Goal: Information Seeking & Learning: Learn about a topic

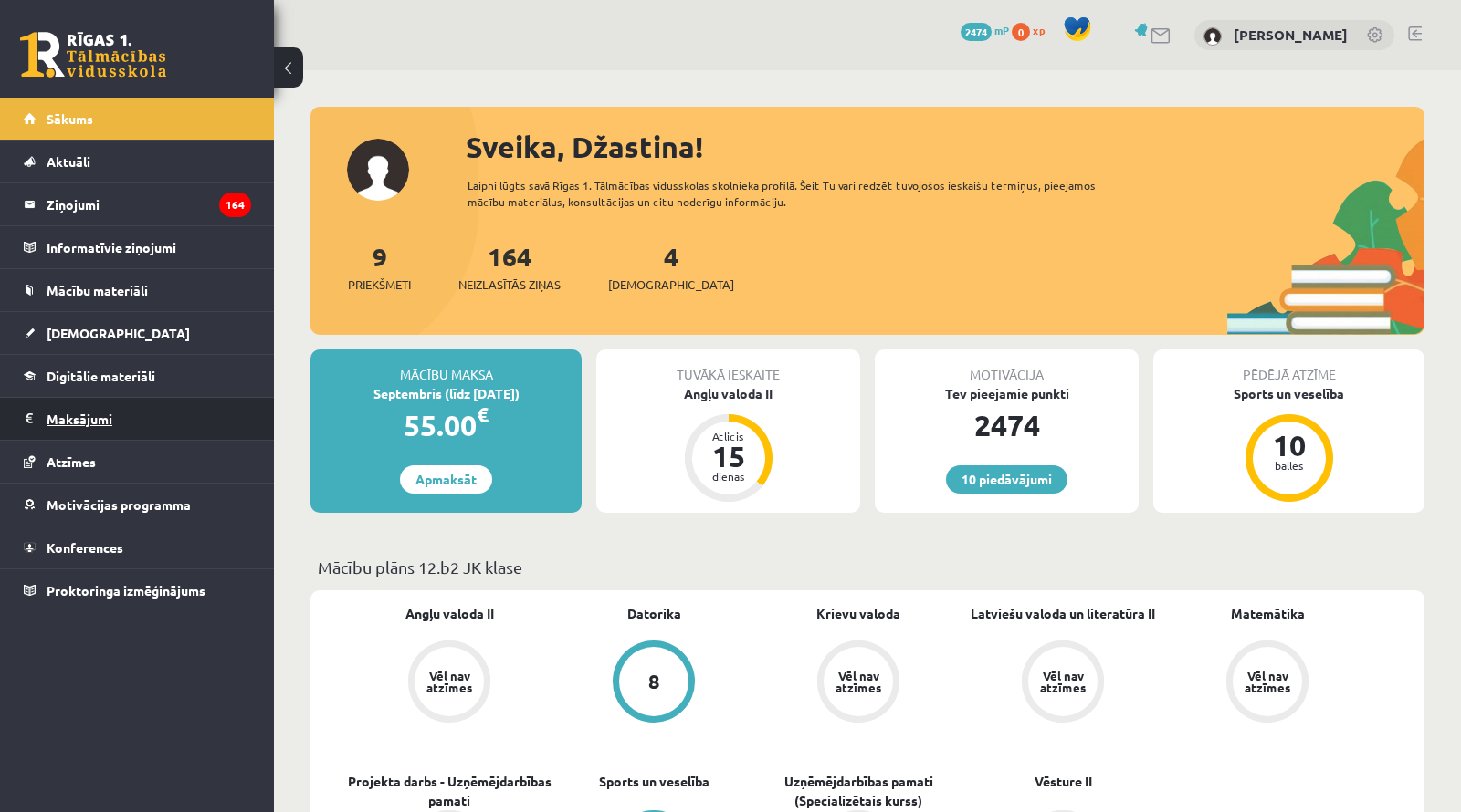
click at [77, 410] on legend "Maksājumi 0" at bounding box center [149, 419] width 204 height 42
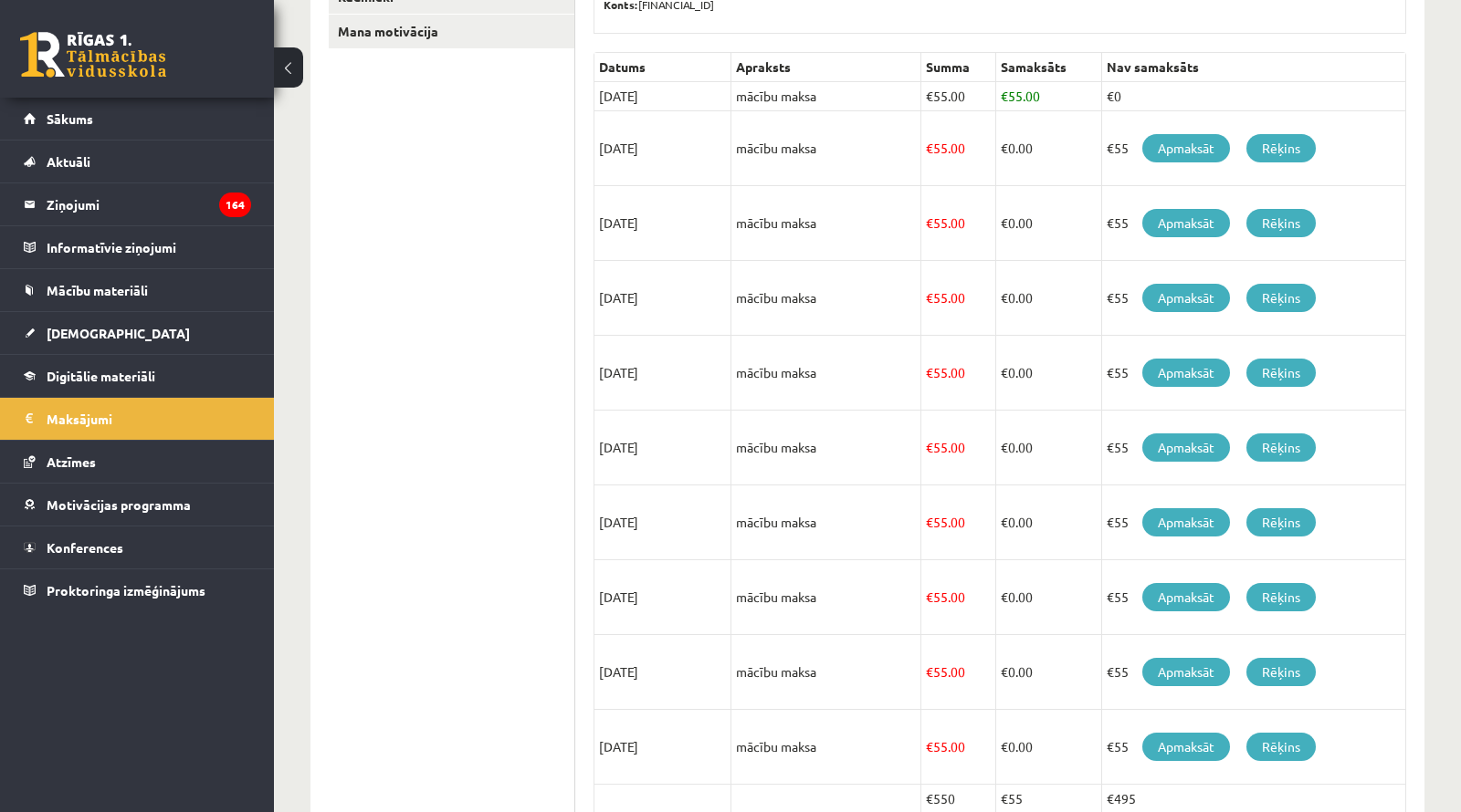
scroll to position [365, 0]
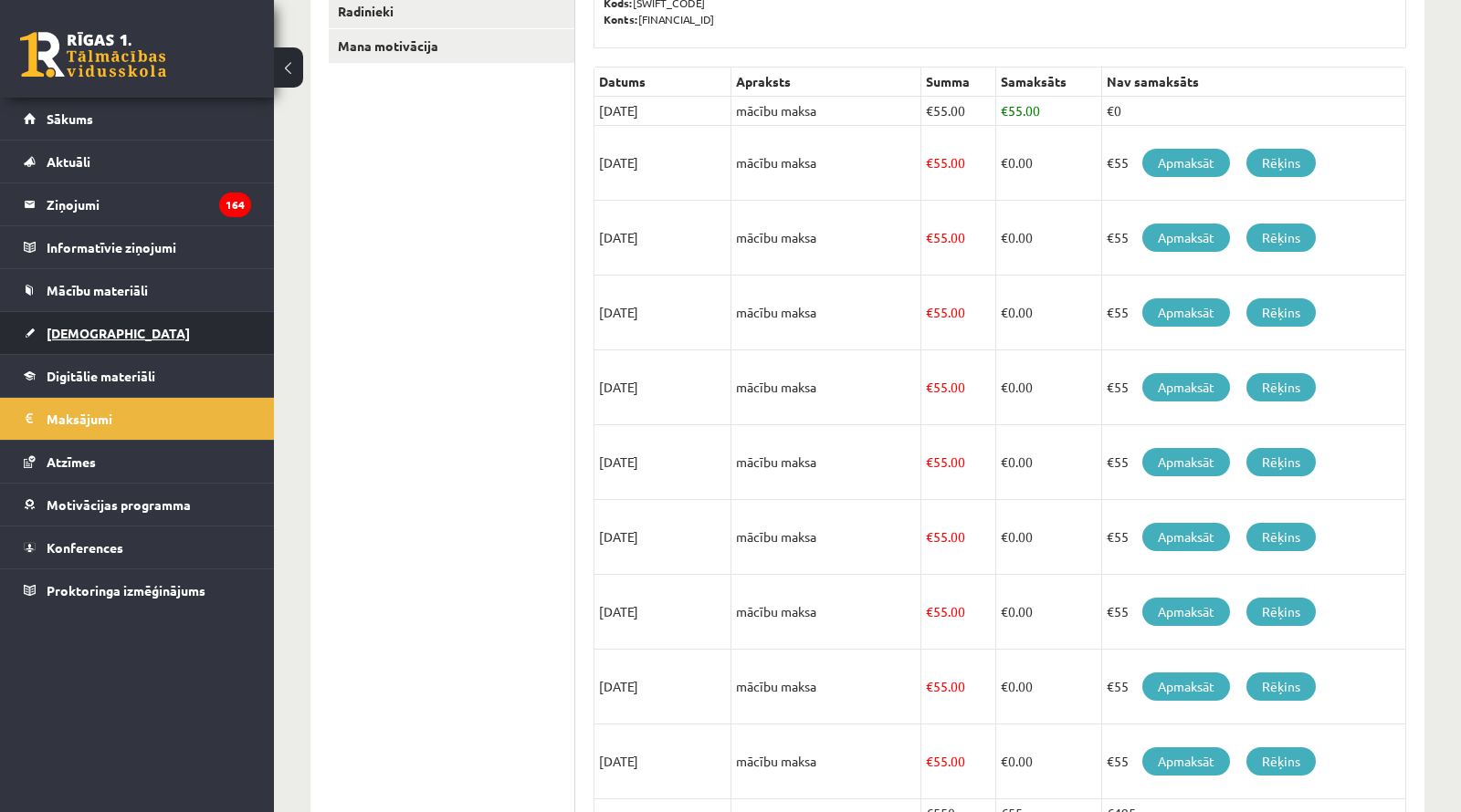
click at [61, 323] on link "[DEMOGRAPHIC_DATA]" at bounding box center [138, 333] width 227 height 42
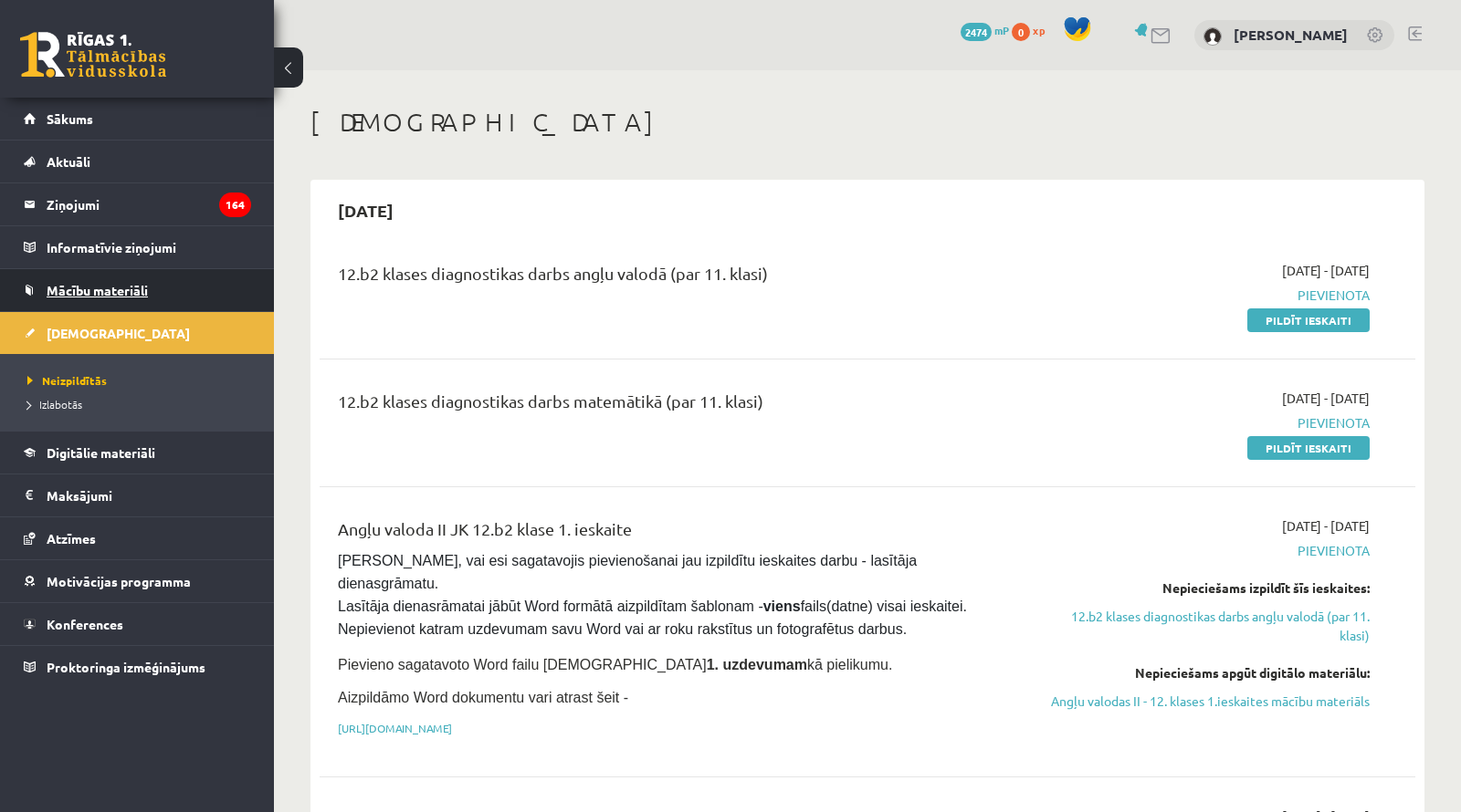
click at [88, 293] on span "Mācību materiāli" at bounding box center [97, 289] width 101 height 16
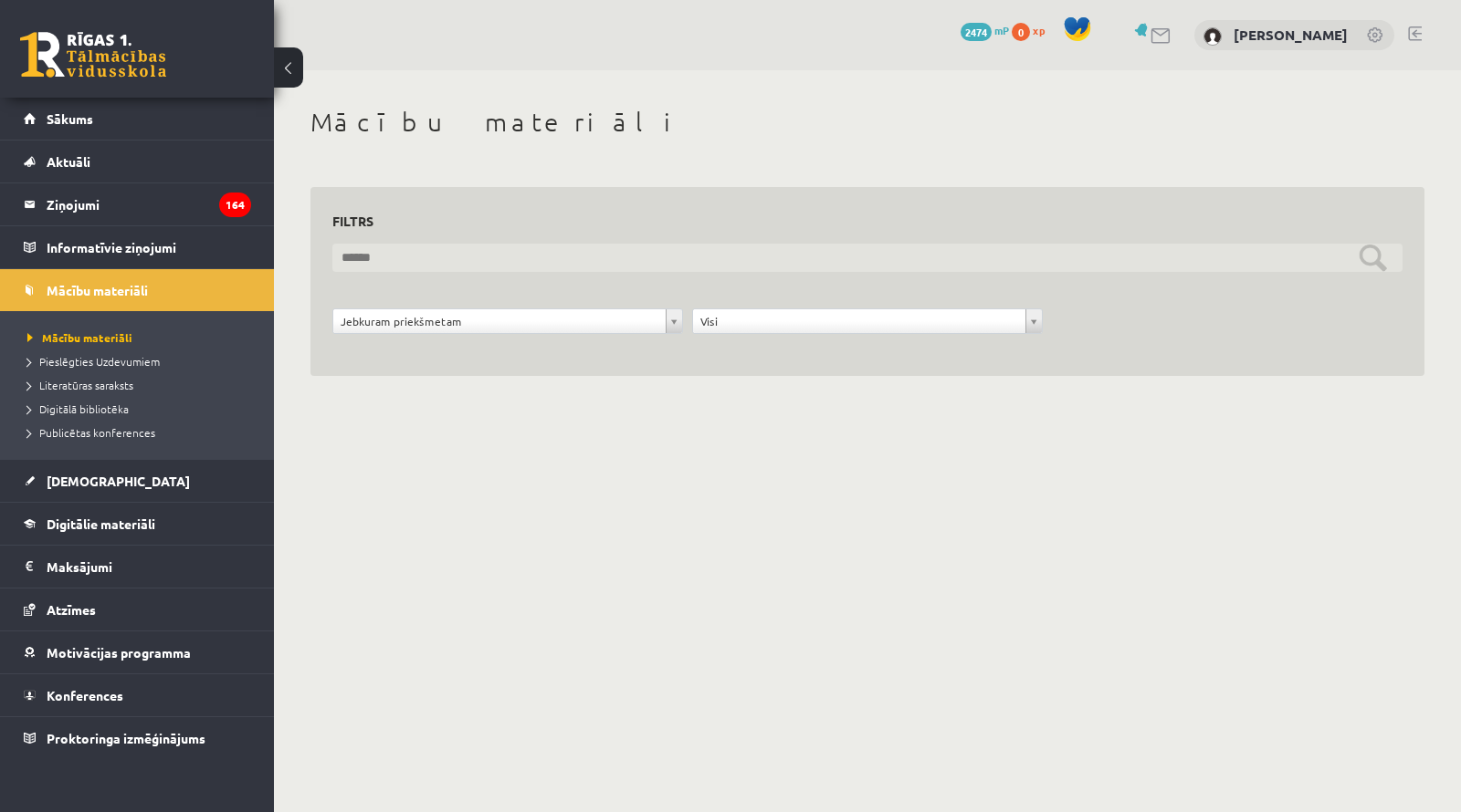
click at [369, 252] on input "text" at bounding box center [868, 258] width 1070 height 29
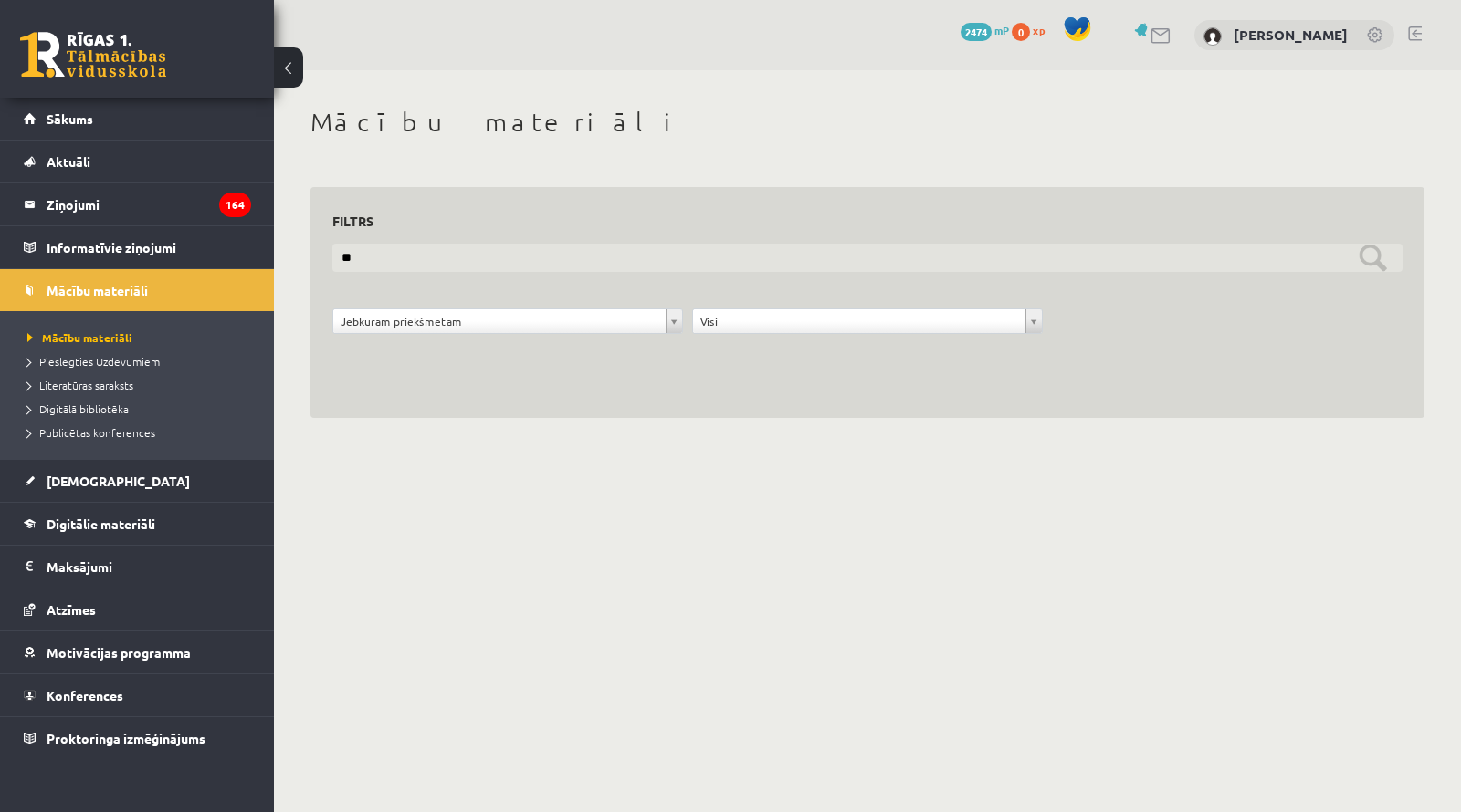
type input "*"
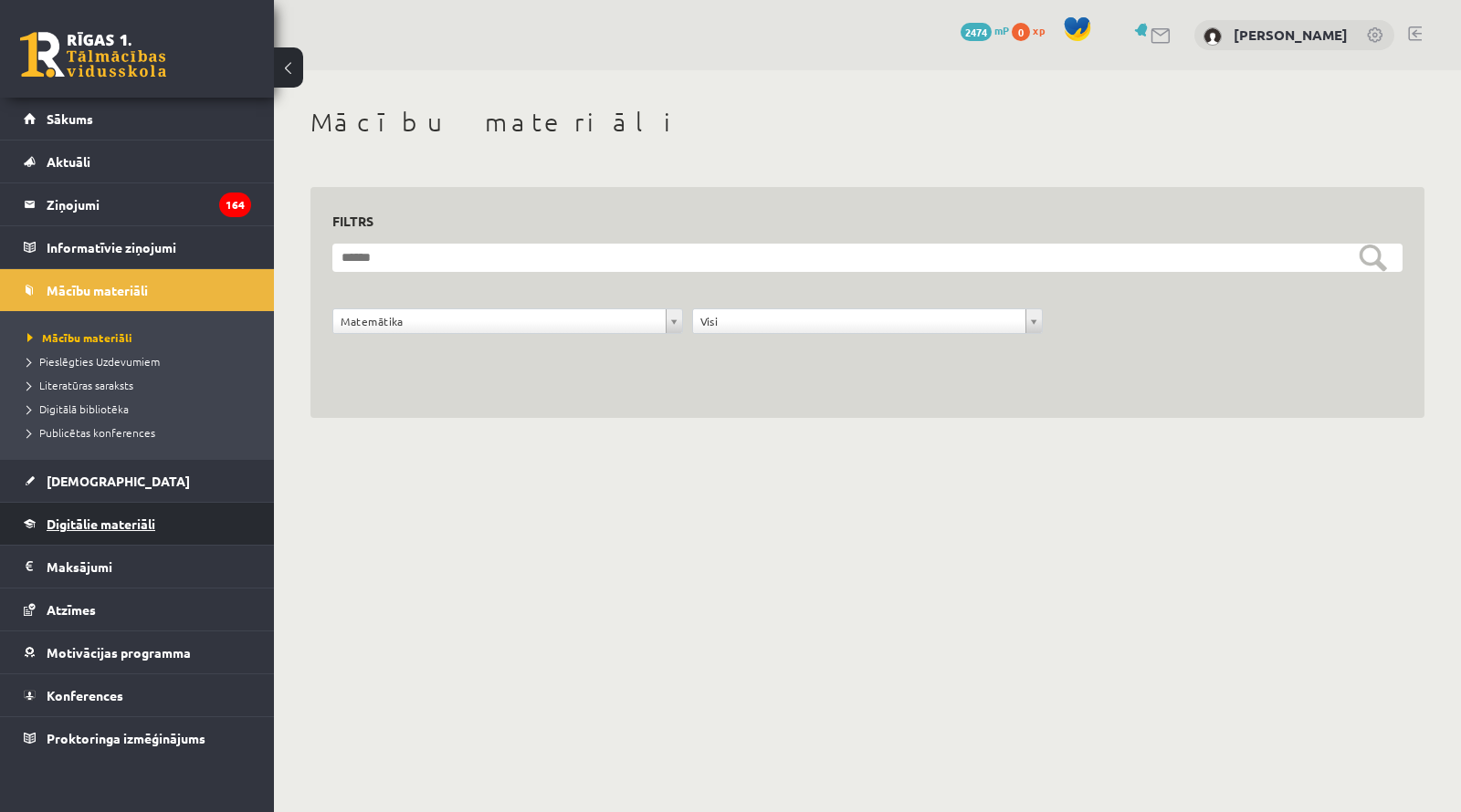
click at [69, 534] on link "Digitālie materiāli" at bounding box center [138, 524] width 227 height 42
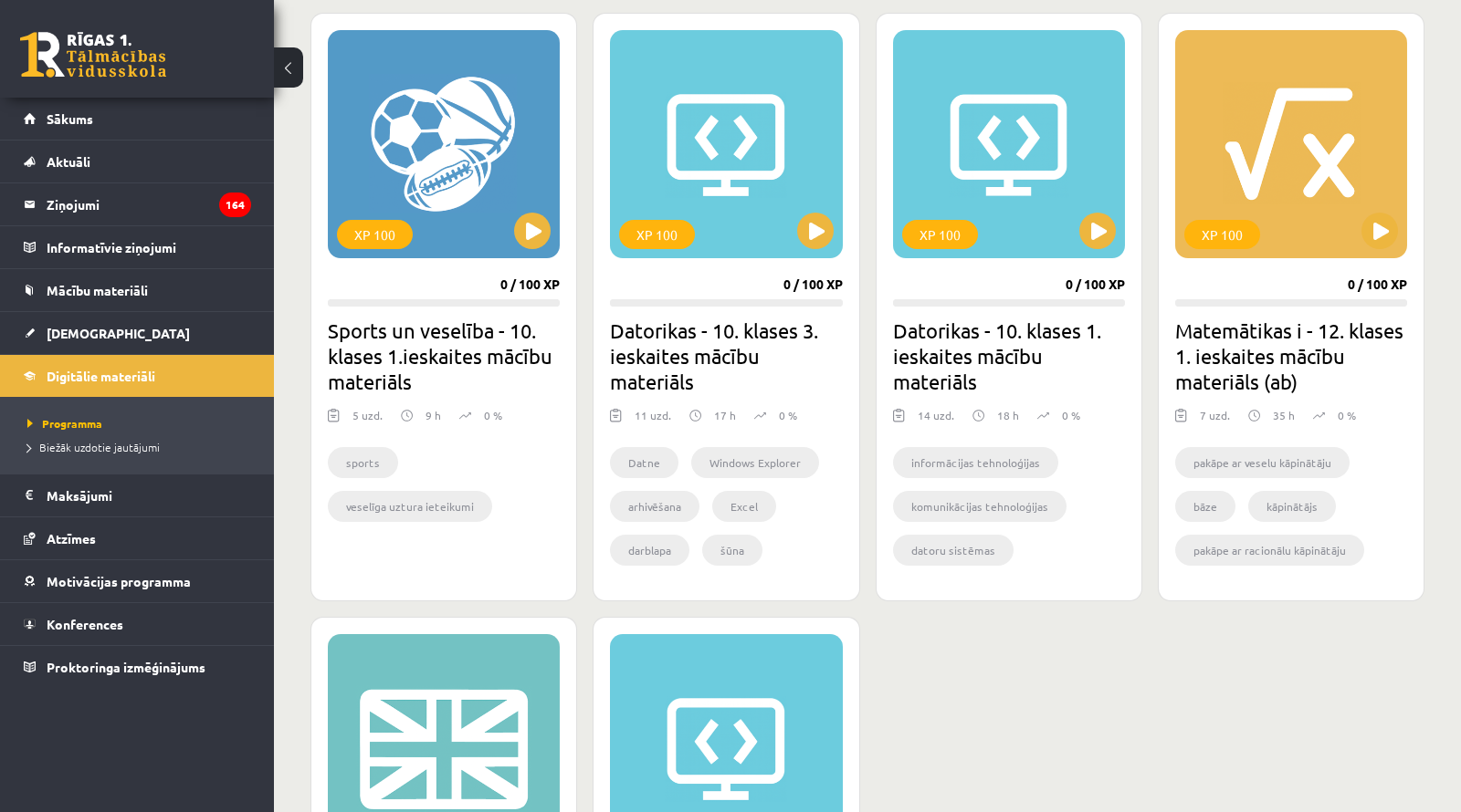
scroll to position [1170, 0]
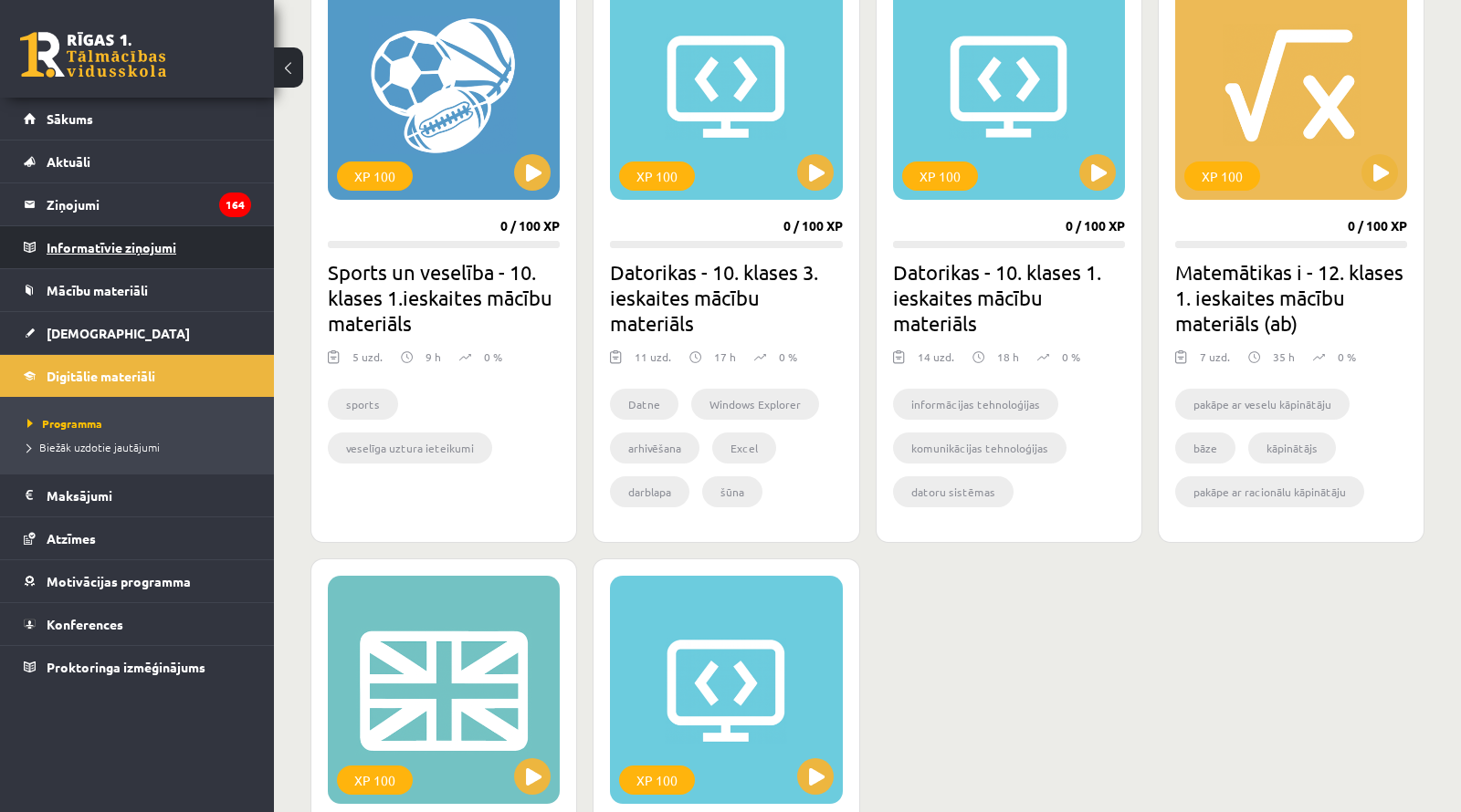
click at [87, 236] on legend "Informatīvie ziņojumi 0" at bounding box center [149, 247] width 204 height 42
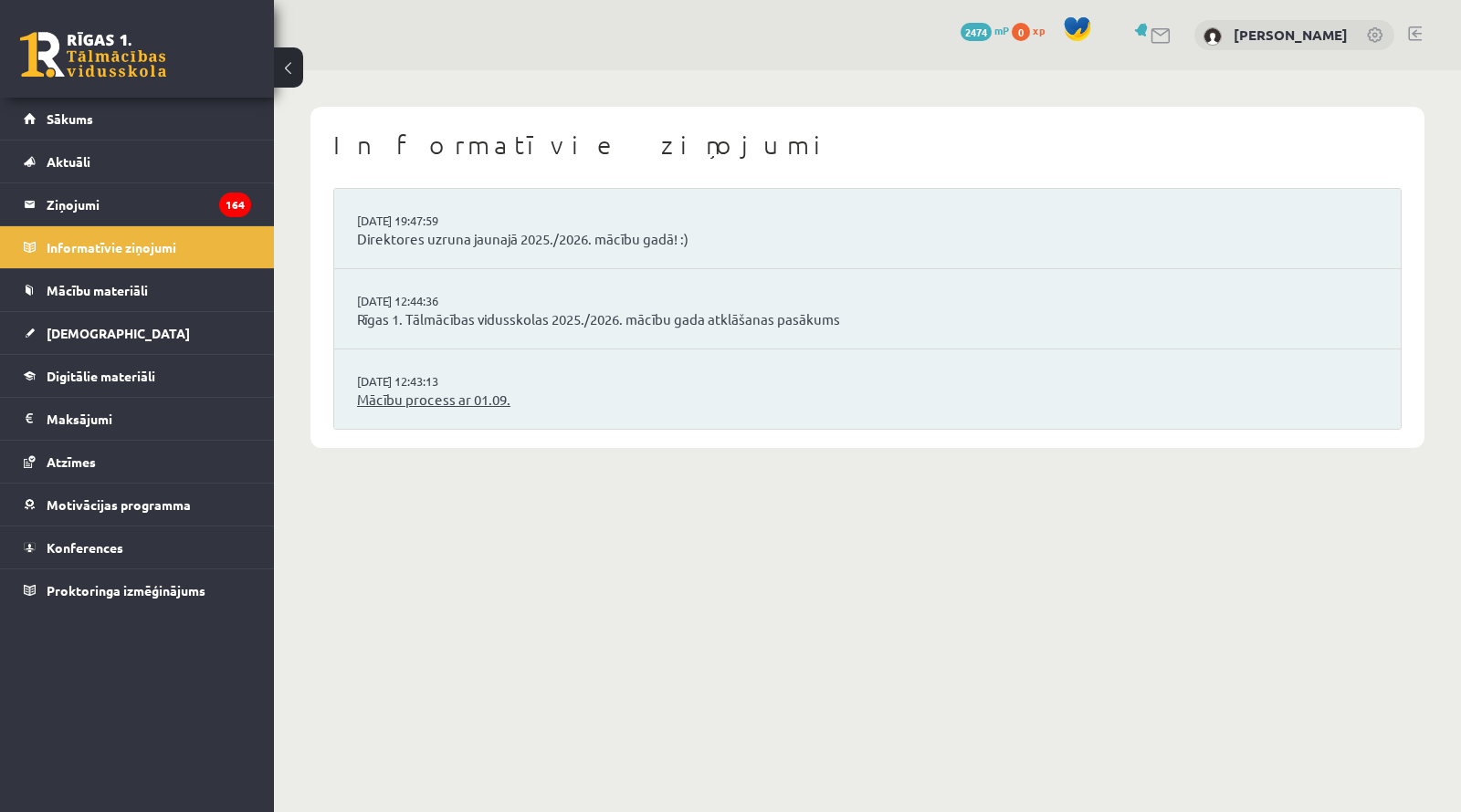
click at [482, 392] on link "Mācību process ar 01.09." at bounding box center [868, 400] width 1021 height 21
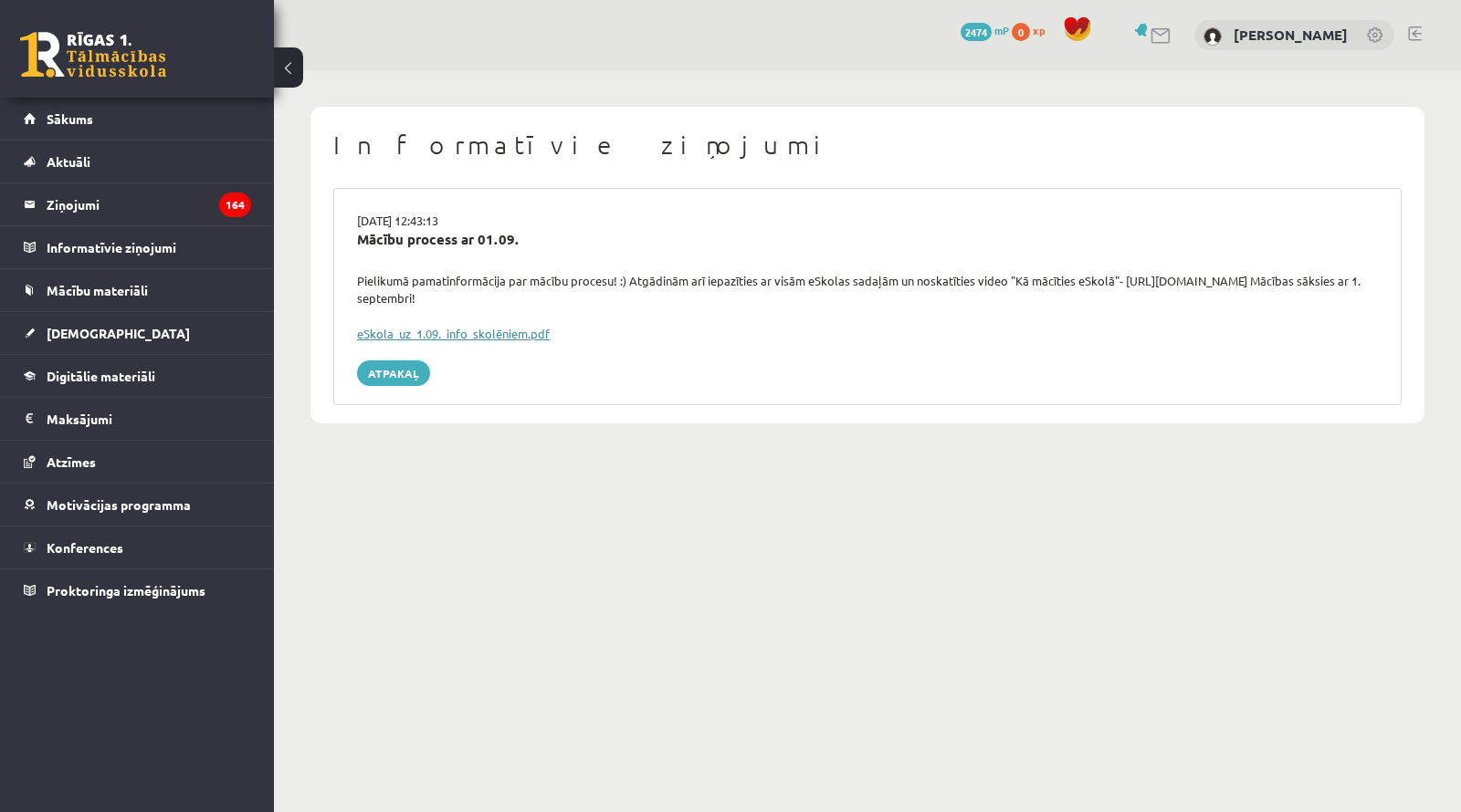
click at [419, 338] on link "eSkola_uz_1.09._info_skolēniem.pdf" at bounding box center [454, 333] width 193 height 15
click at [102, 379] on span "Digitālie materiāli" at bounding box center [101, 375] width 109 height 16
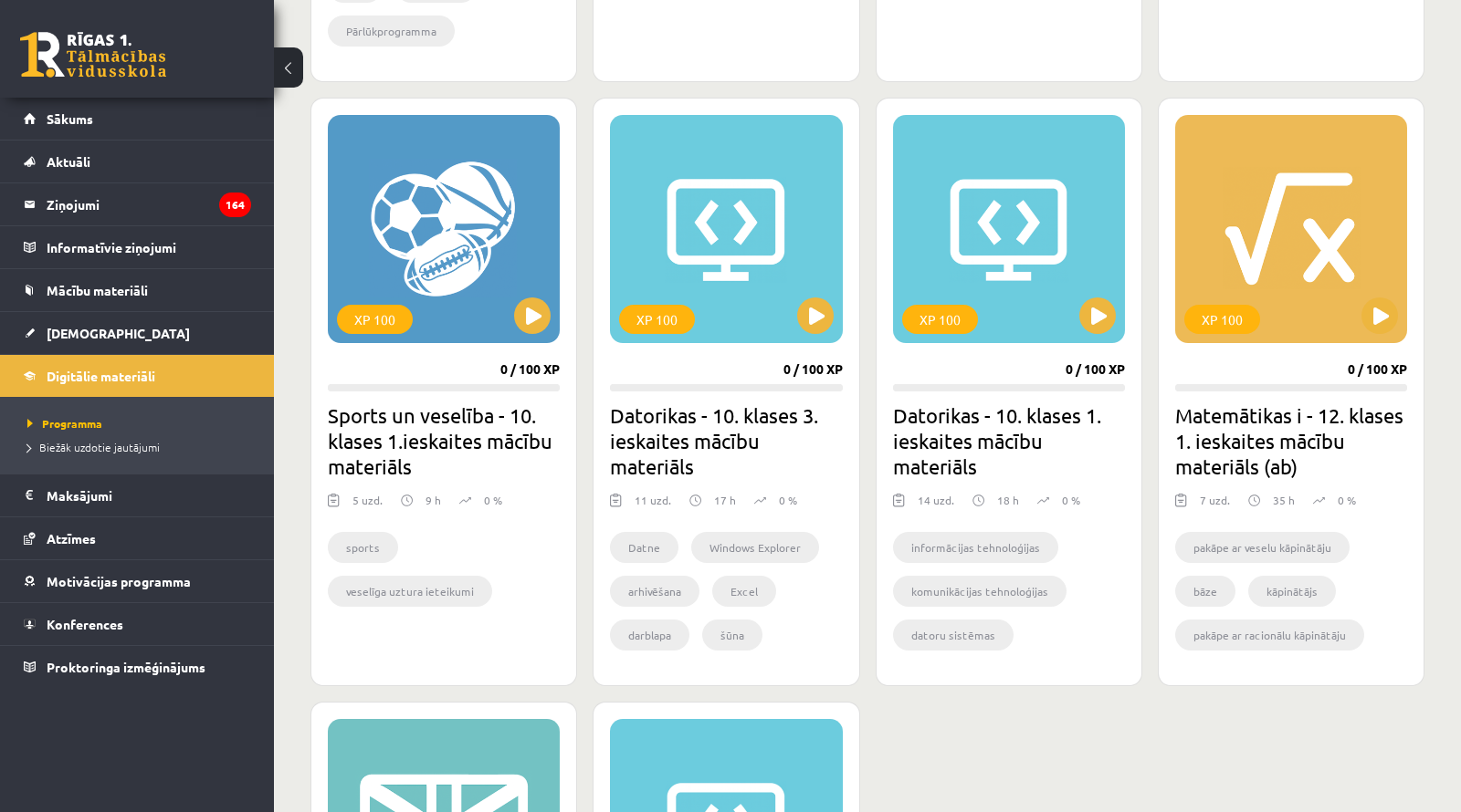
scroll to position [1017, 0]
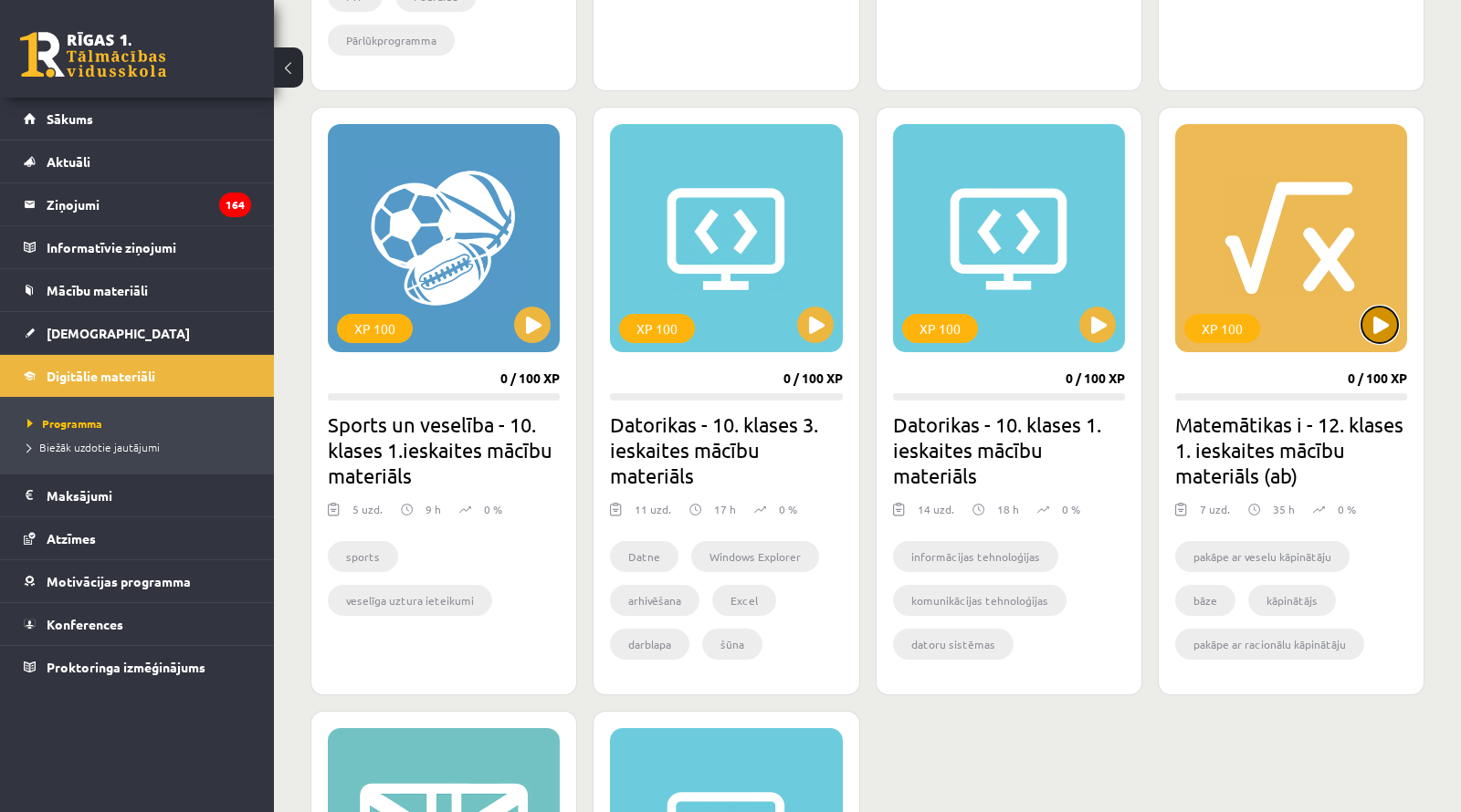
click at [1381, 318] on button at bounding box center [1380, 325] width 36 height 36
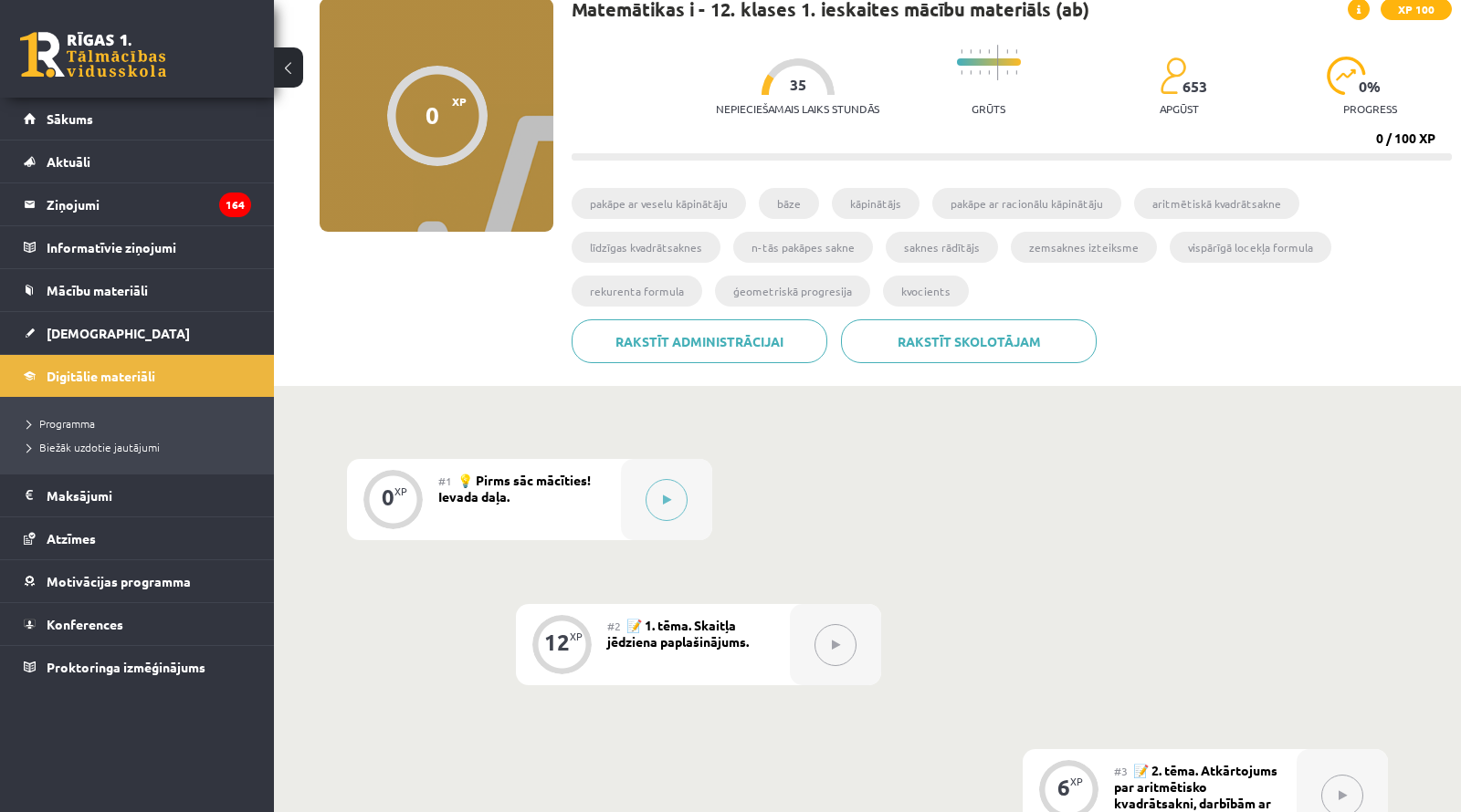
scroll to position [143, 0]
click at [671, 501] on button at bounding box center [667, 499] width 42 height 42
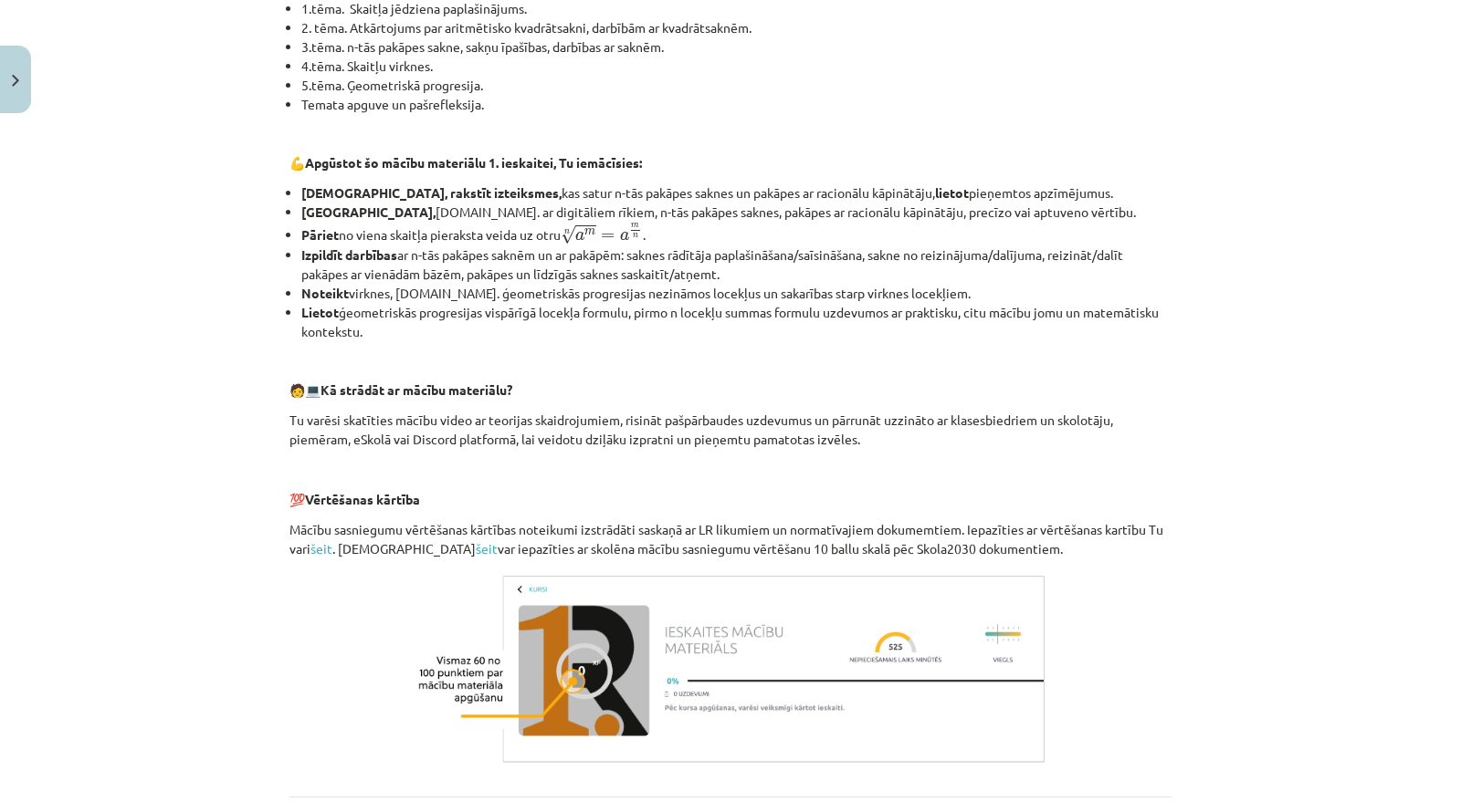
scroll to position [653, 0]
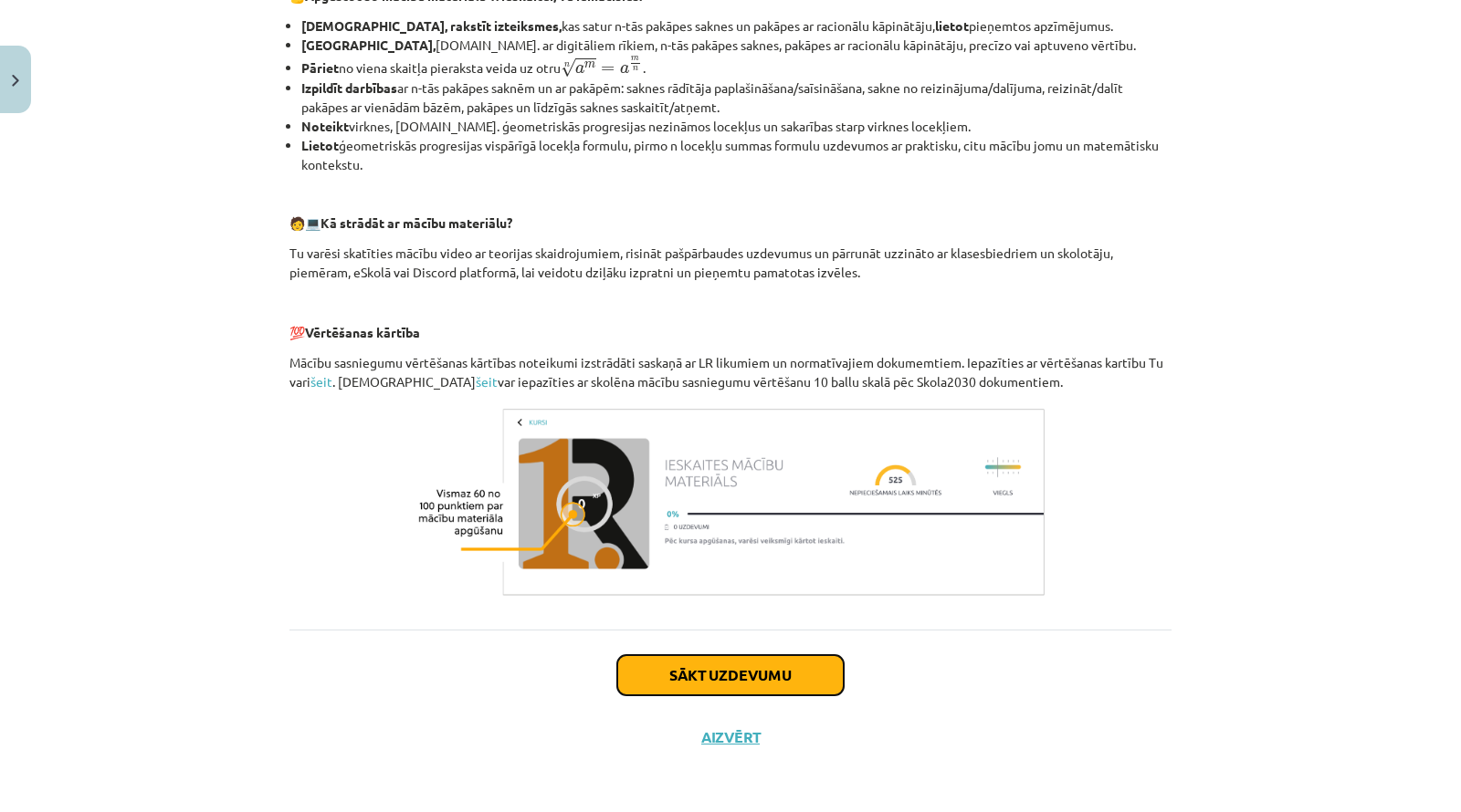
click at [669, 677] on button "Sākt uzdevumu" at bounding box center [730, 675] width 226 height 40
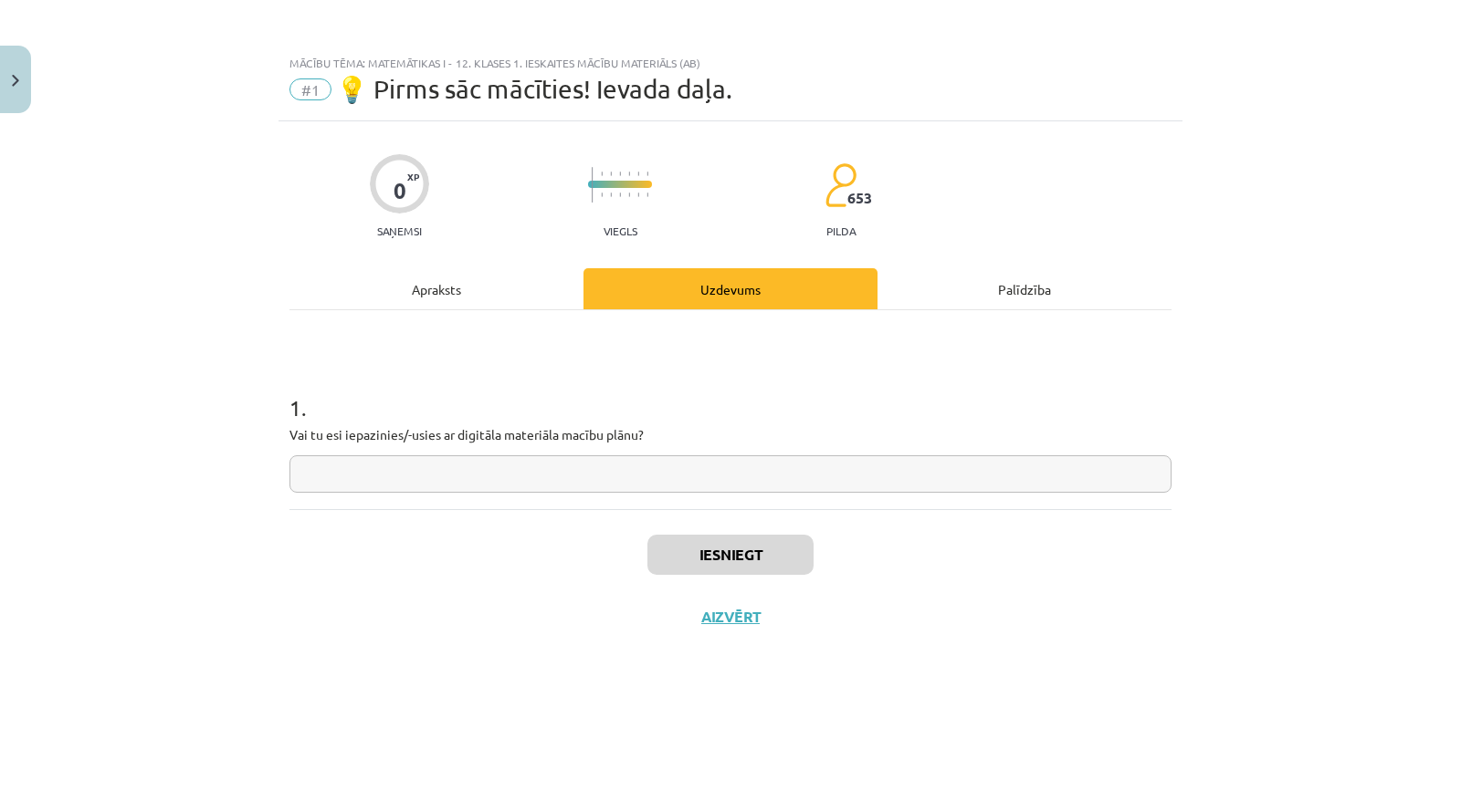
click at [602, 468] on input "text" at bounding box center [730, 474] width 882 height 37
type input "**"
click at [706, 557] on button "Iesniegt" at bounding box center [730, 555] width 166 height 40
click at [722, 629] on button "Nākamā nodarbība" at bounding box center [730, 629] width 179 height 42
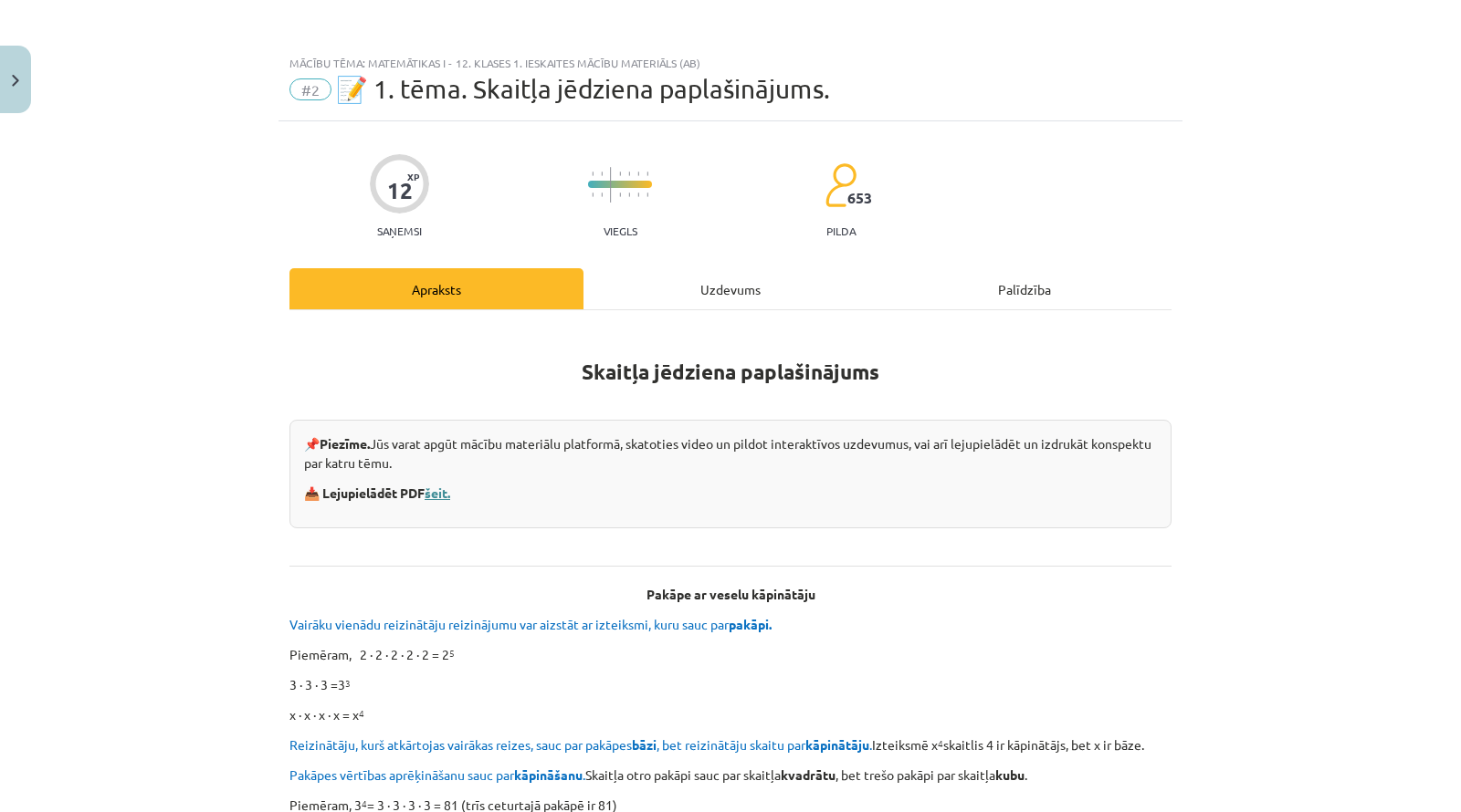
click at [447, 489] on link "šeit." at bounding box center [437, 492] width 26 height 16
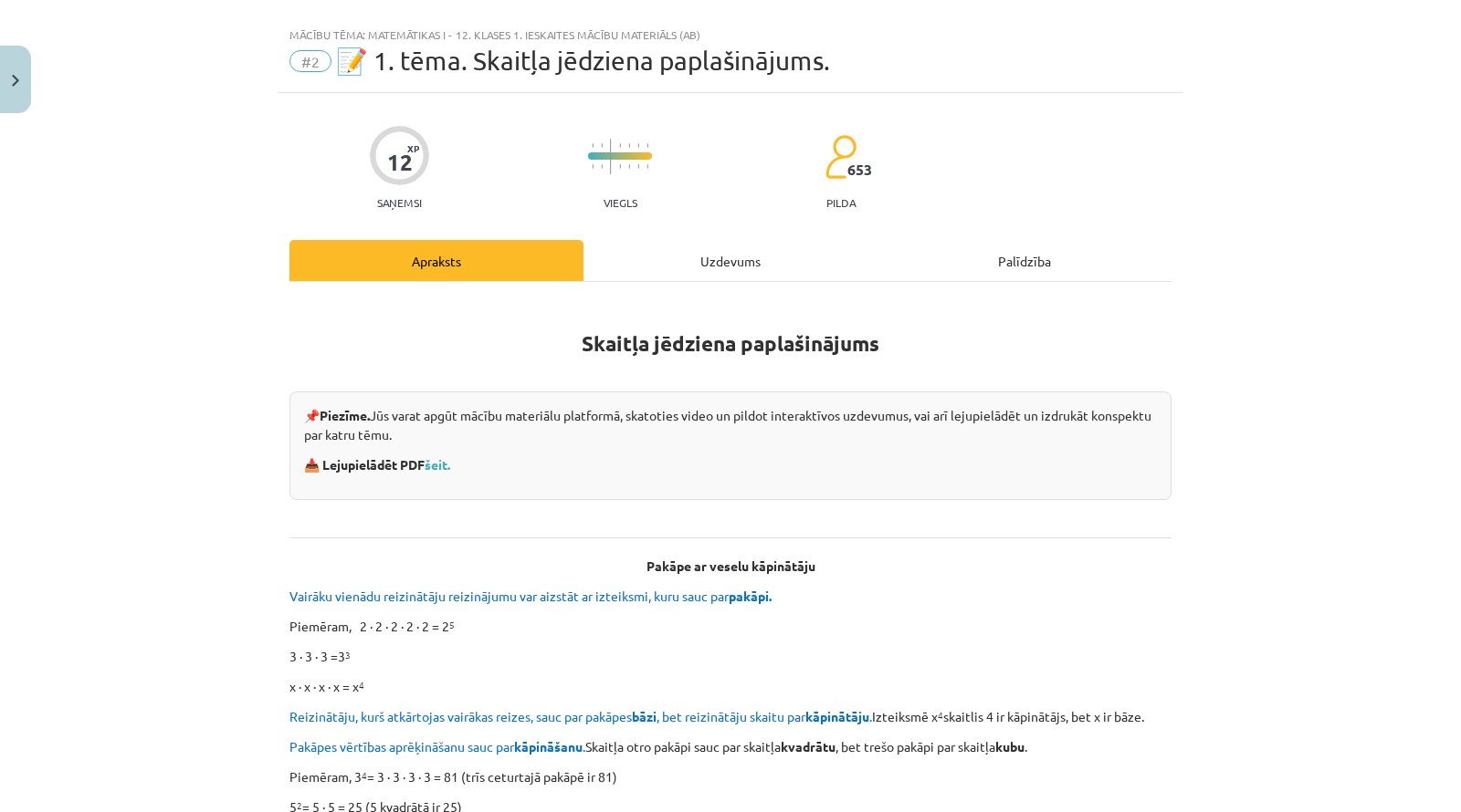
scroll to position [16, 0]
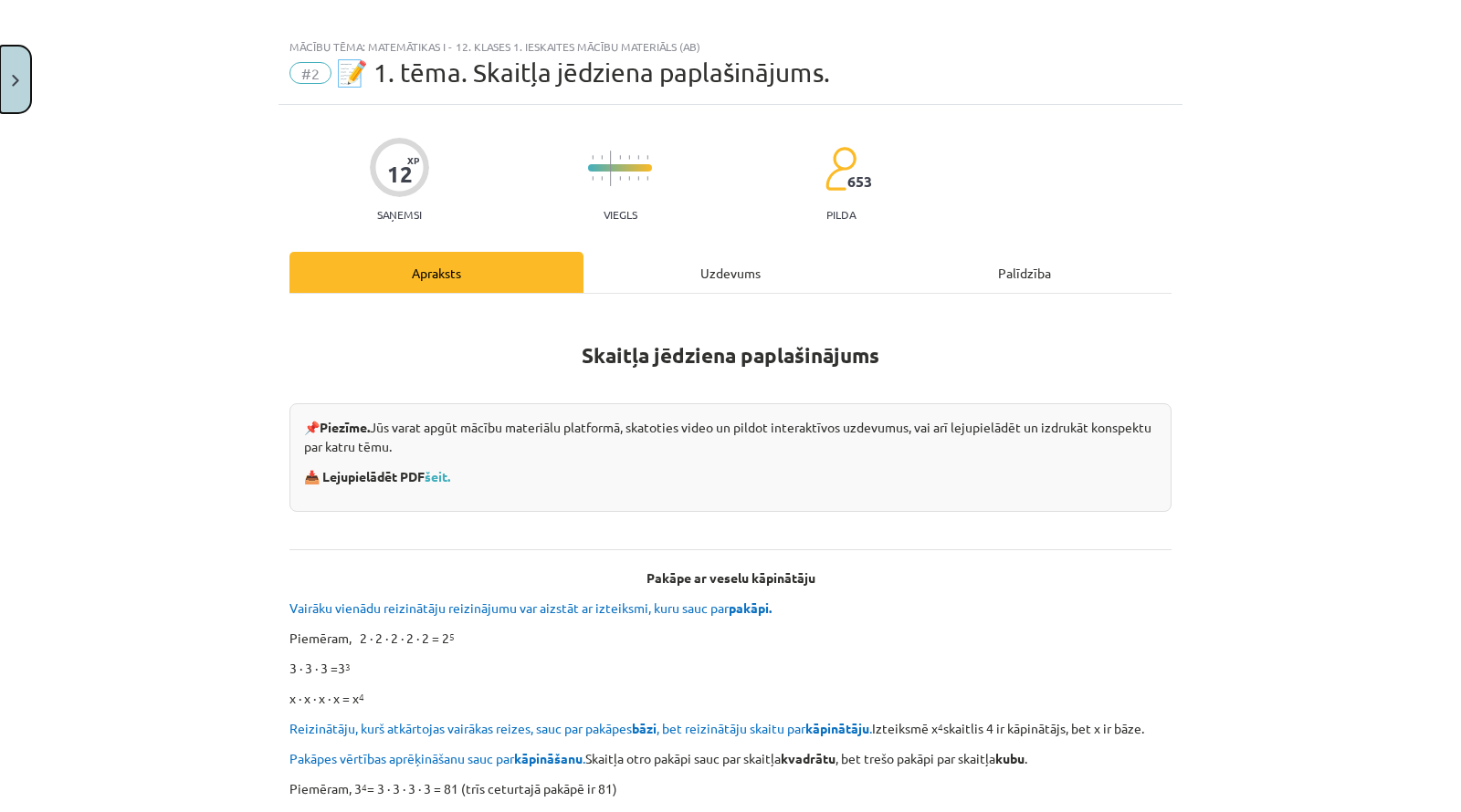
click at [11, 93] on button "Close" at bounding box center [15, 79] width 31 height 68
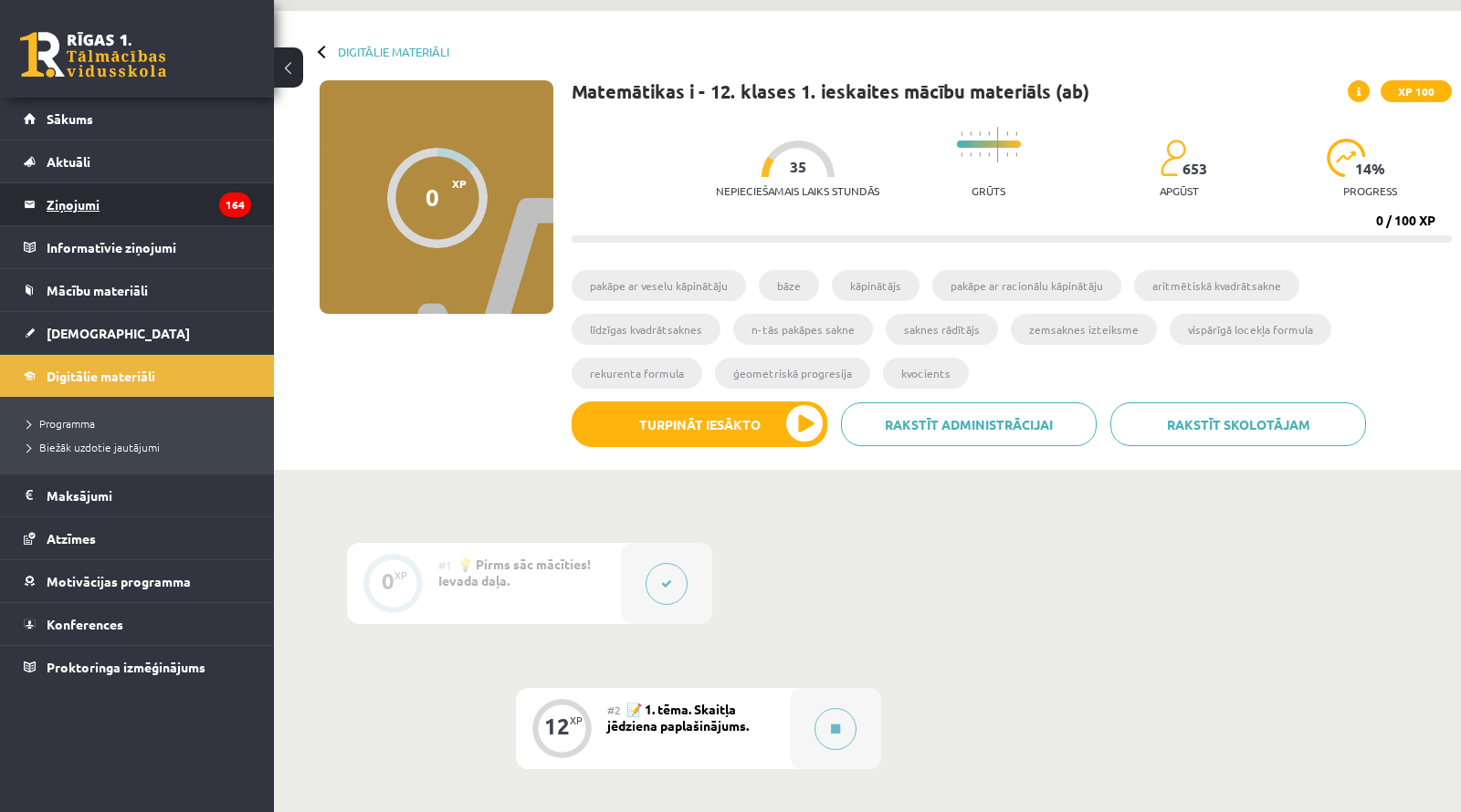
scroll to position [41, 0]
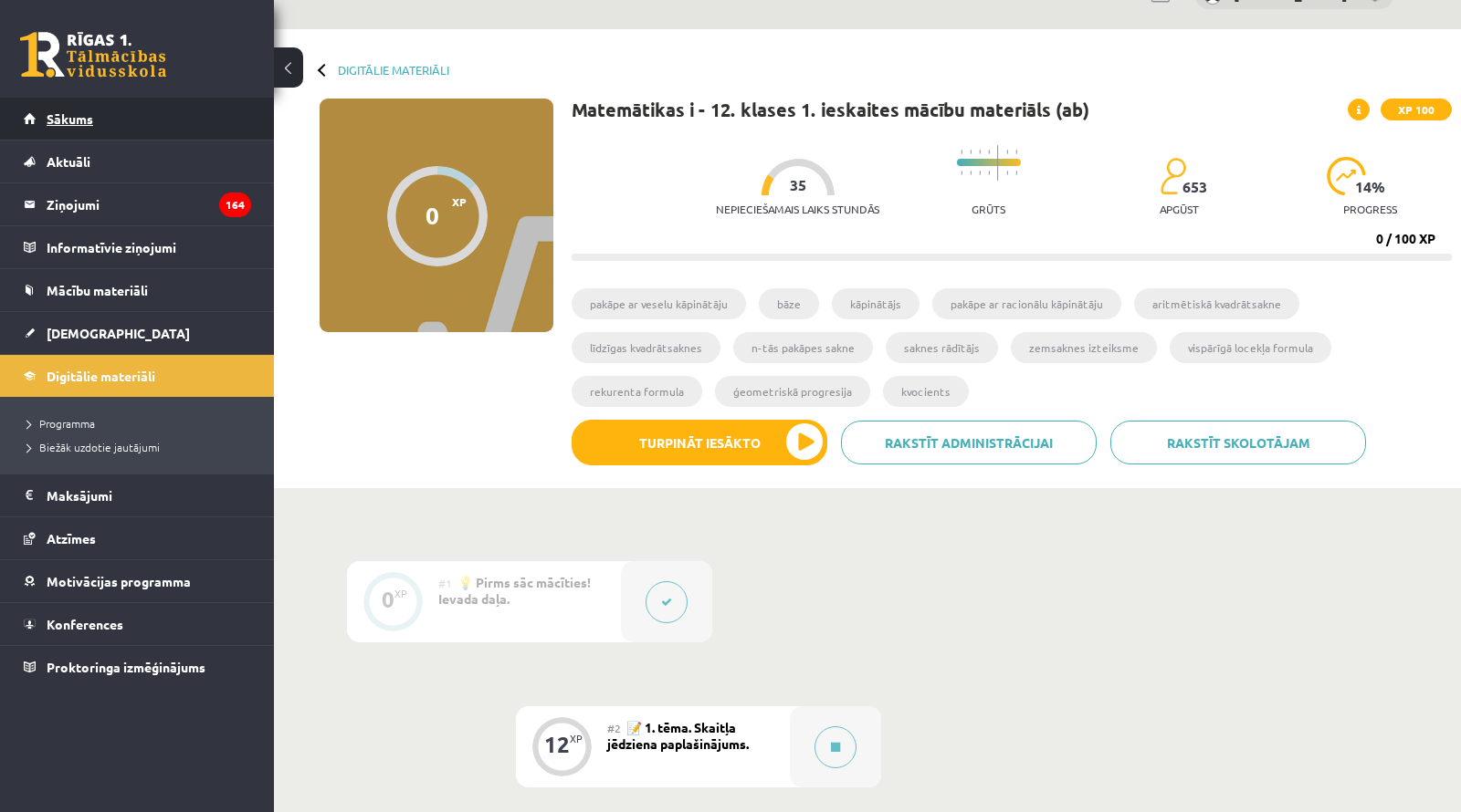
click at [72, 119] on span "Sākums" at bounding box center [70, 118] width 47 height 16
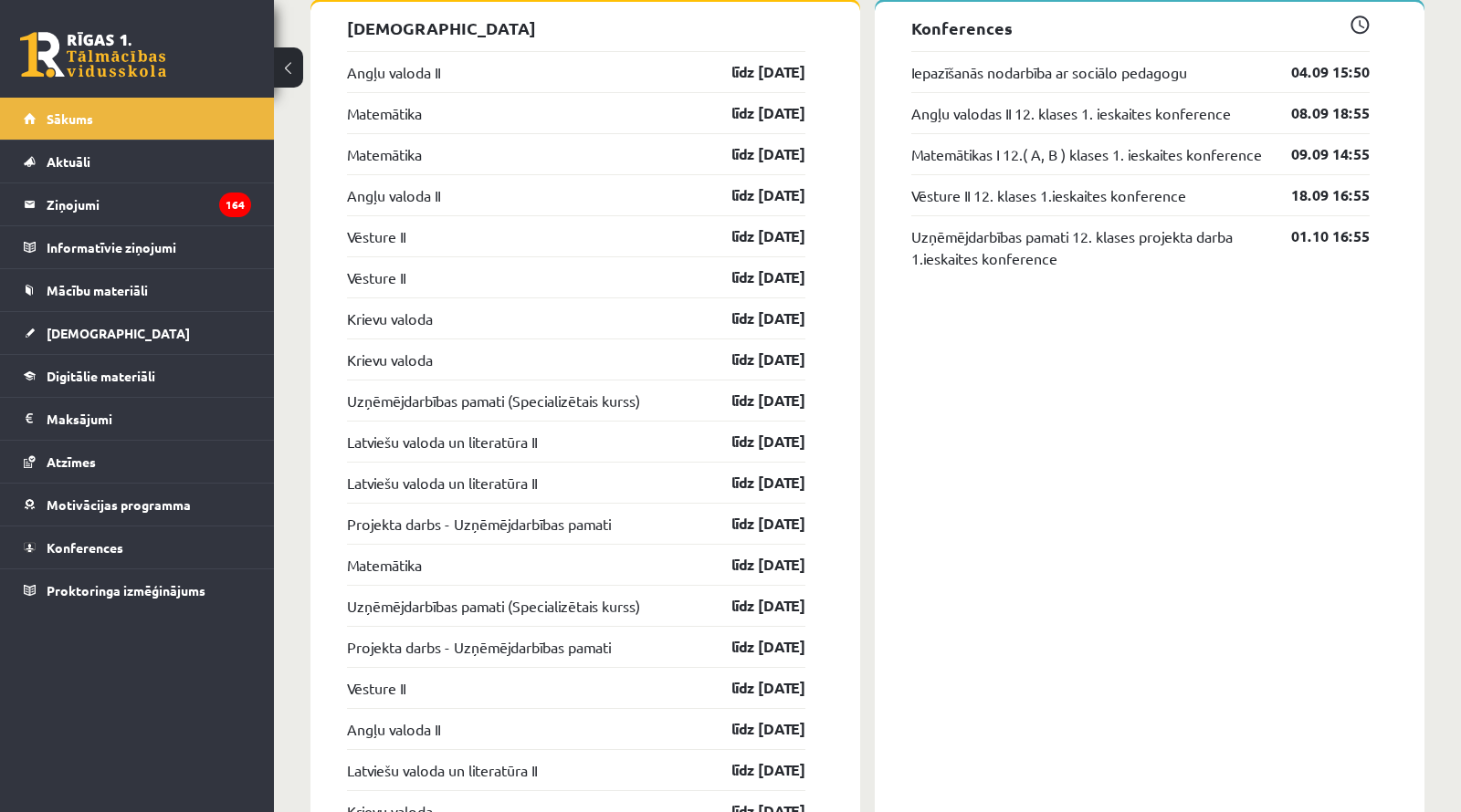
scroll to position [1528, 0]
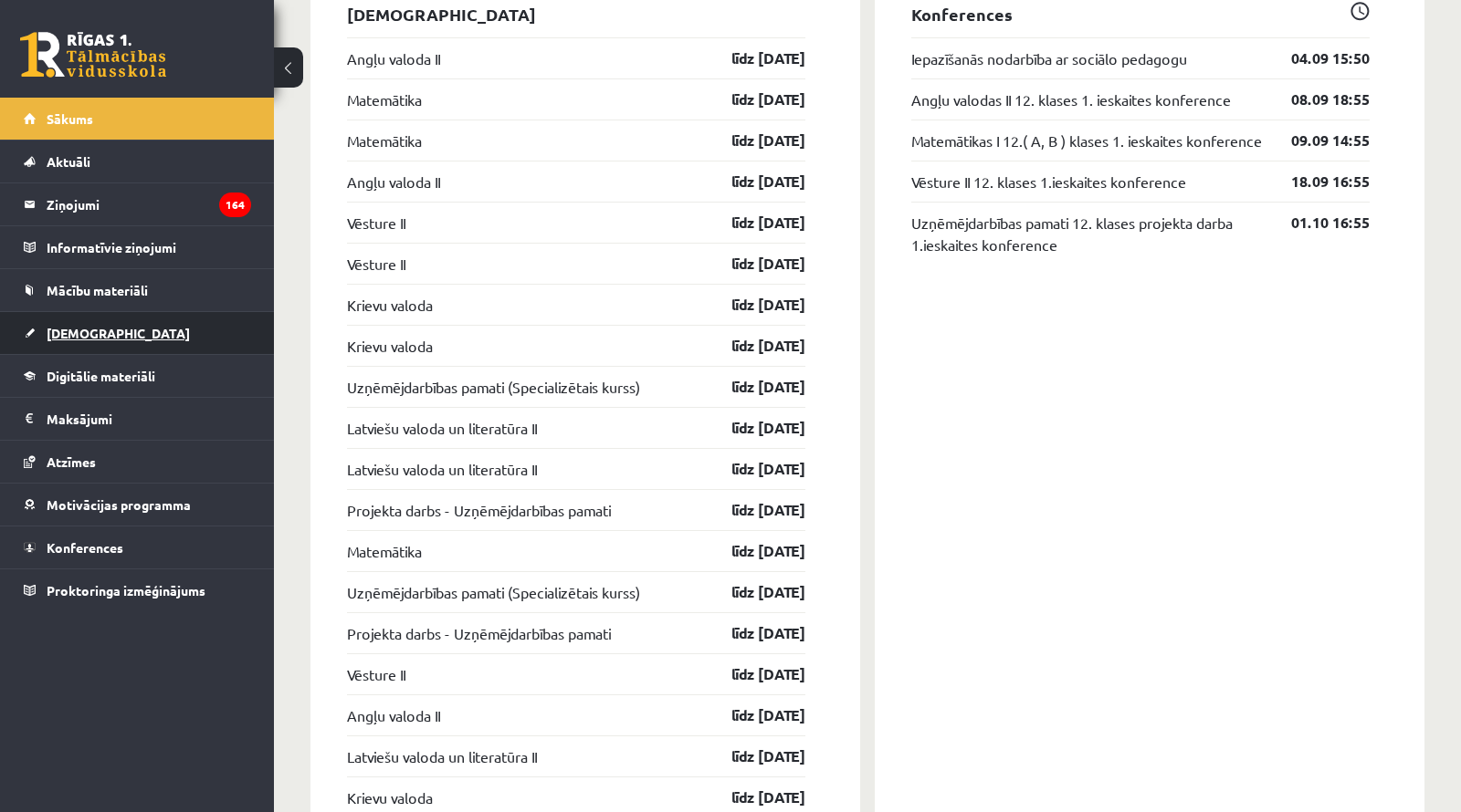
click at [70, 333] on span "[DEMOGRAPHIC_DATA]" at bounding box center [118, 332] width 143 height 16
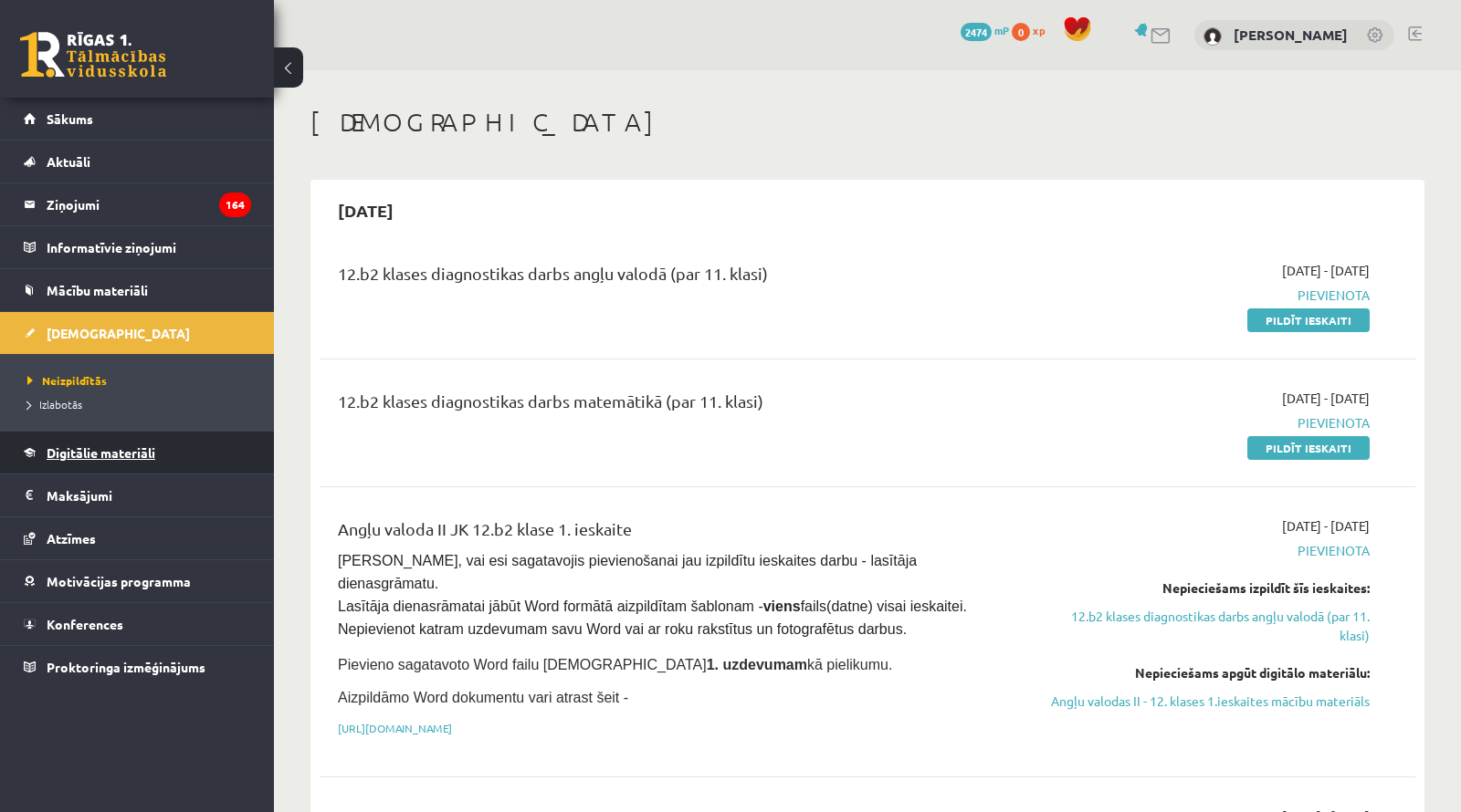
click at [85, 457] on span "Digitālie materiāli" at bounding box center [101, 452] width 109 height 16
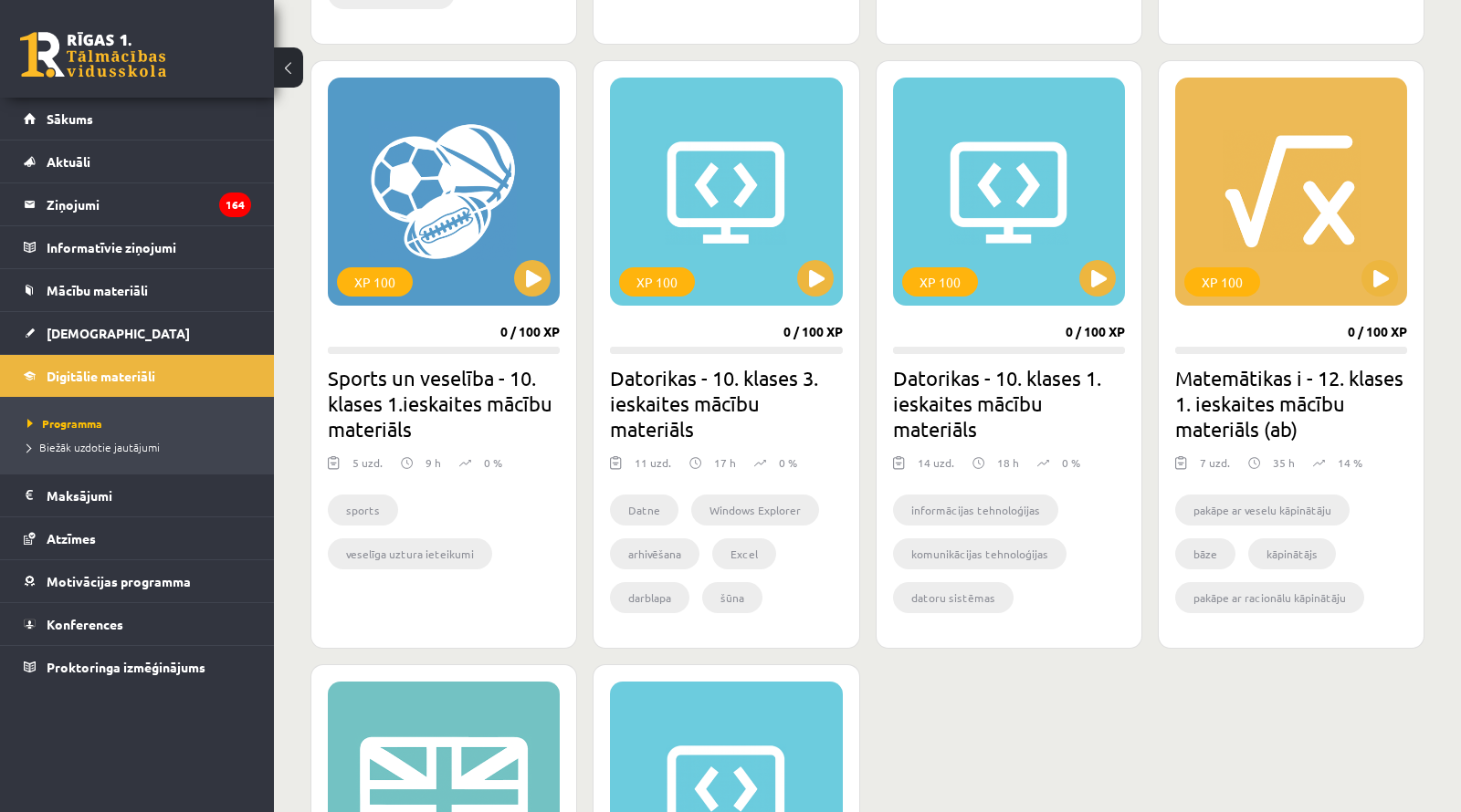
scroll to position [1065, 0]
click at [1378, 274] on button at bounding box center [1380, 277] width 36 height 36
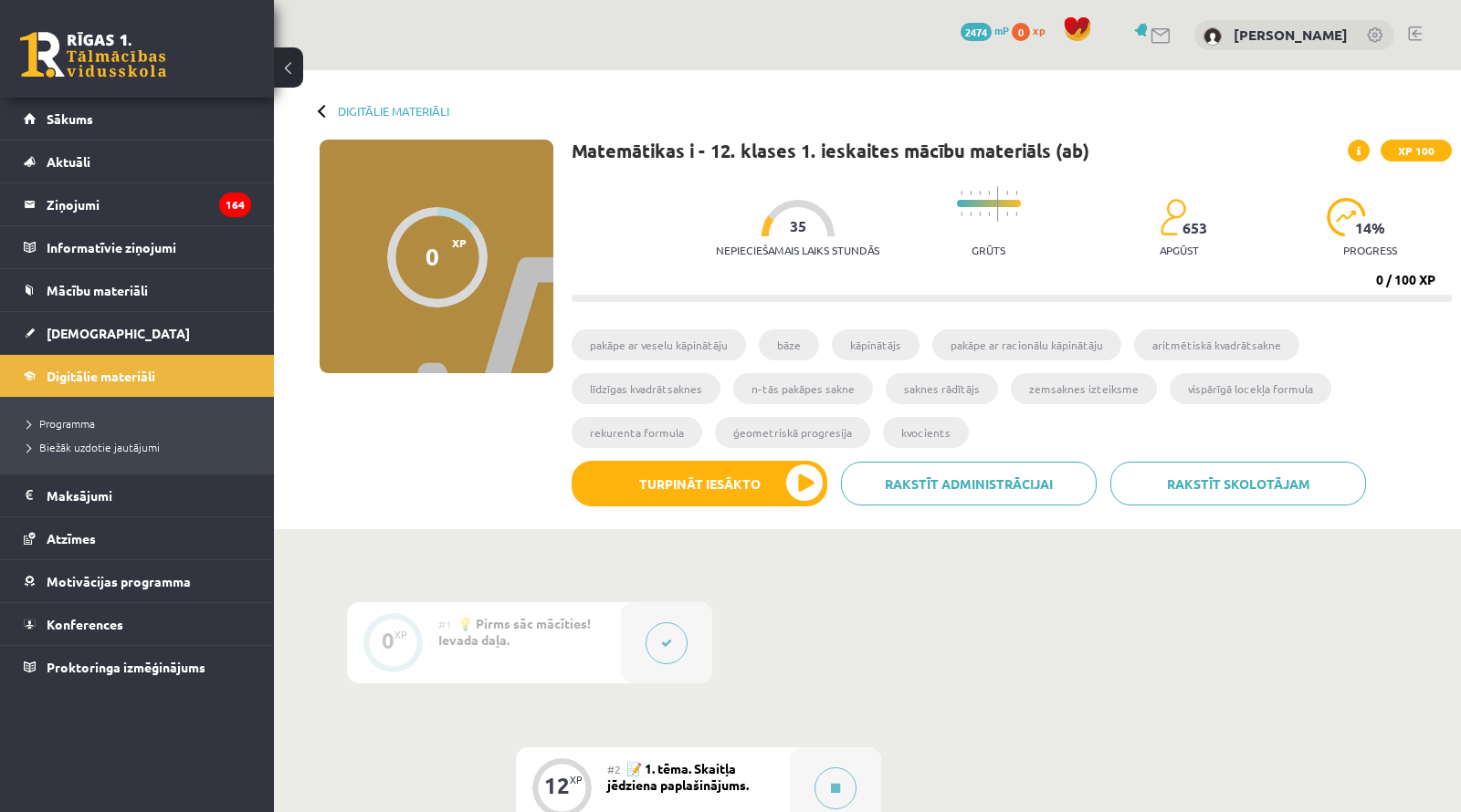
click at [296, 69] on button at bounding box center [289, 68] width 30 height 40
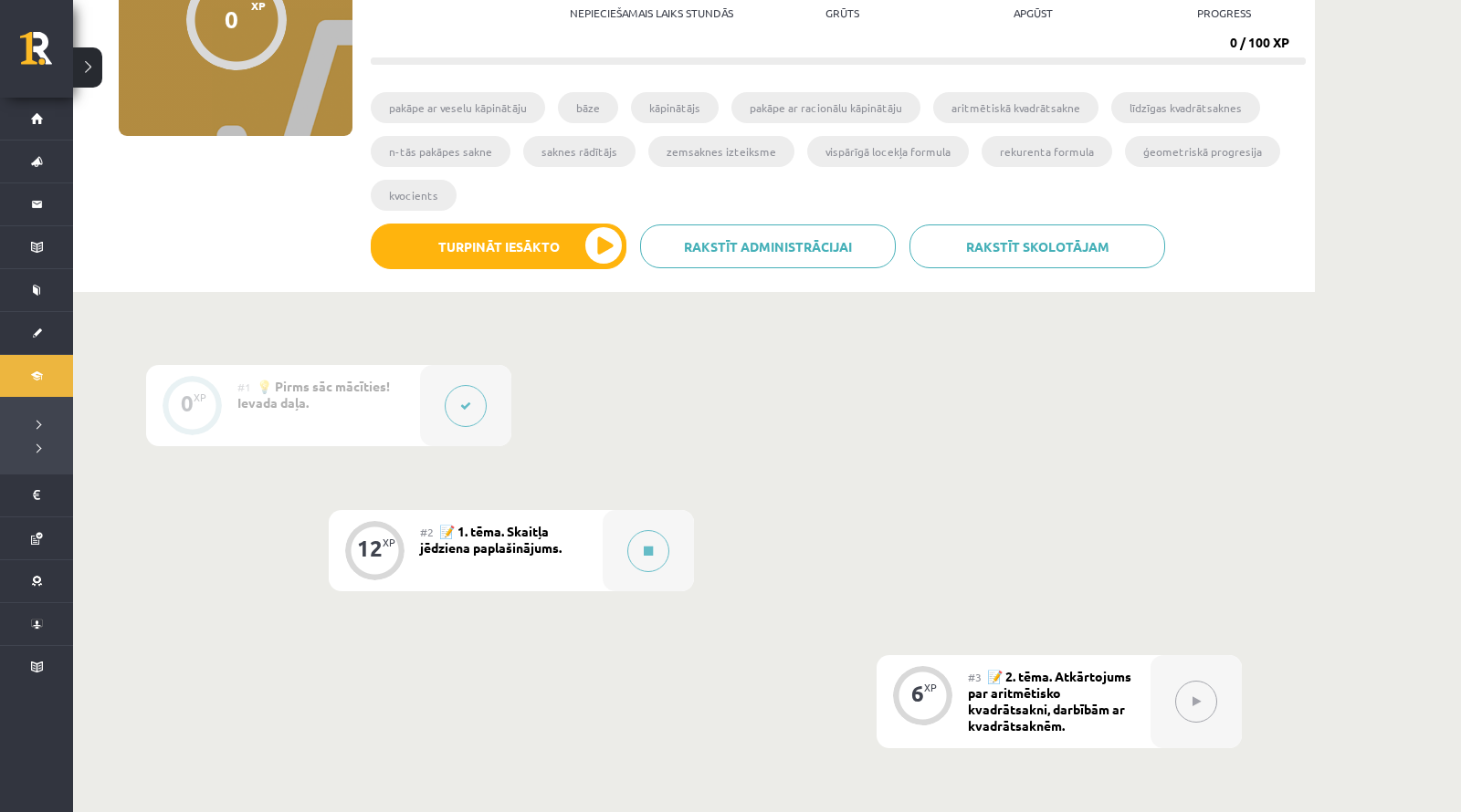
click at [482, 539] on div "#2 📝 1. tēma. Skaitļa jēdziena paplašinājums." at bounding box center [511, 550] width 183 height 81
click at [505, 533] on span "📝 1. tēma. Skaitļa jēdziena paplašinājums." at bounding box center [491, 538] width 141 height 32
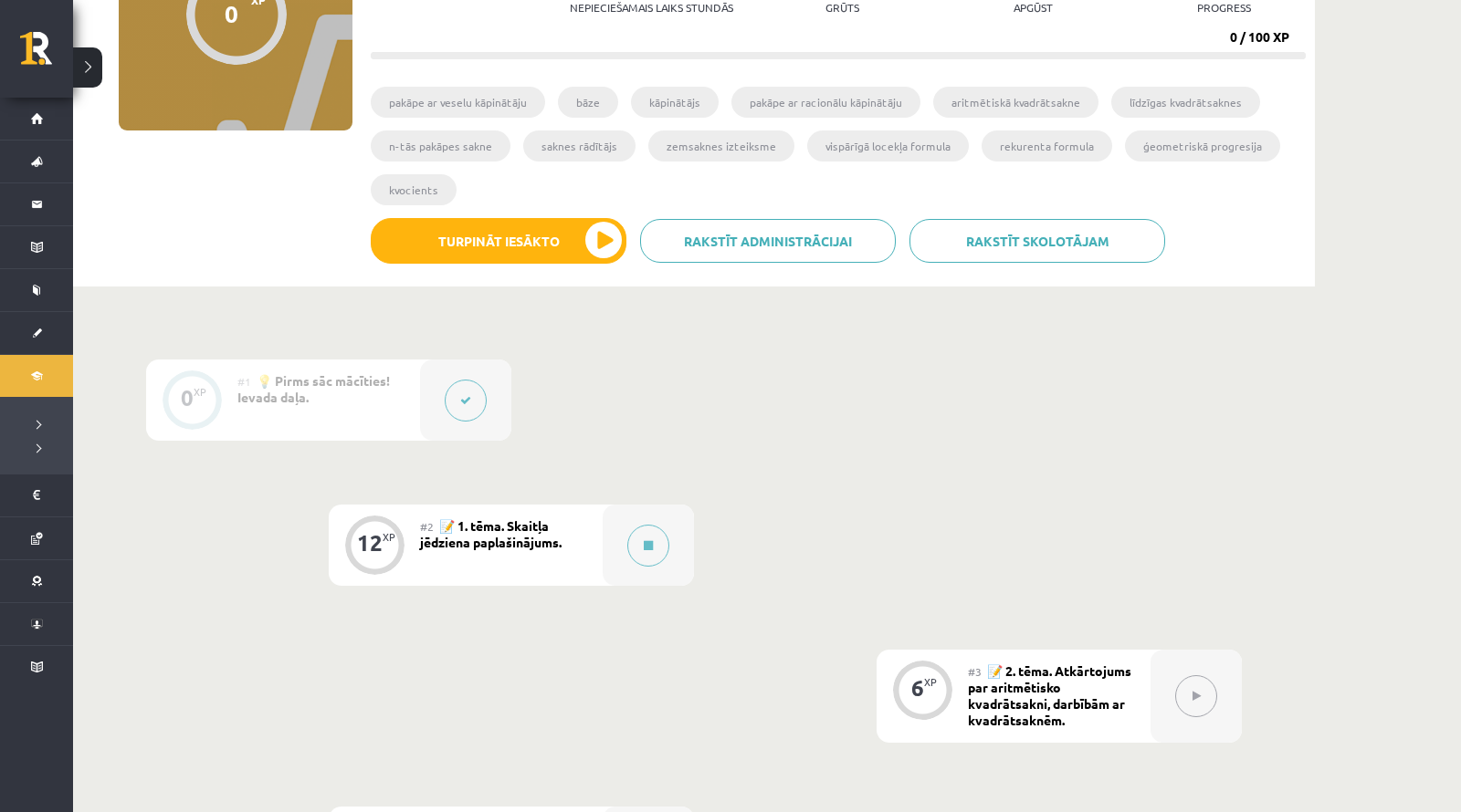
click at [537, 545] on span "📝 1. tēma. Skaitļa jēdziena paplašinājums." at bounding box center [491, 534] width 141 height 32
click at [647, 541] on icon at bounding box center [649, 545] width 10 height 11
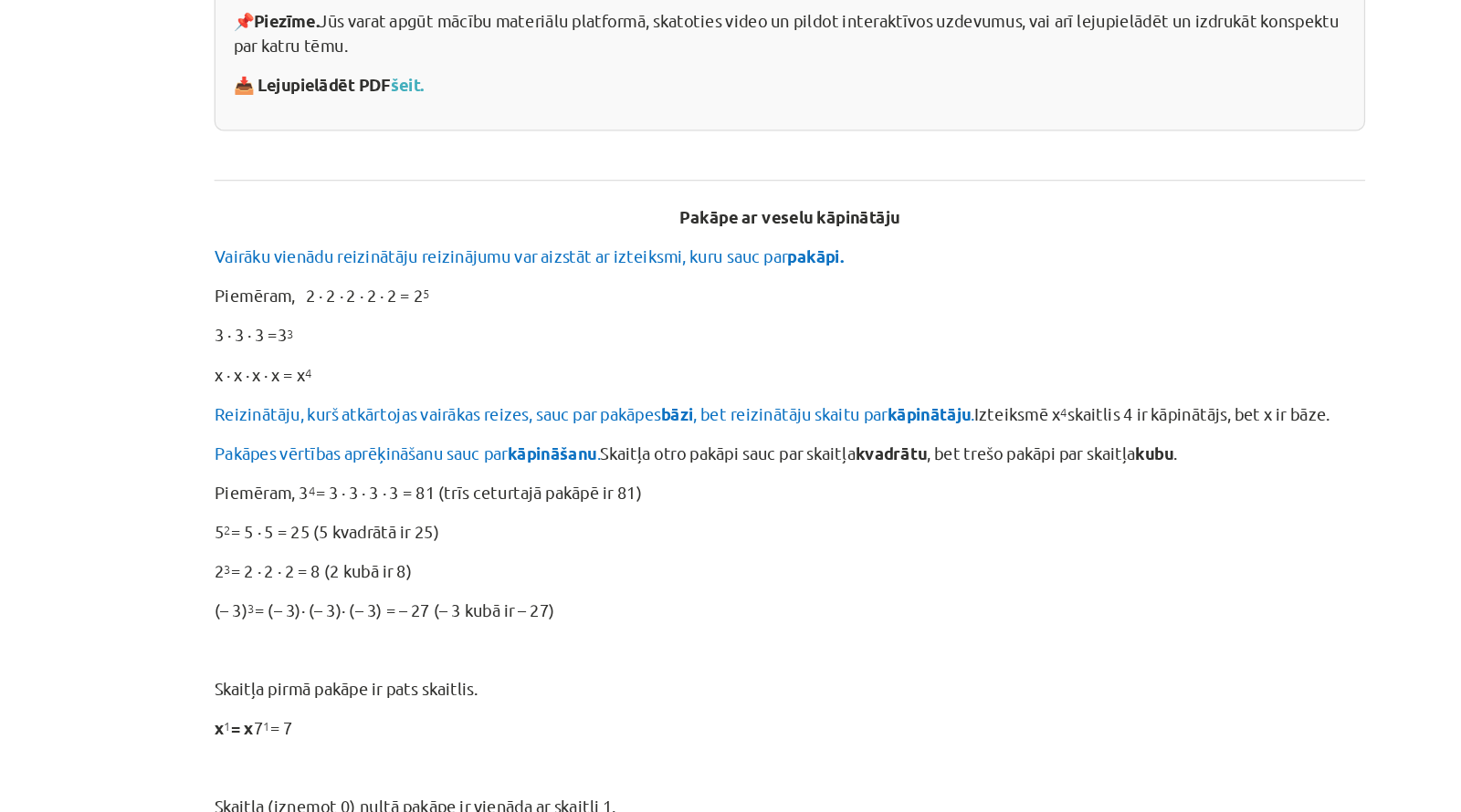
scroll to position [363, 0]
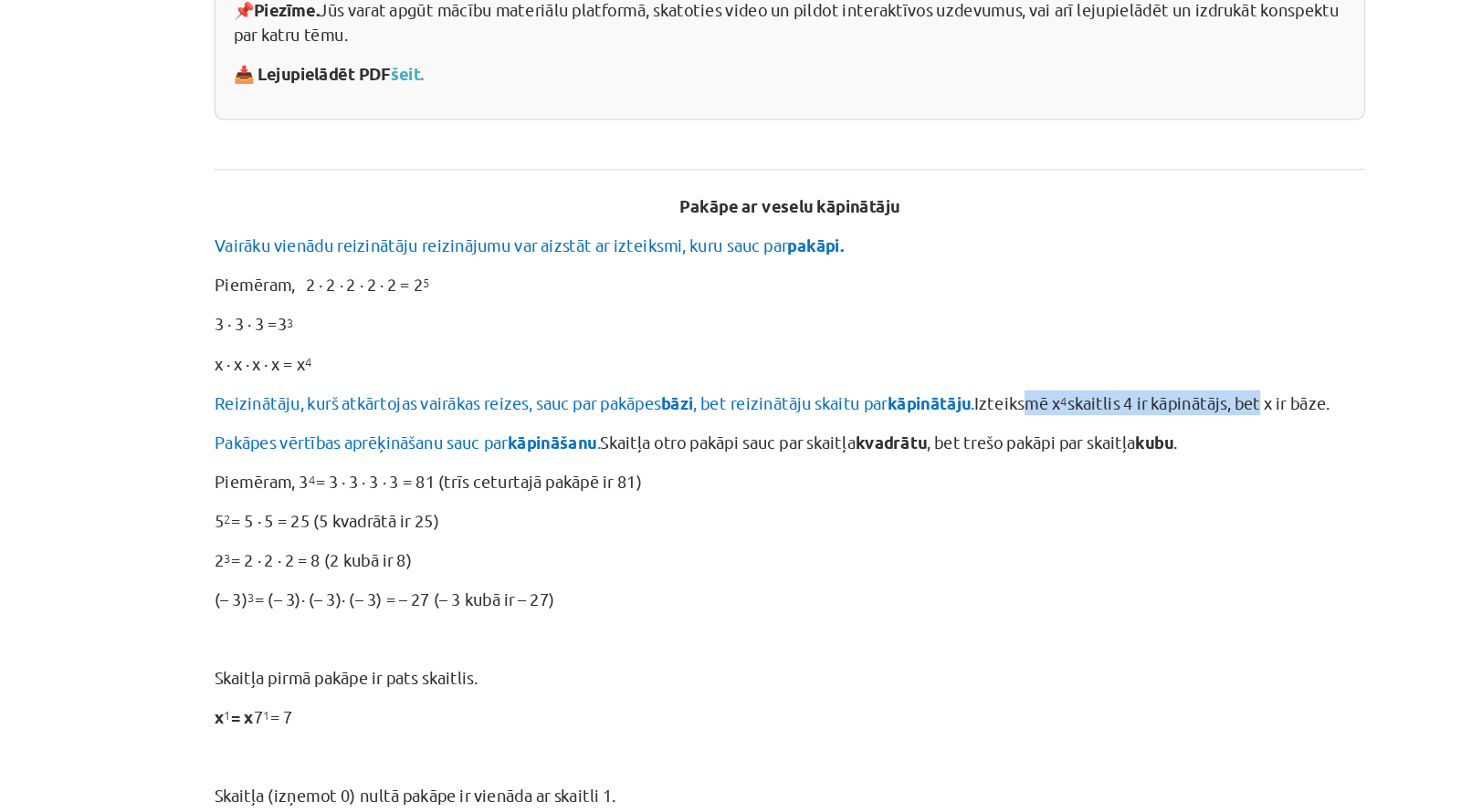
drag, startPoint x: 966, startPoint y: 378, endPoint x: 1101, endPoint y: 372, distance: 135.1
click at [1101, 373] on p "Reizinātāju, kurš atkārtojas vairākas reizes, sauc par pakāpes bāzi , bet reizi…" at bounding box center [730, 382] width 882 height 19
click at [1144, 381] on p "Reizinātāju, kurš atkārtojas vairākas reizes, sauc par pakāpes bāzi , bet reizi…" at bounding box center [730, 382] width 882 height 19
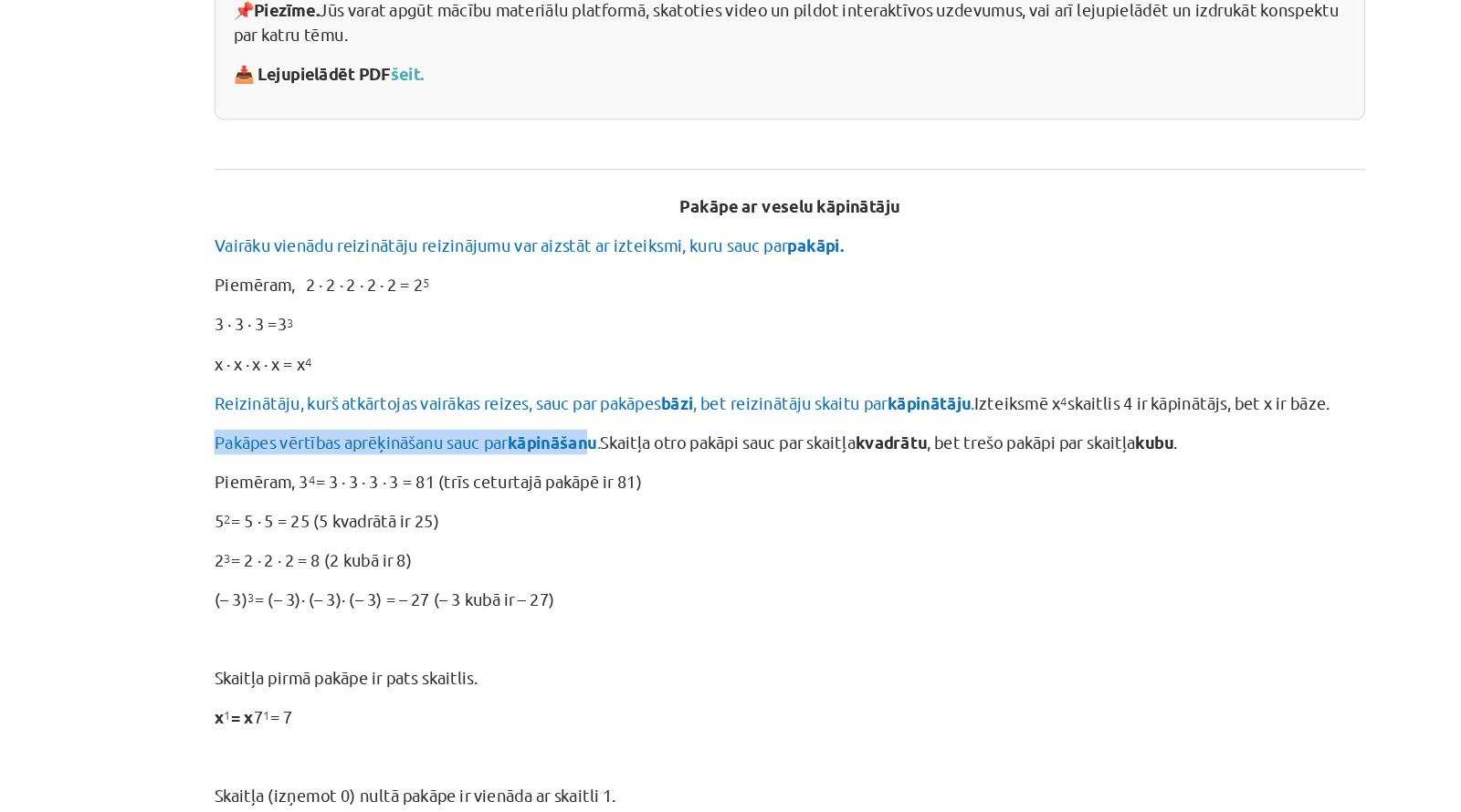
drag, startPoint x: 289, startPoint y: 408, endPoint x: 581, endPoint y: 402, distance: 292.1
click at [581, 403] on span "Pakāpes vērtības aprēķināšanu sauc par kāpināšanu ." at bounding box center [438, 411] width 296 height 16
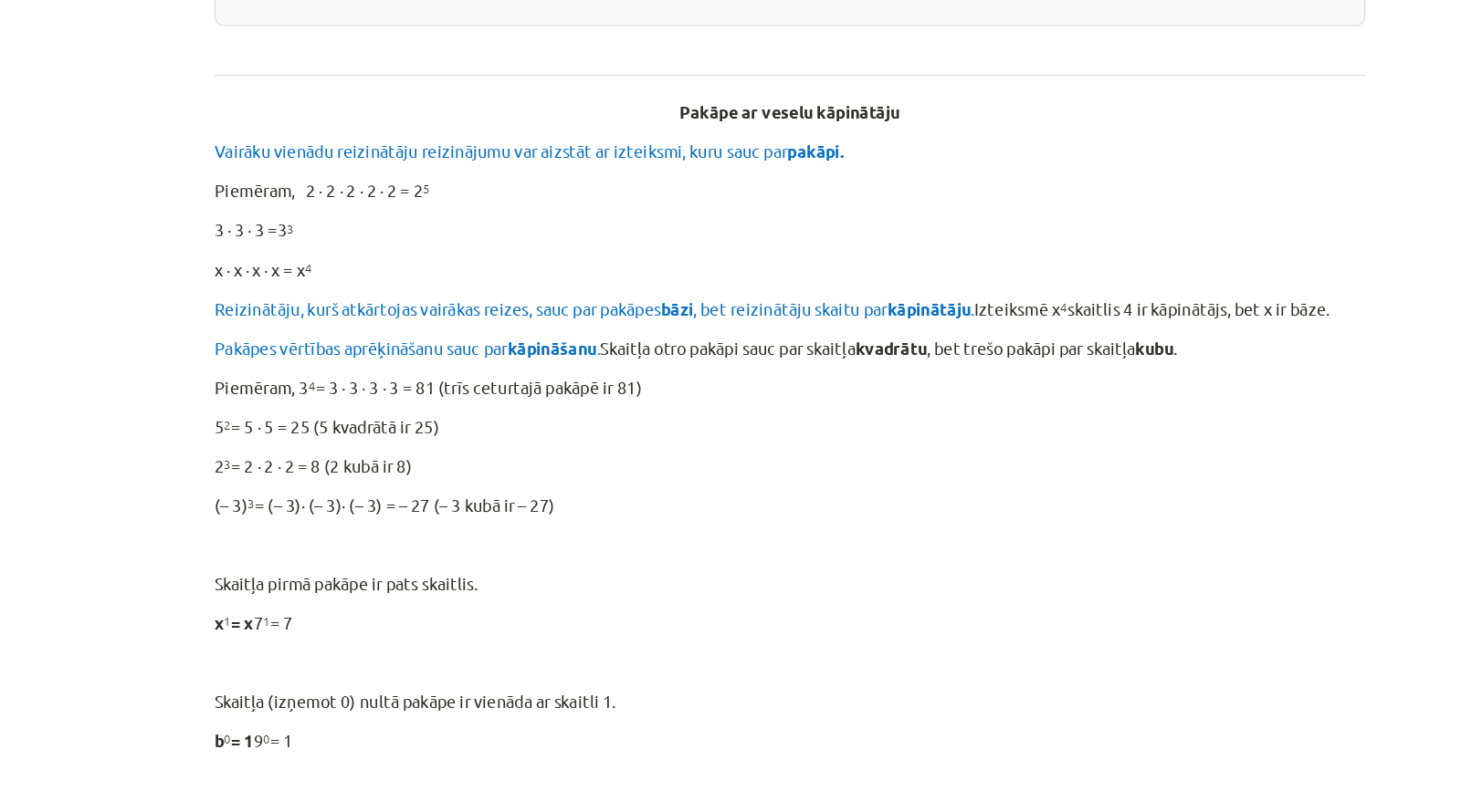
scroll to position [434, 0]
drag, startPoint x: 335, startPoint y: 431, endPoint x: 491, endPoint y: 432, distance: 156.0
click at [484, 433] on p "2 3 = 2 ∙ 2 ∙ 2 = 8 (2 kubā ir 8)" at bounding box center [730, 432] width 882 height 19
click at [545, 425] on p "2 3 = 2 ∙ 2 ∙ 2 = 8 (2 kubā ir 8)" at bounding box center [730, 432] width 882 height 19
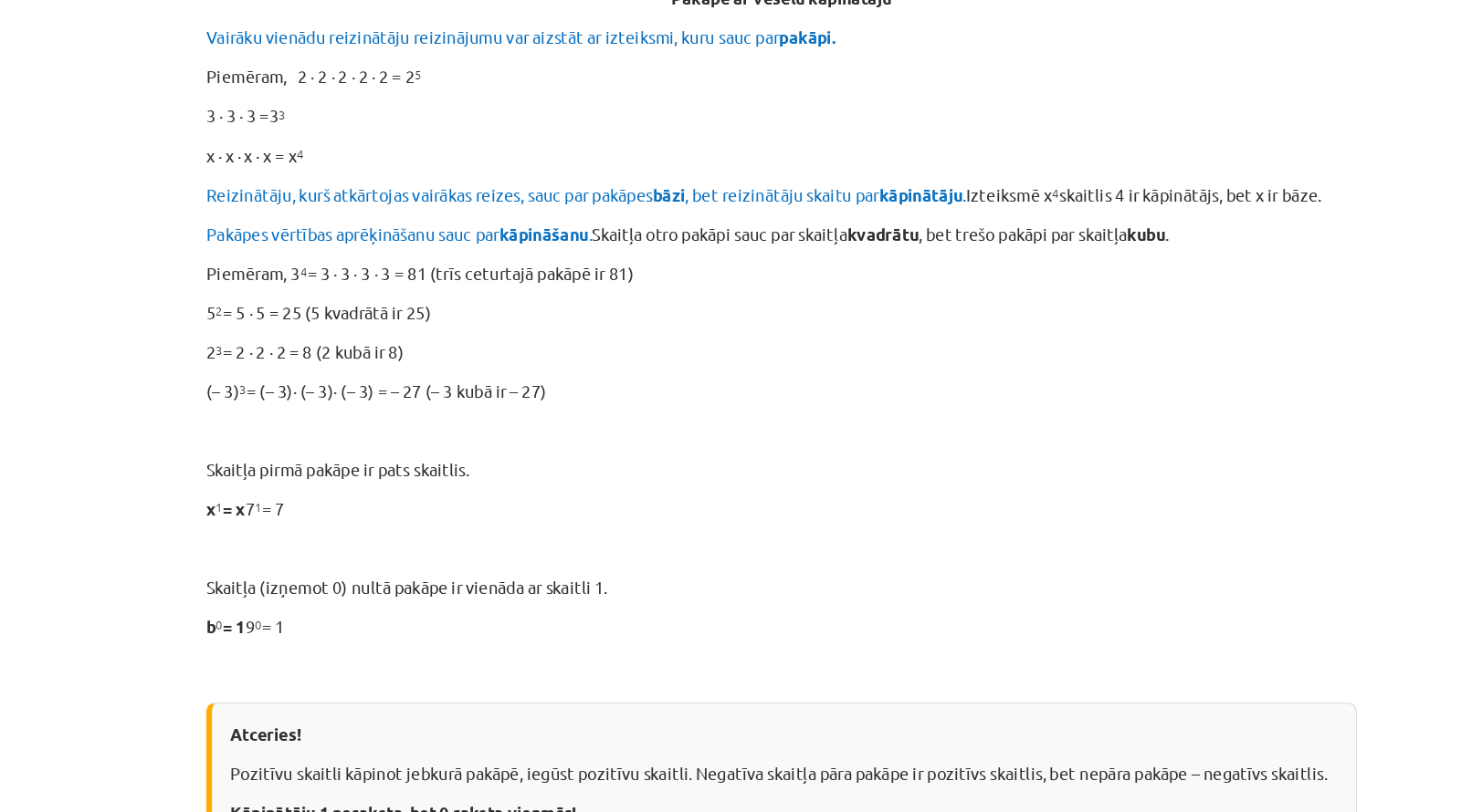
scroll to position [572, 0]
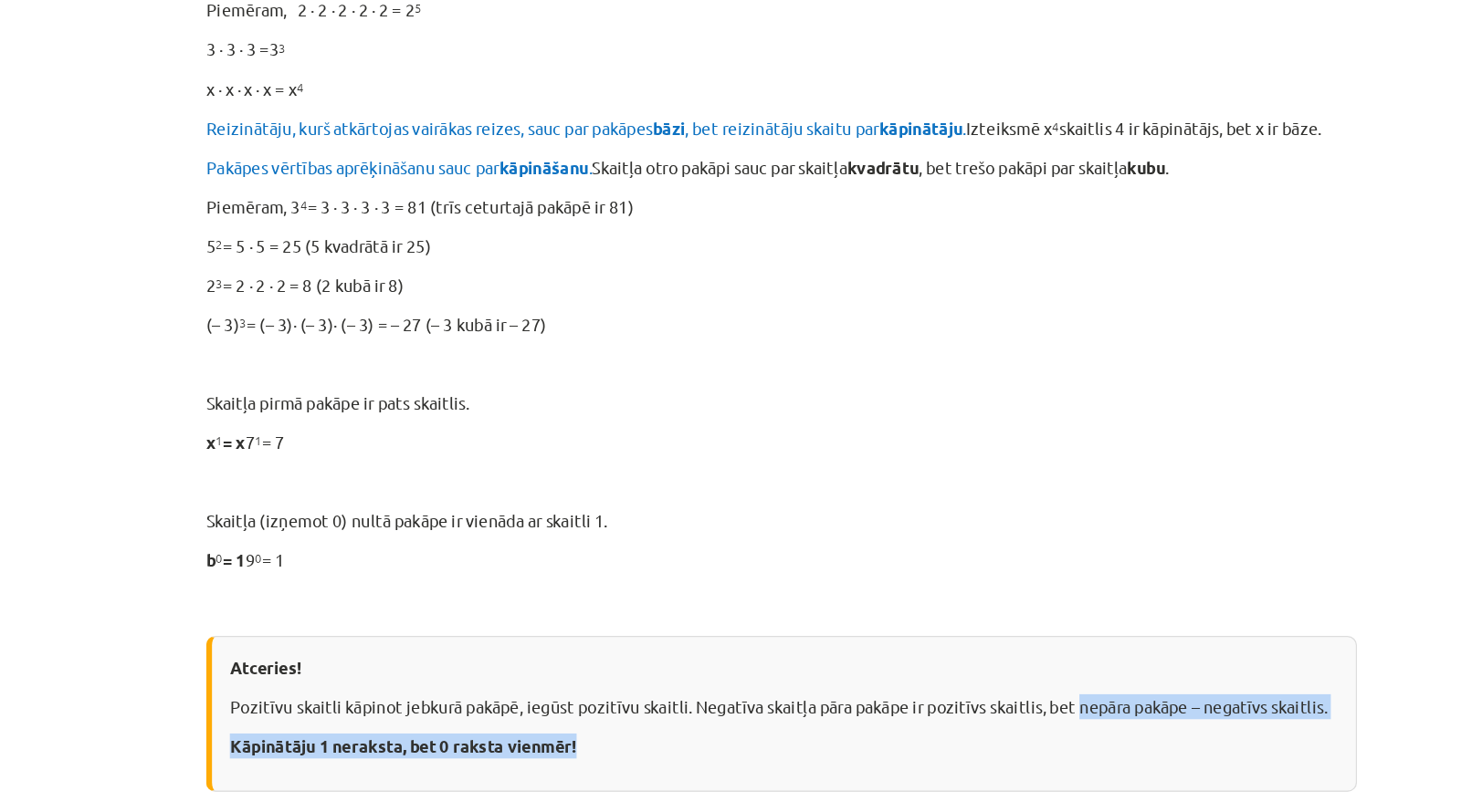
drag, startPoint x: 959, startPoint y: 609, endPoint x: 1098, endPoint y: 643, distance: 143.1
click at [1098, 643] on div "Atceries! Pozitīvu skaitli kāpinot jebkurā pakāpē, iegūst pozitīvu skaitli. Neg…" at bounding box center [730, 622] width 882 height 119
click at [1099, 644] on p "Kāpinātāju 1 neraksta, bet 0 raksta vienmēr!" at bounding box center [732, 647] width 849 height 19
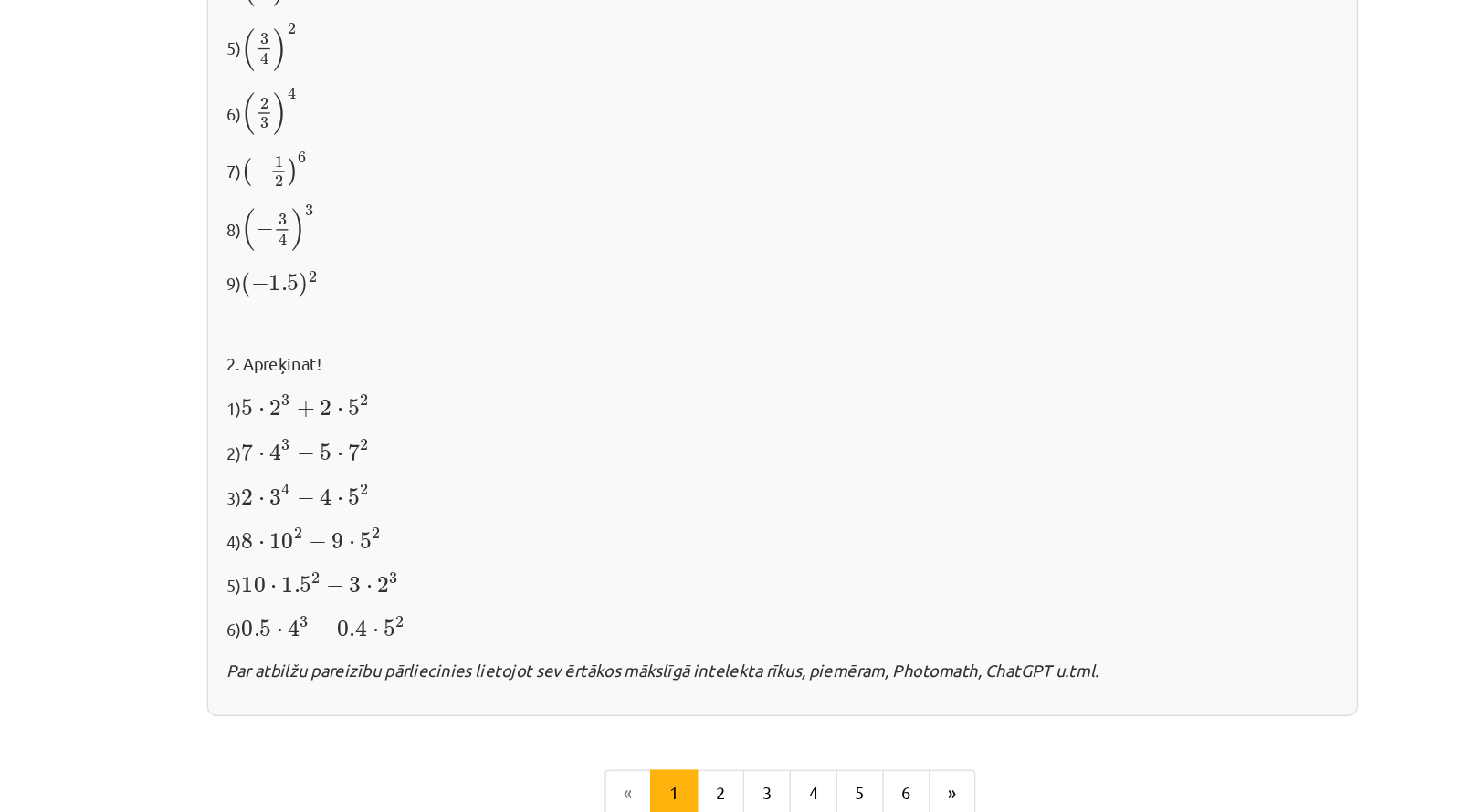
scroll to position [1713, 0]
drag, startPoint x: 299, startPoint y: 423, endPoint x: 447, endPoint y: 425, distance: 148.0
click at [447, 425] on div "✍️ RISINI PATS! 1. Izpildi kāpināšanu! 1) 2 6 2 6 2) ( − 5 ) 3 ( − 5 ) 3 3) ( −…" at bounding box center [730, 217] width 882 height 761
drag, startPoint x: 301, startPoint y: 451, endPoint x: 430, endPoint y: 460, distance: 129.3
click at [430, 460] on div "✍️ RISINI PATS! 1. Izpildi kāpināšanu! 1) 2 6 2 6 2) ( − 5 ) 3 ( − 5 ) 3 3) ( −…" at bounding box center [730, 217] width 882 height 761
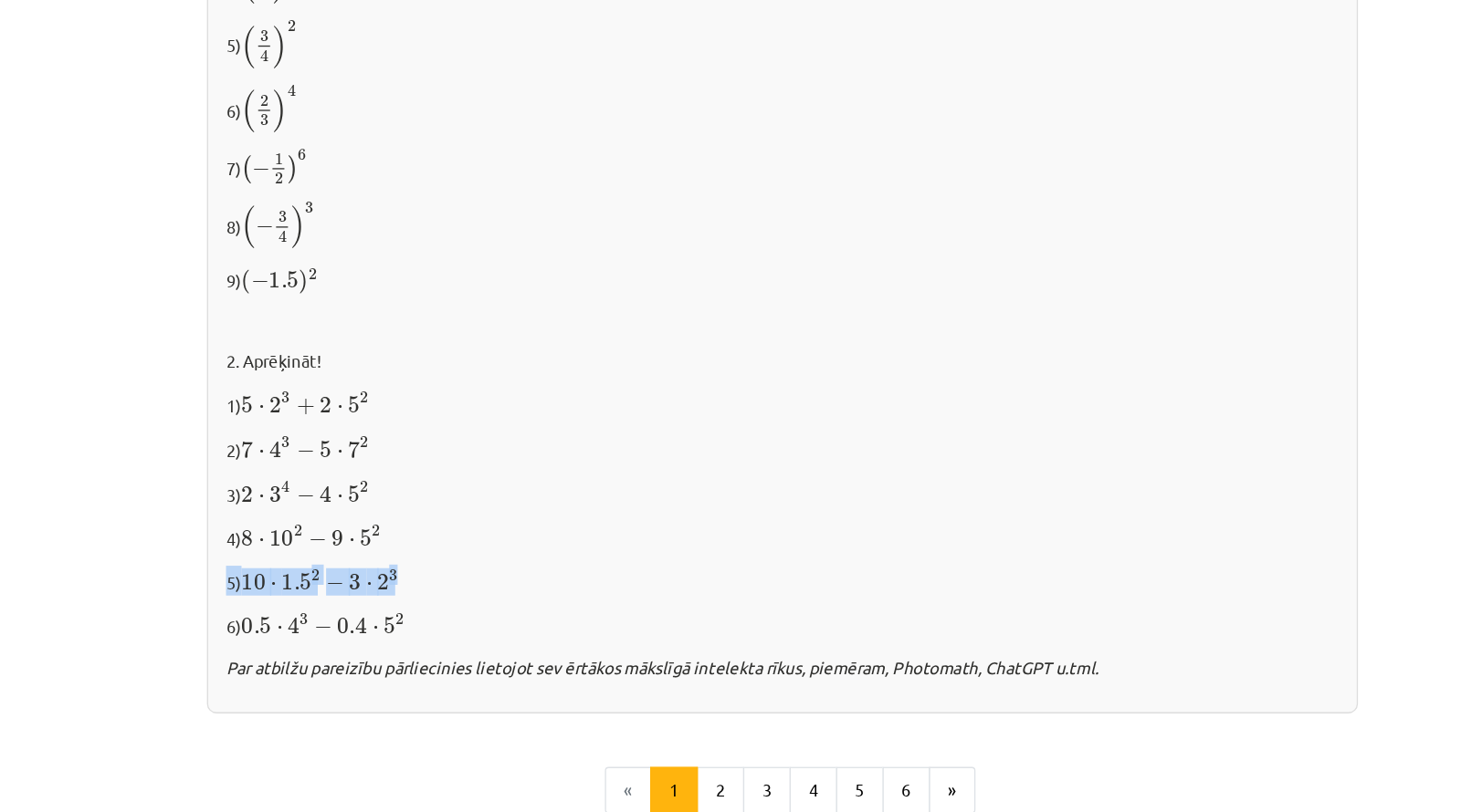
drag, startPoint x: 310, startPoint y: 493, endPoint x: 495, endPoint y: 501, distance: 185.2
click at [491, 499] on p "5) 10 ⋅ 1.5 2 − 3 ⋅ 2 3 10 ⋅ 1.5 2 − 3 ⋅ 2 3" at bounding box center [730, 496] width 852 height 23
drag, startPoint x: 291, startPoint y: 524, endPoint x: 456, endPoint y: 518, distance: 165.1
click at [456, 518] on div "✍️ RISINI PATS! 1. Izpildi kāpināšanu! 1) 2 6 2 6 2) ( − 5 ) 3 ( − 5 ) 3 3) ( −…" at bounding box center [730, 217] width 882 height 761
drag, startPoint x: 578, startPoint y: 463, endPoint x: 467, endPoint y: 522, distance: 125.7
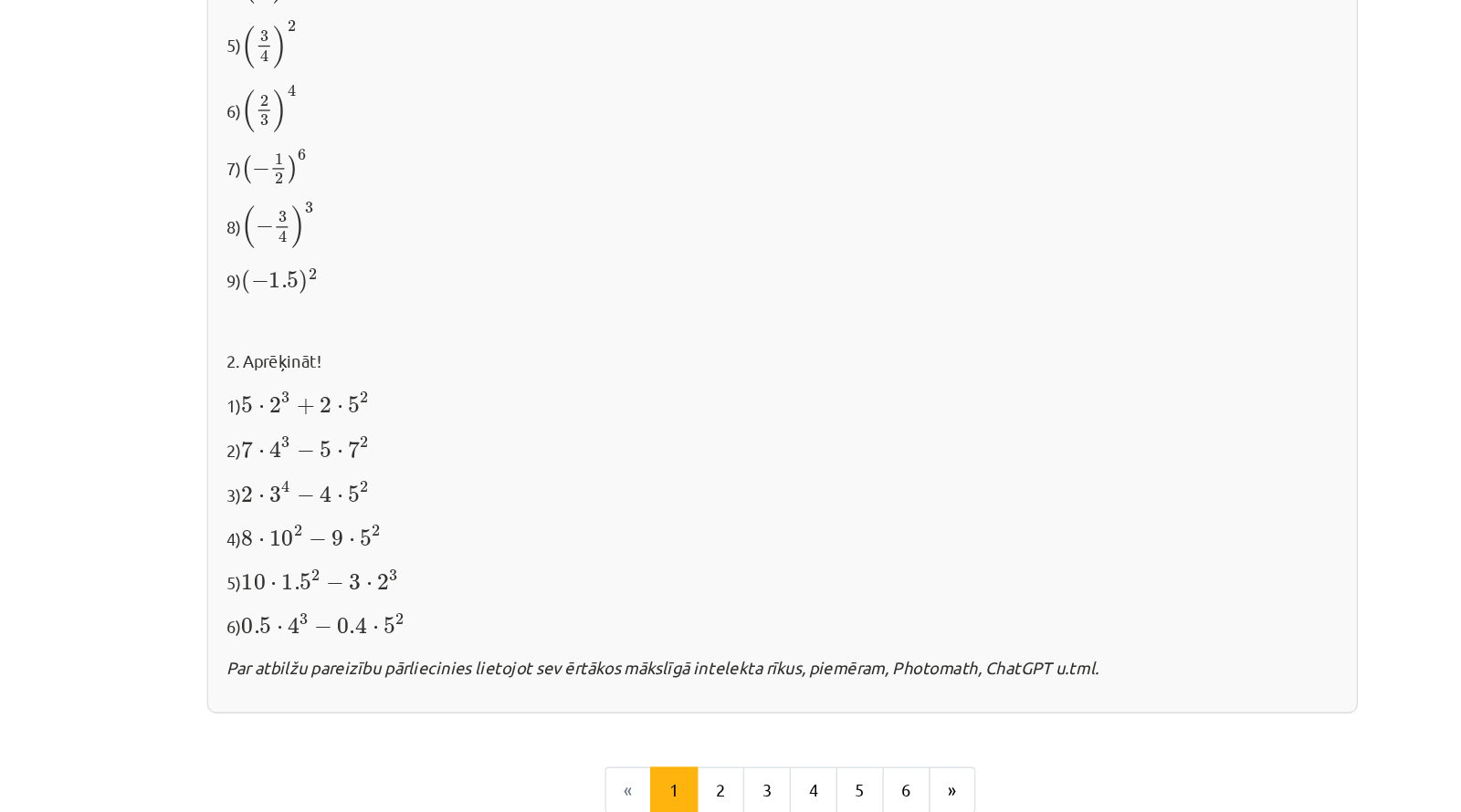
click at [578, 463] on p "4) 8 ⋅ 10 2 − 9 ⋅ 5 2 8 ⋅ 10 2 − 9 ⋅ 5 2" at bounding box center [730, 462] width 852 height 23
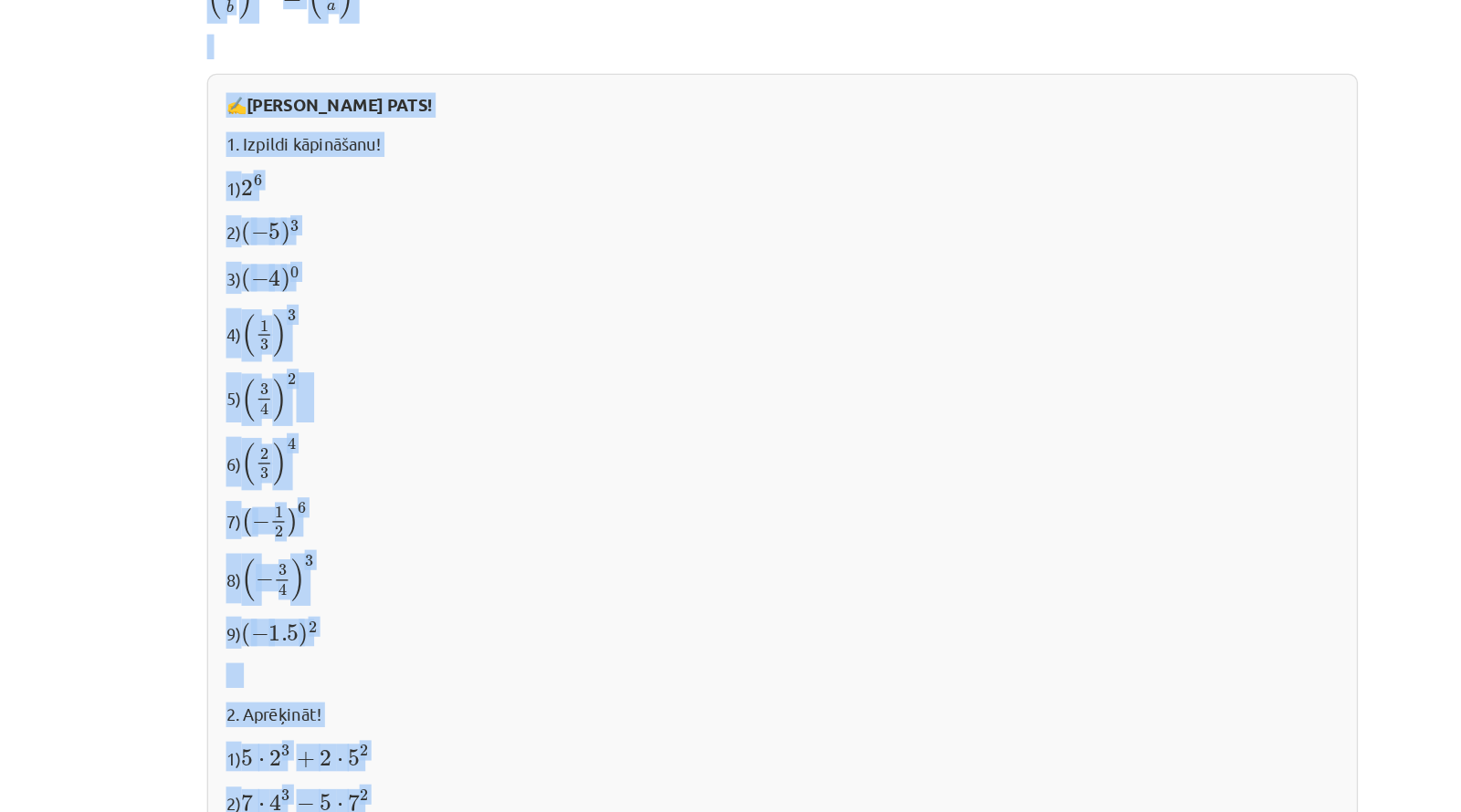
scroll to position [1406, 0]
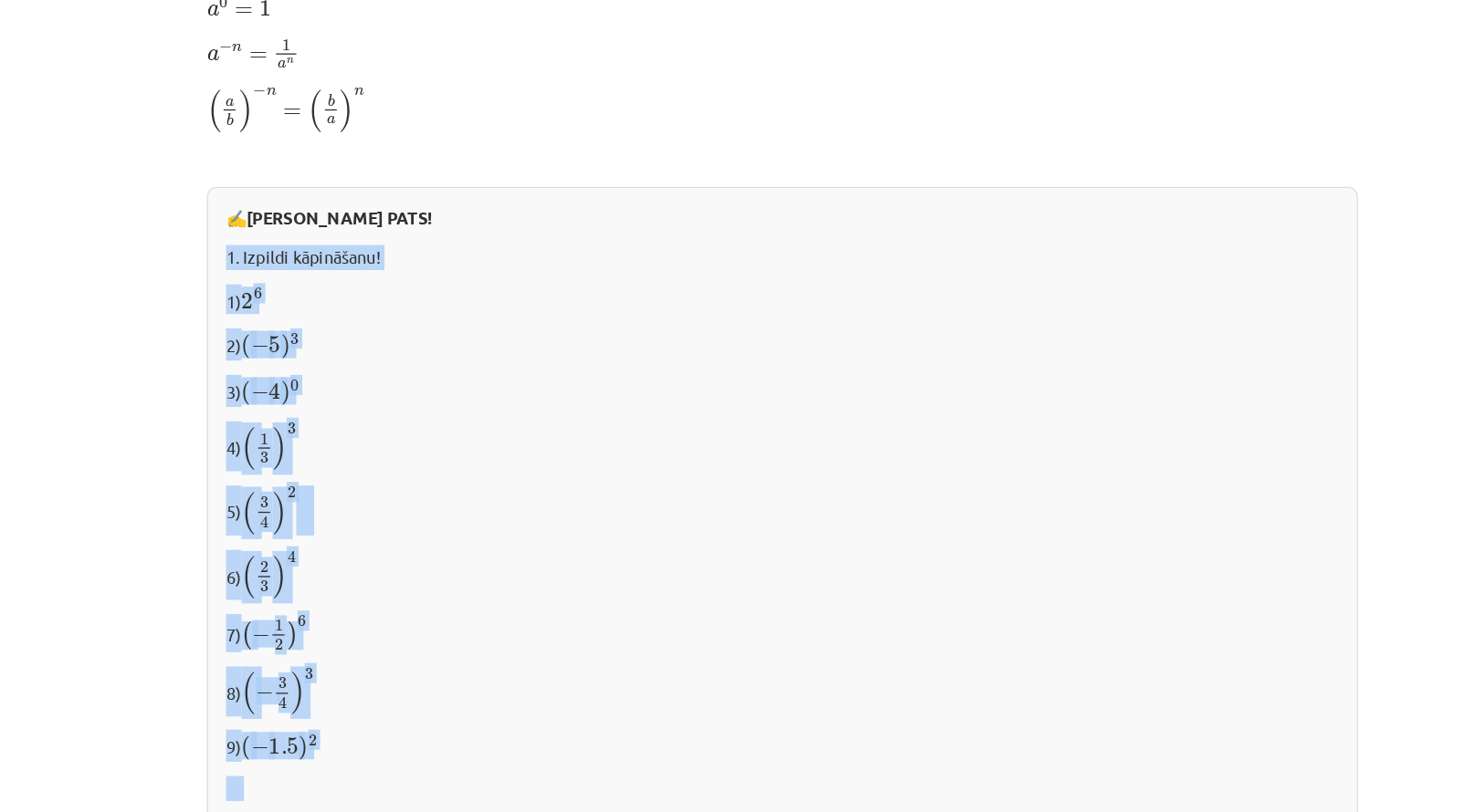
drag, startPoint x: 393, startPoint y: 514, endPoint x: 292, endPoint y: 187, distance: 342.2
click at [292, 187] on div "✍️ RISINI PATS! 1. Izpildi kāpināšanu! 1) 2 6 2 6 2) ( − 5 ) 3 ( − 5 ) 3 3) ( −…" at bounding box center [730, 524] width 882 height 761
copy div "1. Izpildi kāpināšanu! 1) 2 6 2 6 2) ( − 5 ) 3 ( − 5 ) 3 3) ( − 4 ) 0 ( − 4 ) 0…"
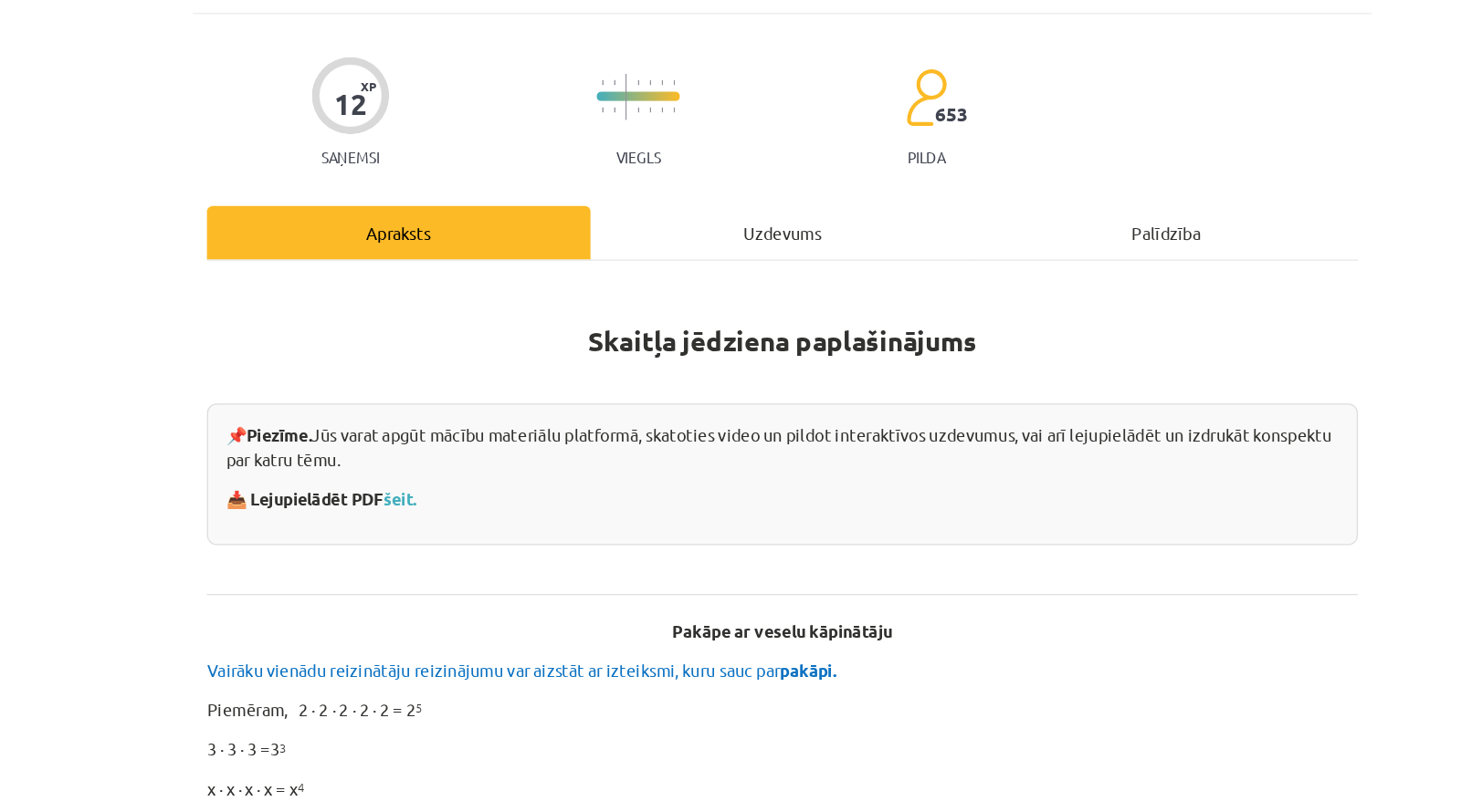
scroll to position [0, 0]
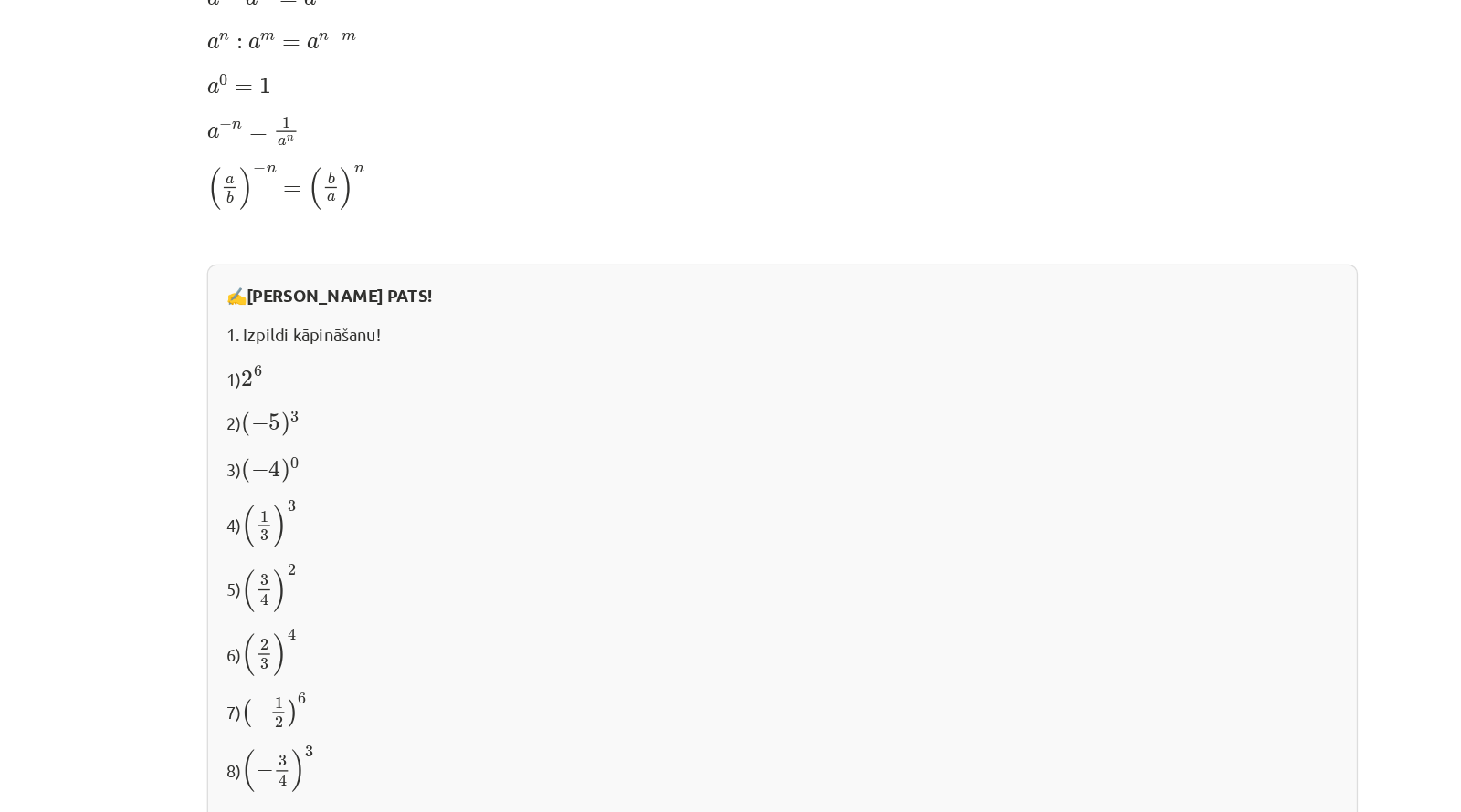
click at [200, 58] on div "Mācību tēma: Matemātikas i - 12. klases 1. ieskaites mācību materiāls (ab) #2 📝…" at bounding box center [730, 406] width 1461 height 812
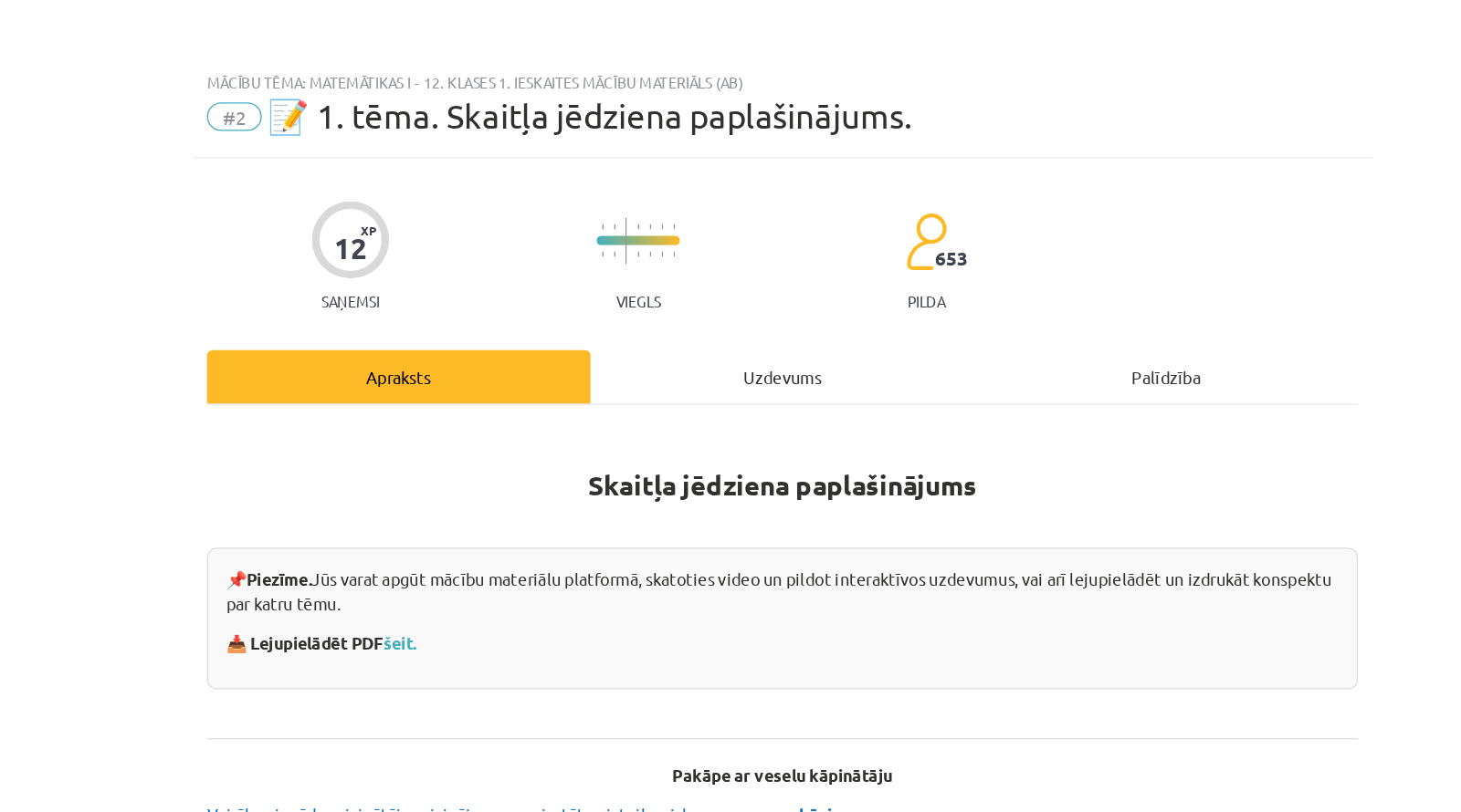
click at [131, 41] on div "Mācību tēma: Matemātikas i - 12. klases 1. ieskaites mācību materiāls (ab) #2 📝…" at bounding box center [730, 406] width 1461 height 812
click at [219, 47] on div "Mācību tēma: Matemātikas i - 12. klases 1. ieskaites mācību materiāls (ab) #2 📝…" at bounding box center [730, 406] width 1461 height 812
drag, startPoint x: 219, startPoint y: 47, endPoint x: 300, endPoint y: 89, distance: 91.2
click at [220, 48] on div "Mācību tēma: Matemātikas i - 12. klases 1. ieskaites mācību materiāls (ab) #2 📝…" at bounding box center [730, 406] width 1461 height 812
click at [222, 87] on div "Mācību tēma: Matemātikas i - 12. klases 1. ieskaites mācību materiāls (ab) #2 📝…" at bounding box center [730, 406] width 1461 height 812
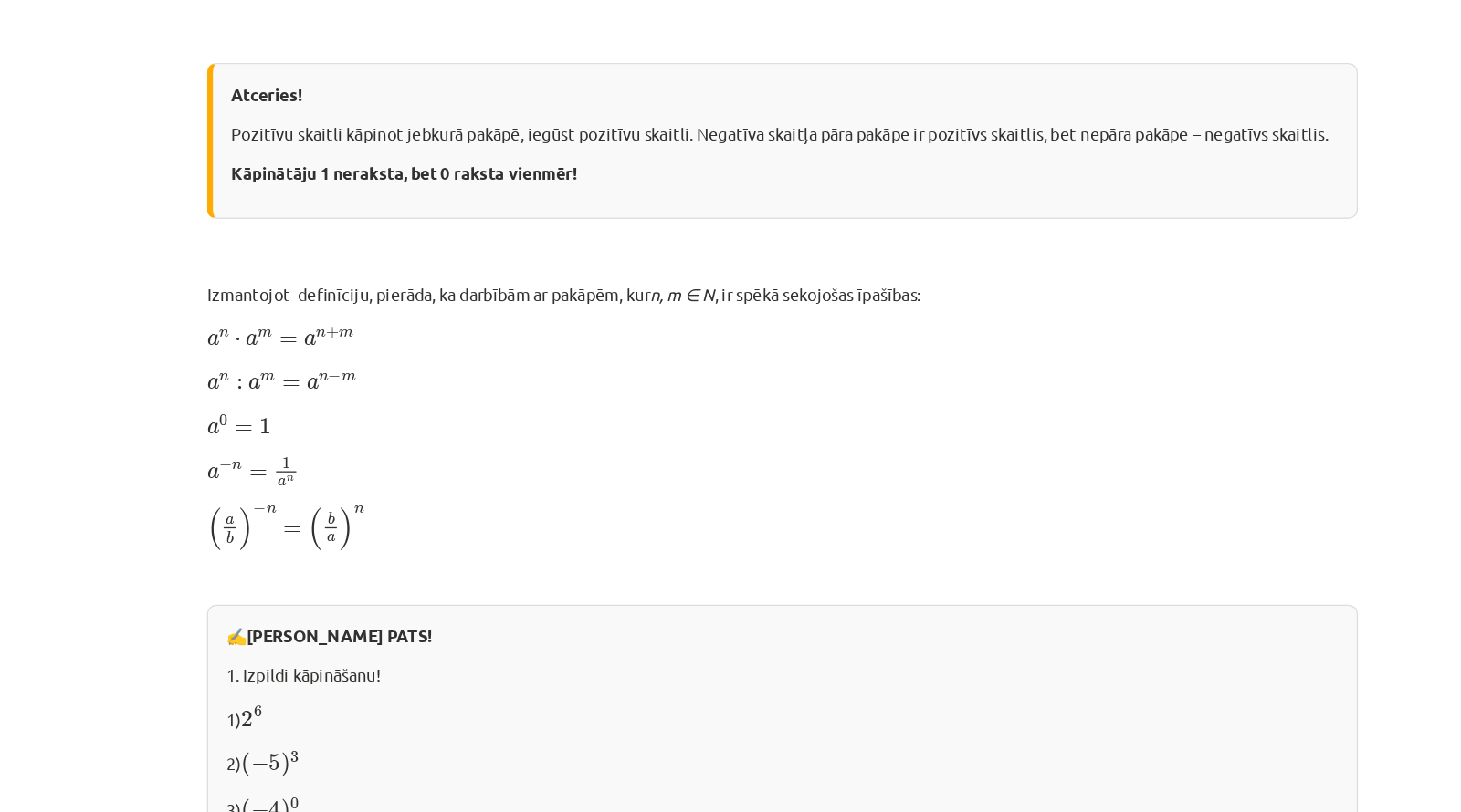
scroll to position [1779, 0]
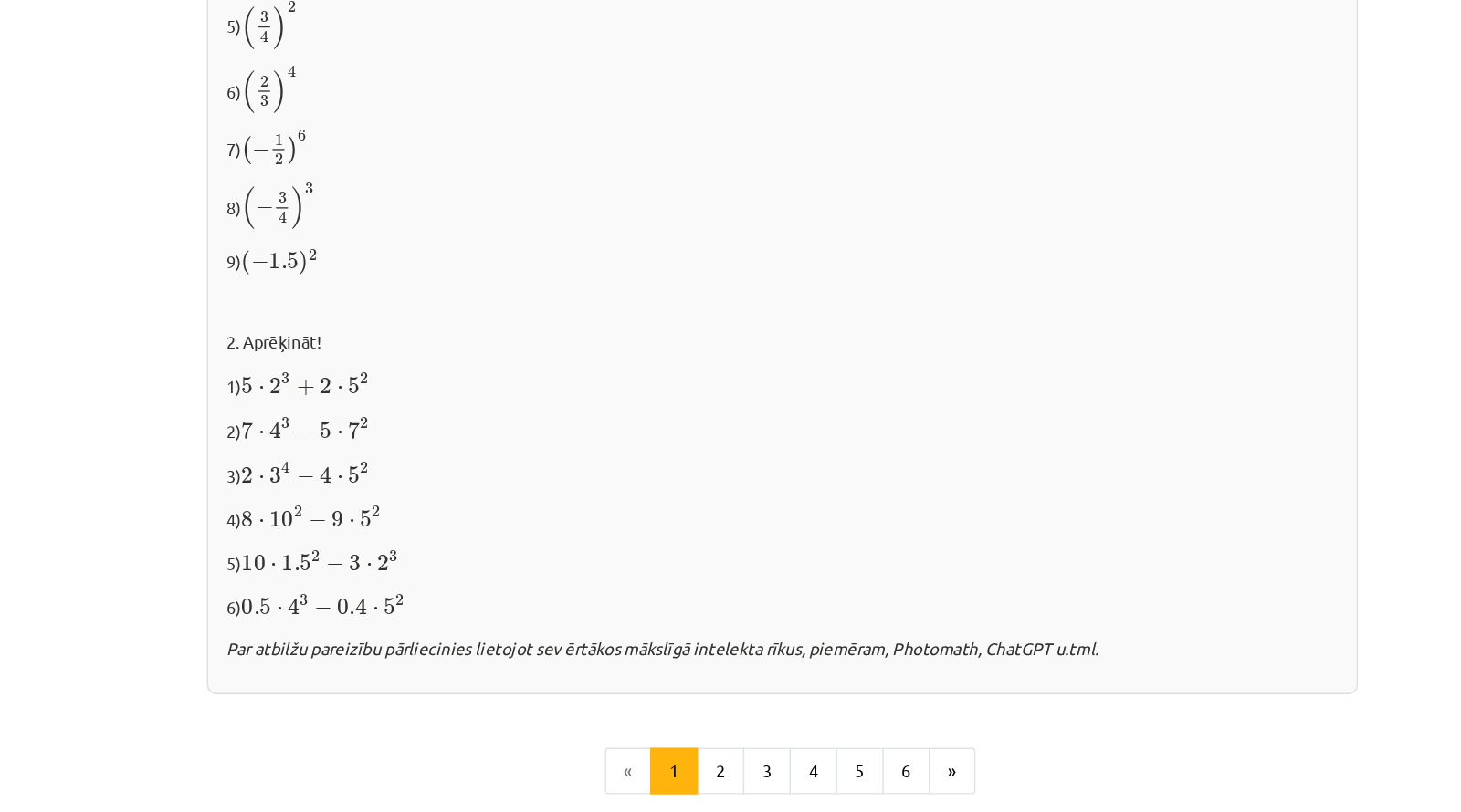
click at [222, 99] on div "Mācību tēma: Matemātikas i - 12. klases 1. ieskaites mācību materiāls (ab) #2 📝…" at bounding box center [730, 406] width 1461 height 812
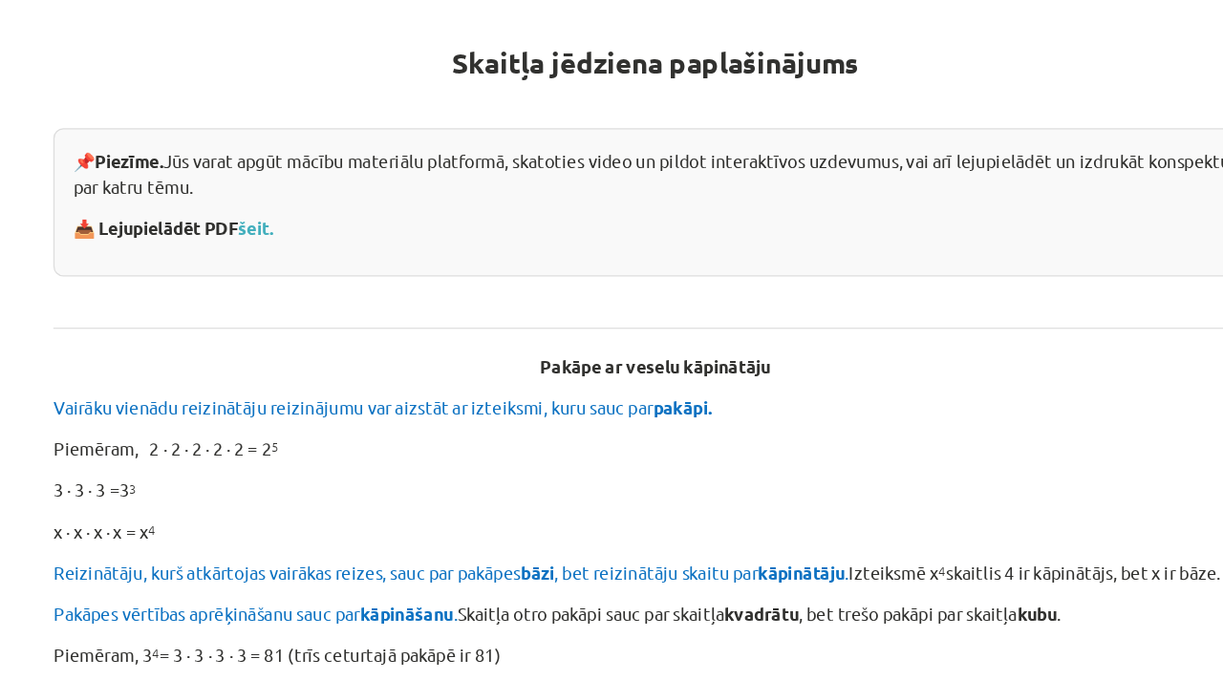
scroll to position [338, 0]
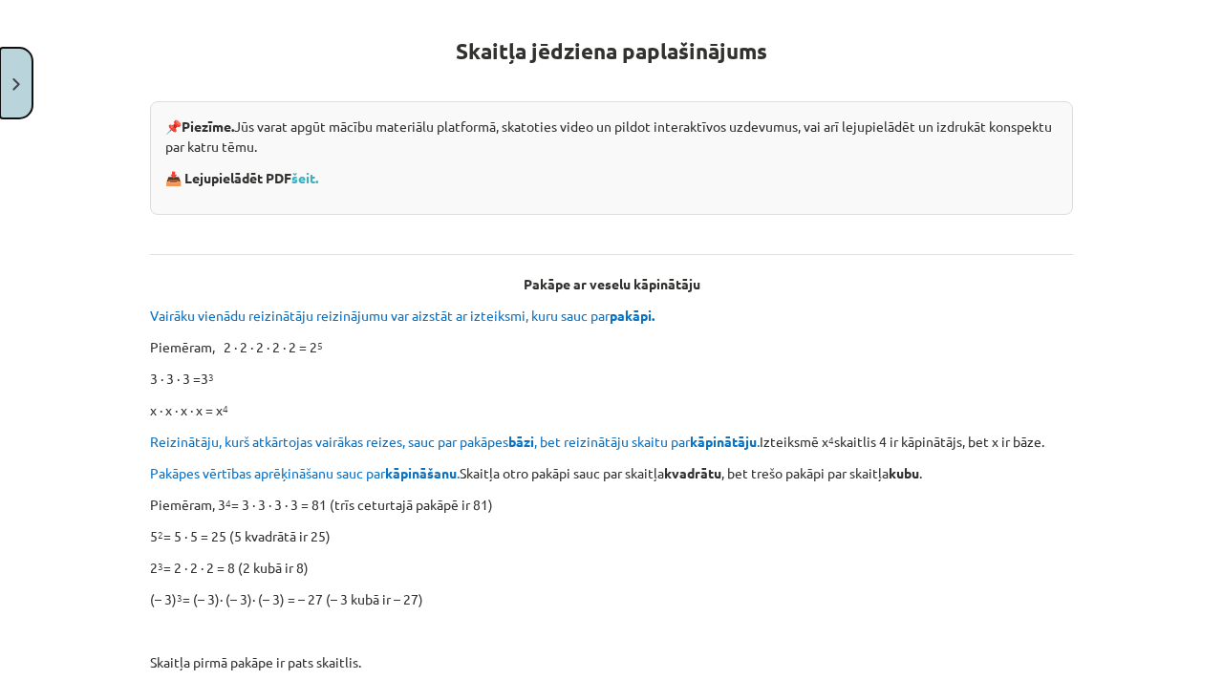
click at [11, 95] on button "Close" at bounding box center [16, 83] width 32 height 71
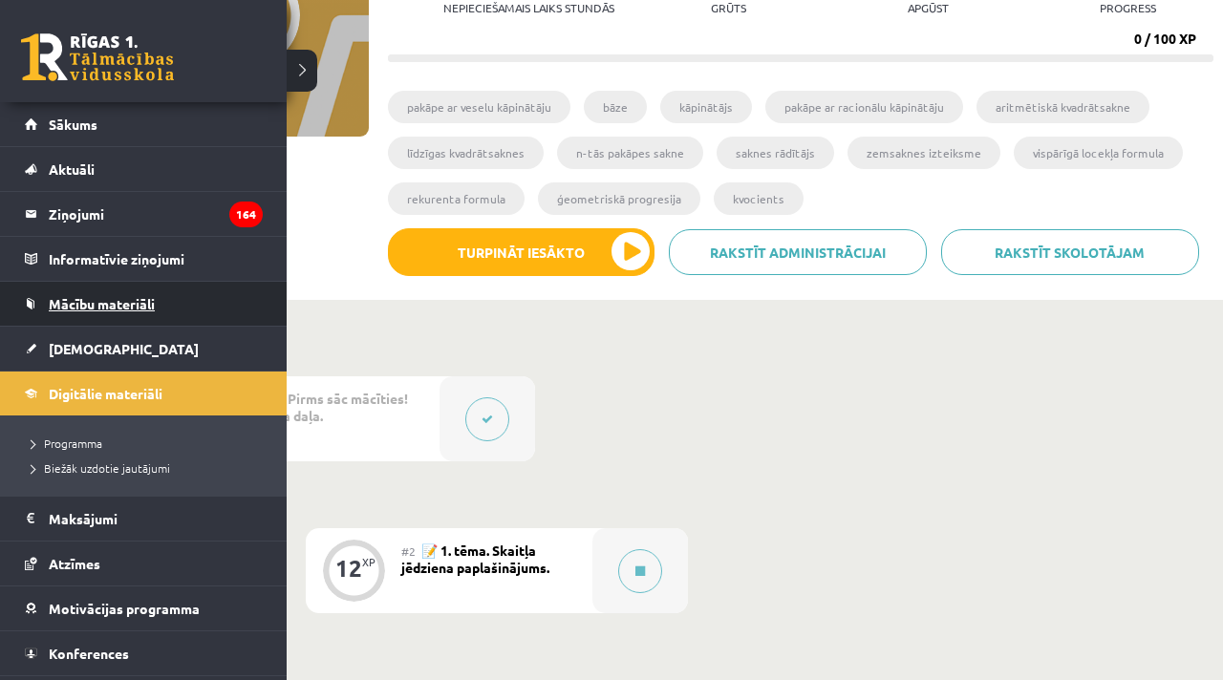
click at [101, 307] on span "Mācību materiāli" at bounding box center [102, 303] width 106 height 17
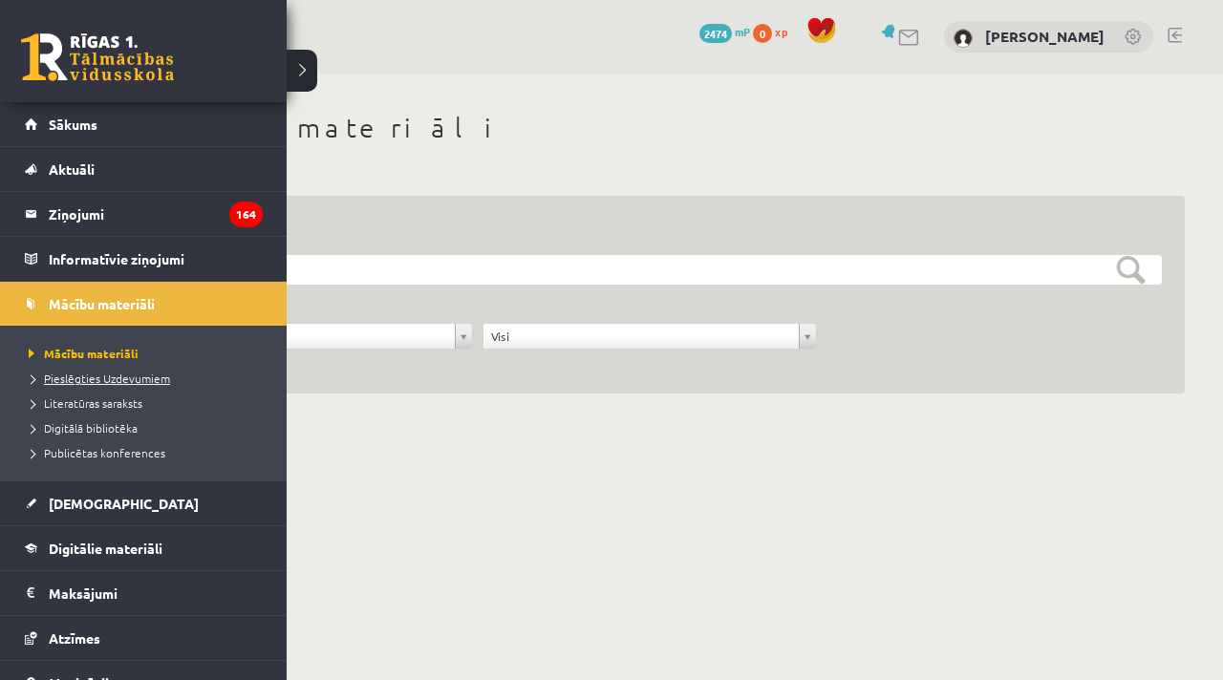
click at [111, 382] on span "Pieslēgties Uzdevumiem" at bounding box center [97, 378] width 146 height 15
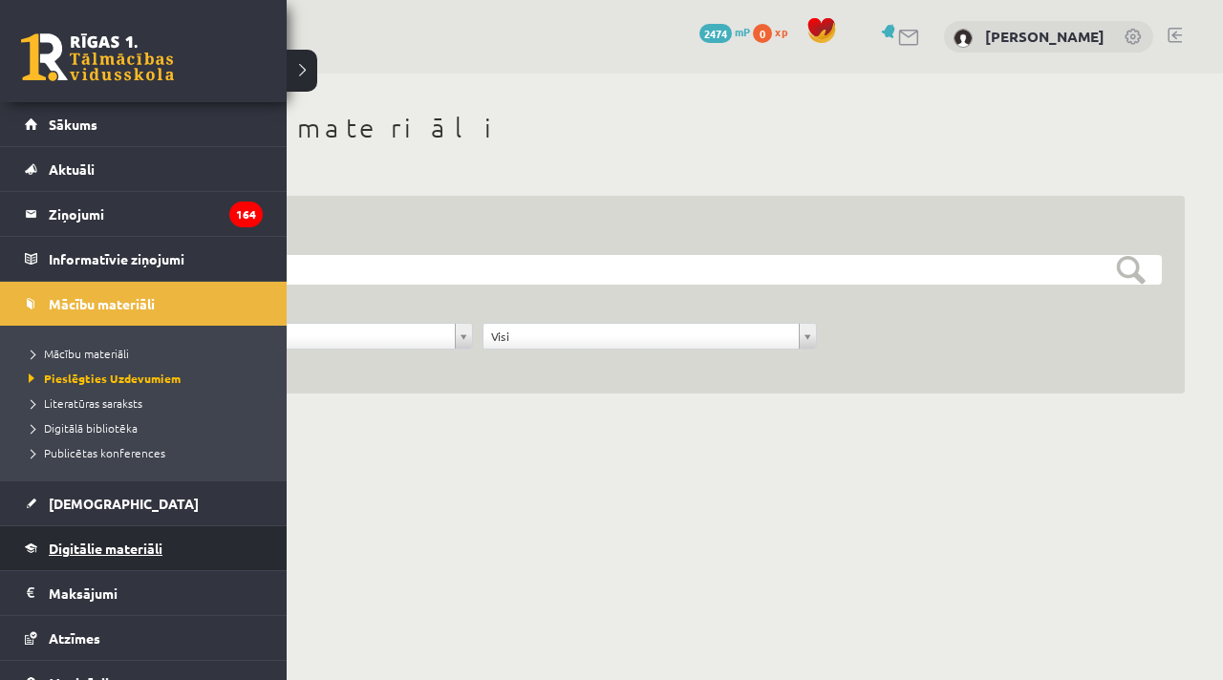
click at [80, 558] on link "Digitālie materiāli" at bounding box center [144, 548] width 238 height 44
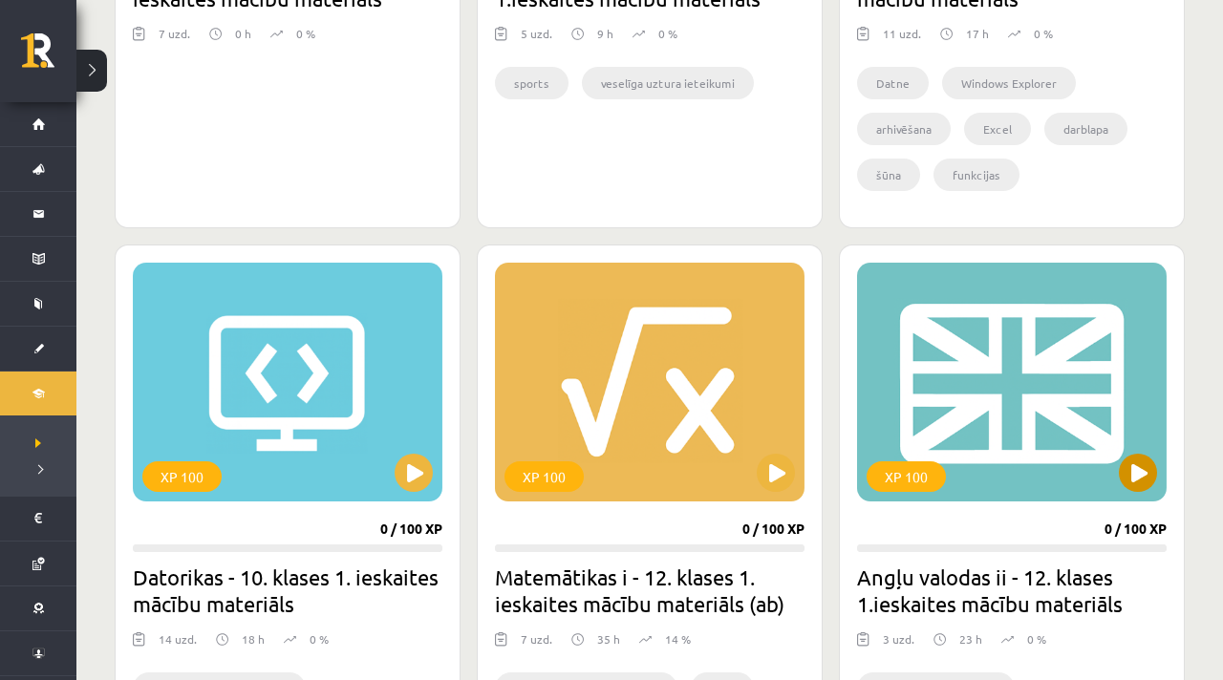
scroll to position [1513, 0]
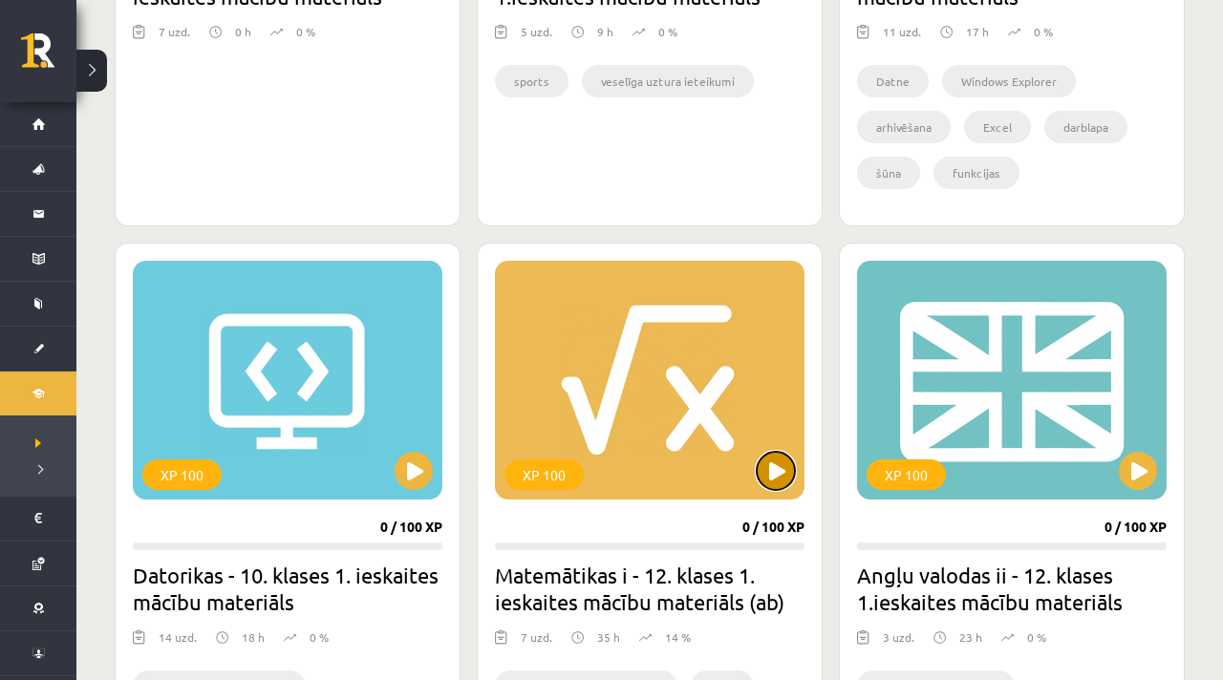
click at [779, 469] on button at bounding box center [776, 471] width 38 height 38
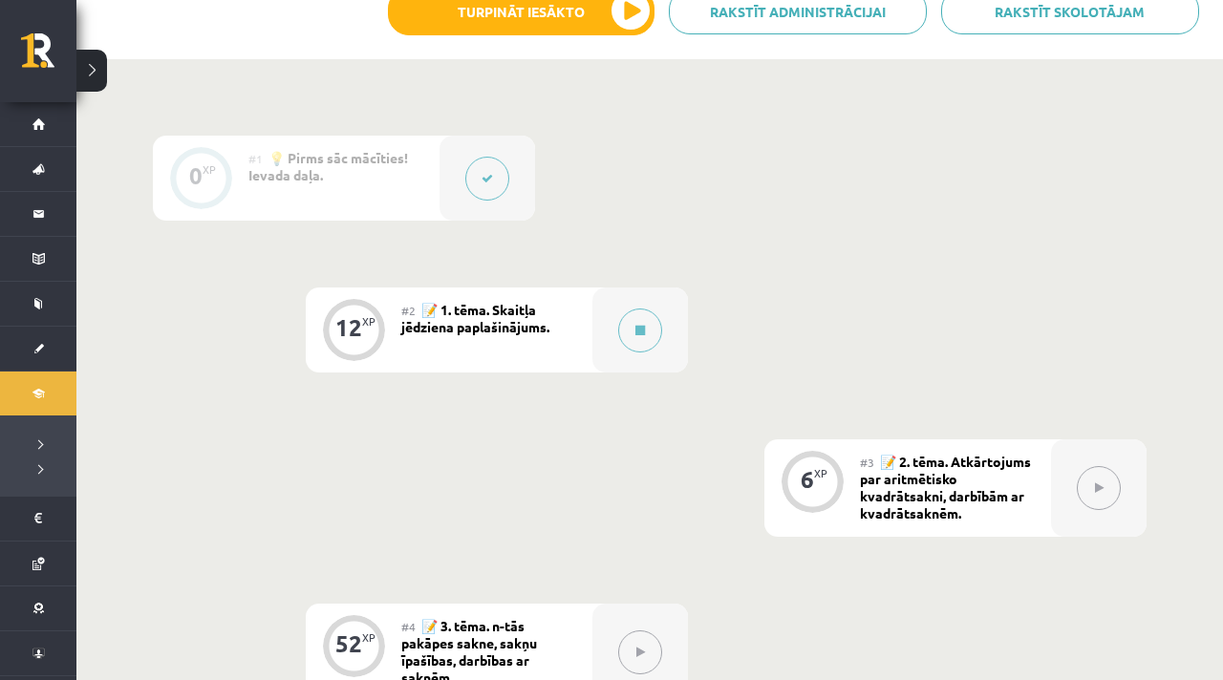
scroll to position [488, 0]
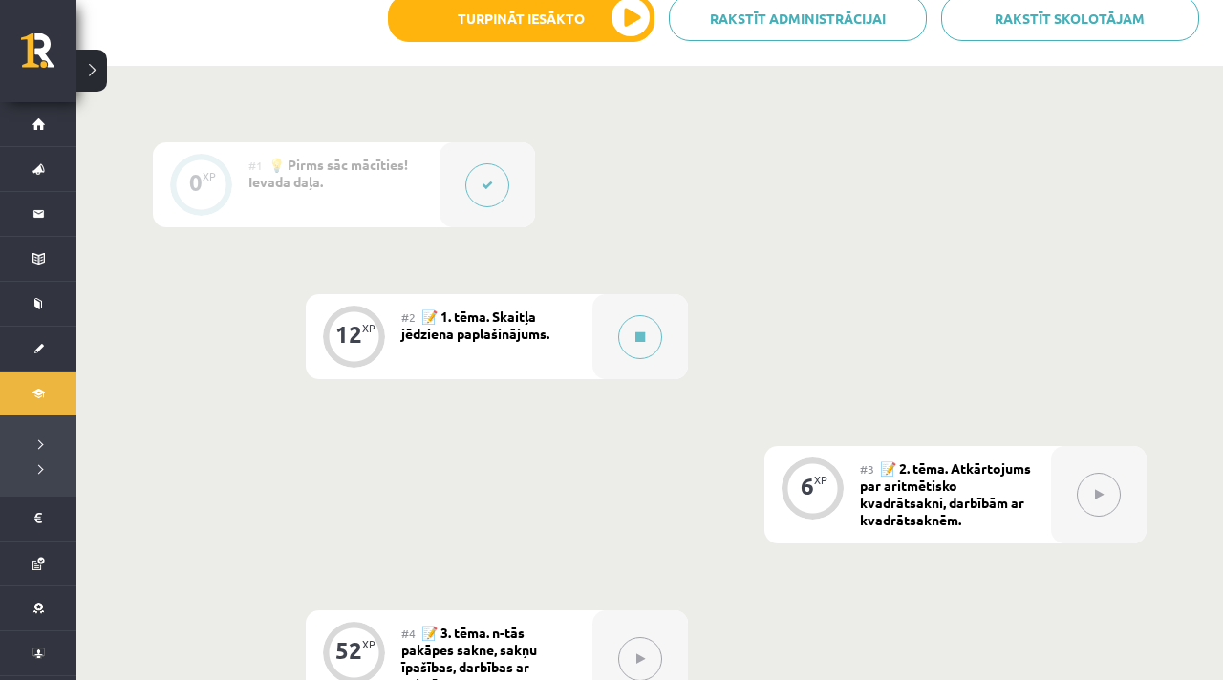
click at [453, 306] on div "#2 📝 1. tēma. Skaitļa jēdziena paplašinājums." at bounding box center [496, 336] width 191 height 85
click at [460, 328] on span "📝 1. tēma. Skaitļa jēdziena paplašinājums." at bounding box center [475, 325] width 148 height 34
click at [629, 333] on button at bounding box center [640, 337] width 44 height 44
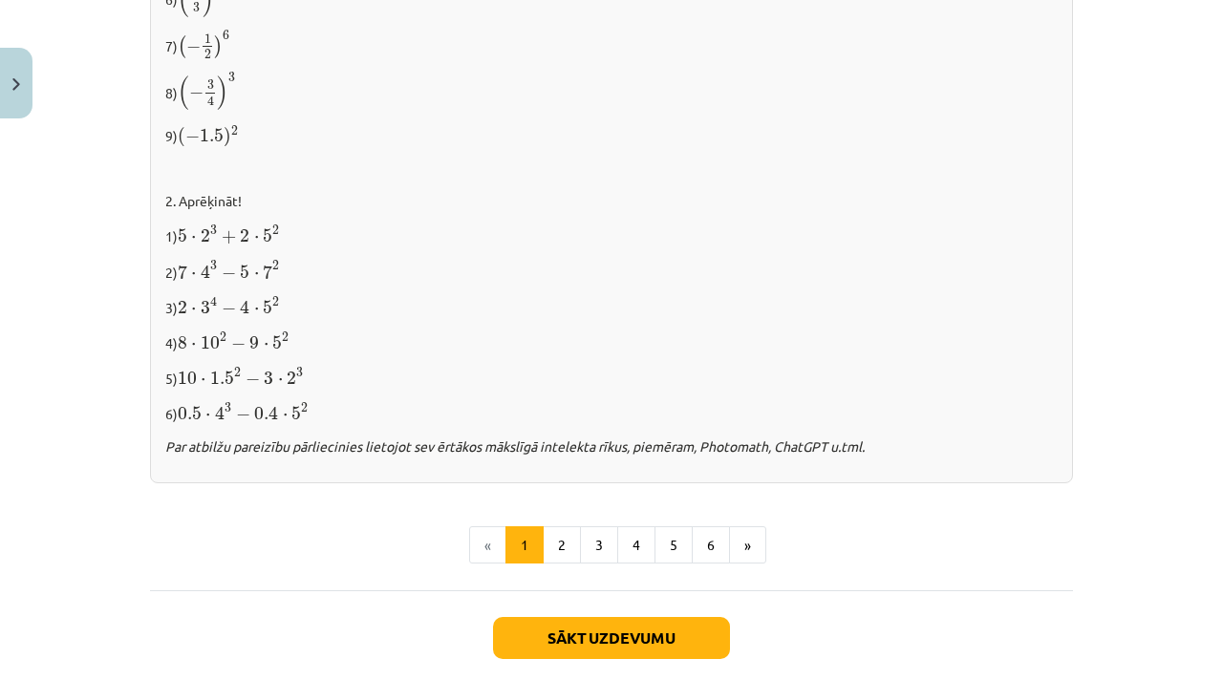
scroll to position [2035, 0]
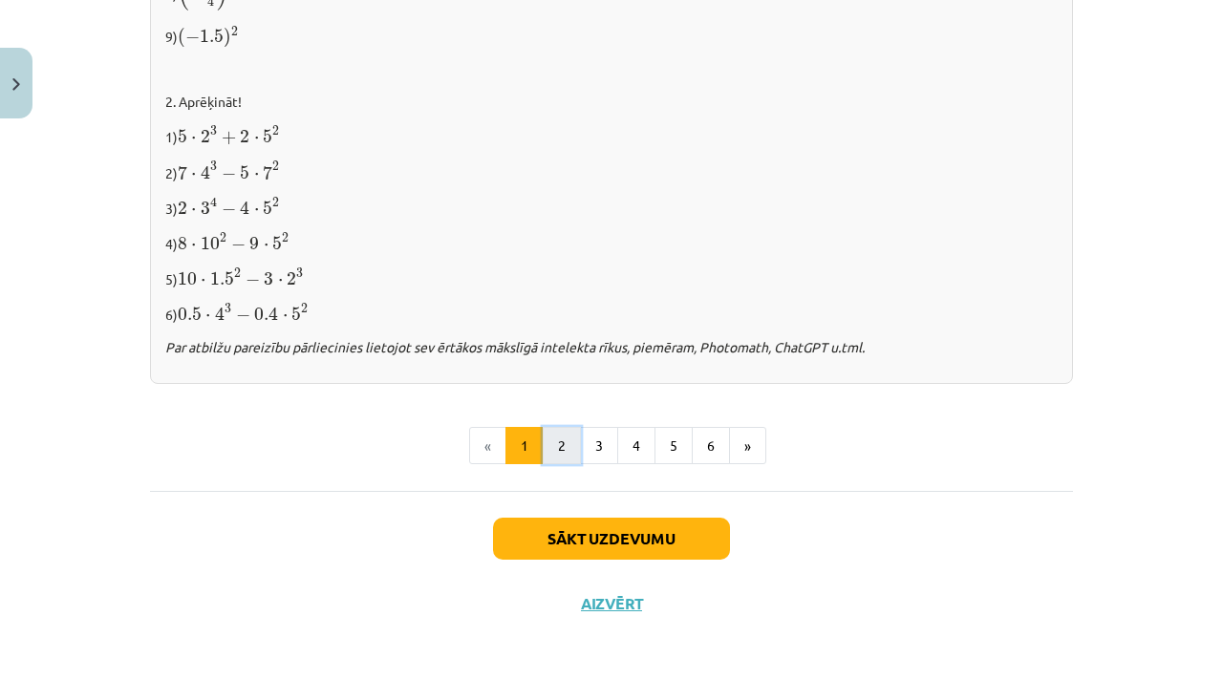
click at [558, 445] on button "2" at bounding box center [562, 446] width 38 height 38
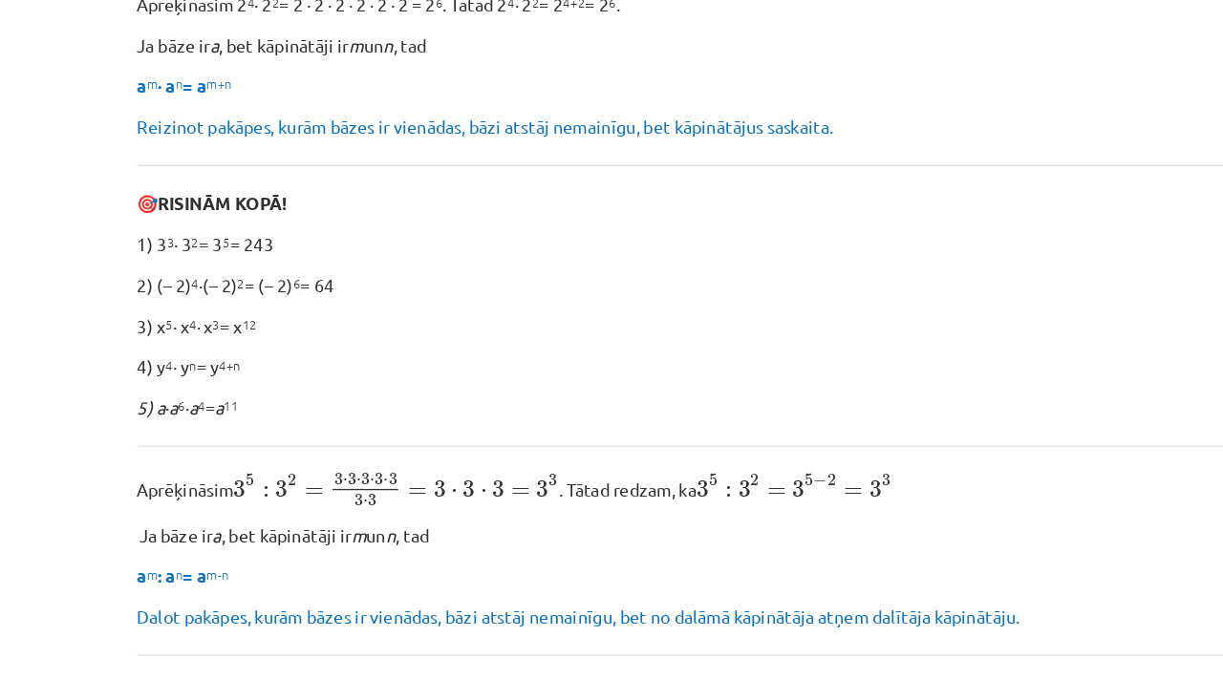
scroll to position [291, 0]
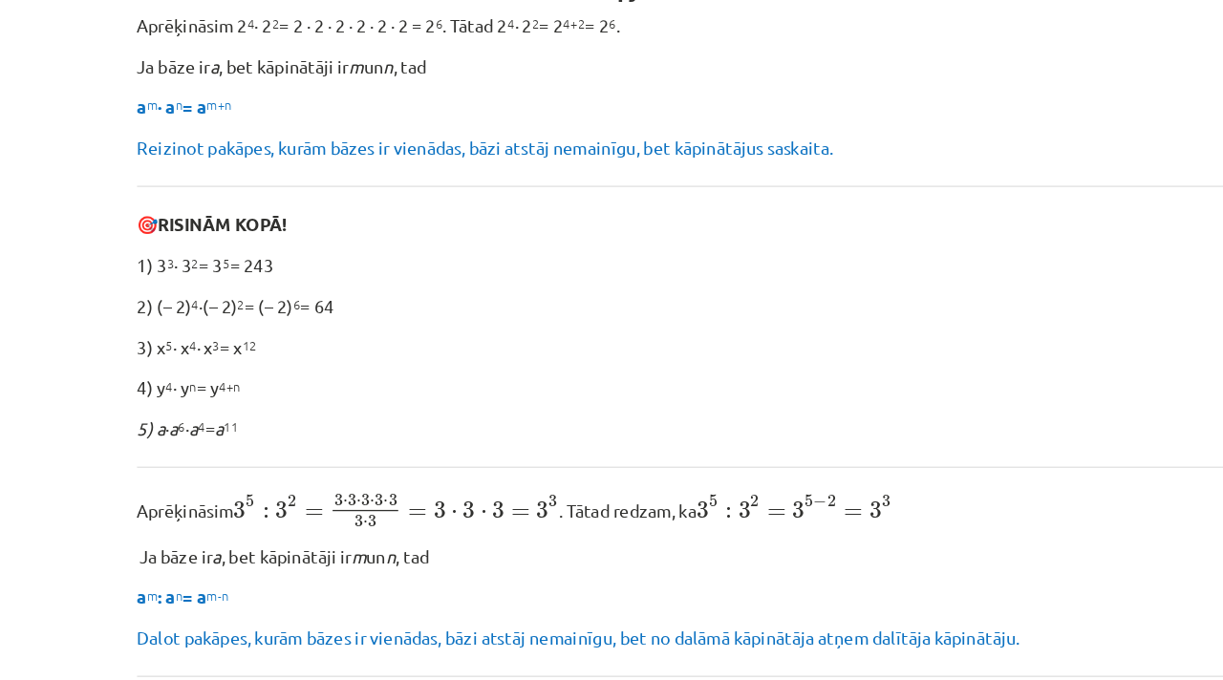
drag, startPoint x: 157, startPoint y: 299, endPoint x: 283, endPoint y: 306, distance: 126.3
click at [283, 306] on p "1) 3 3 ∙ 3 2 = 3 5 = 243" at bounding box center [611, 299] width 923 height 20
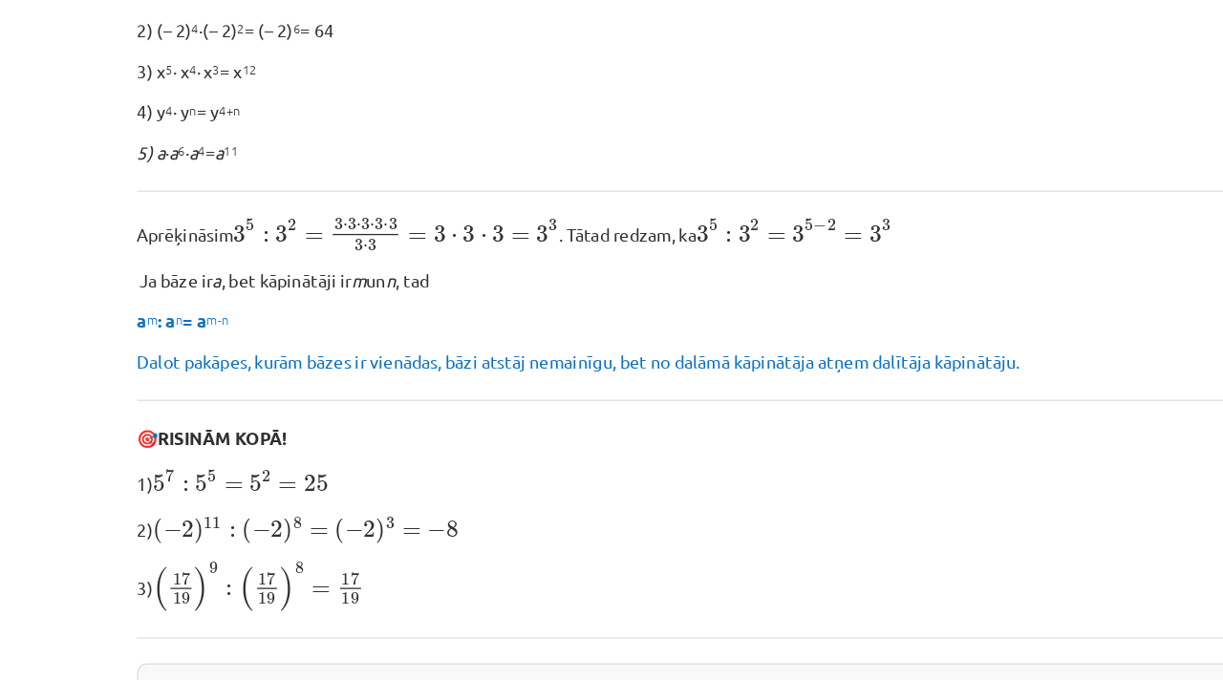
scroll to position [504, 0]
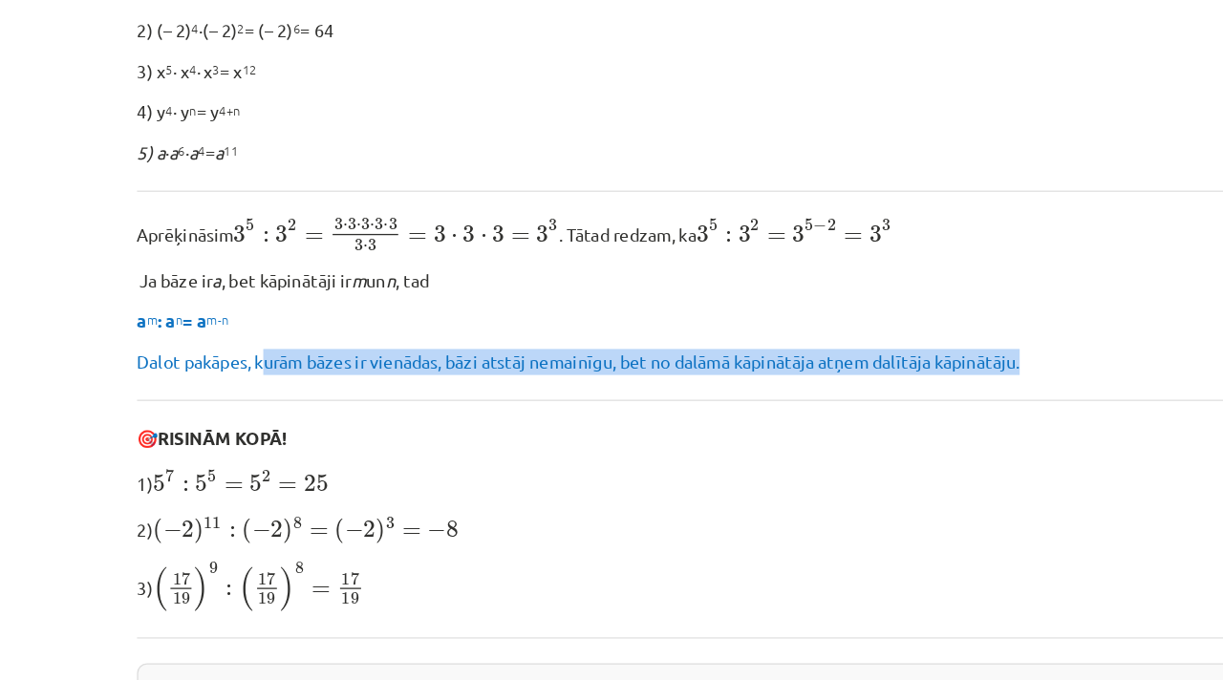
drag, startPoint x: 247, startPoint y: 379, endPoint x: 611, endPoint y: 385, distance: 364.1
click at [611, 385] on div "Pakāpju reizināšana un dalīšana Aprēķināsim 2 4 ∙ 2 2 = 2 ∙ 2 ∙ 2 ∙ 2 ∙ 2 ∙ 2 =…" at bounding box center [611, 531] width 923 height 1386
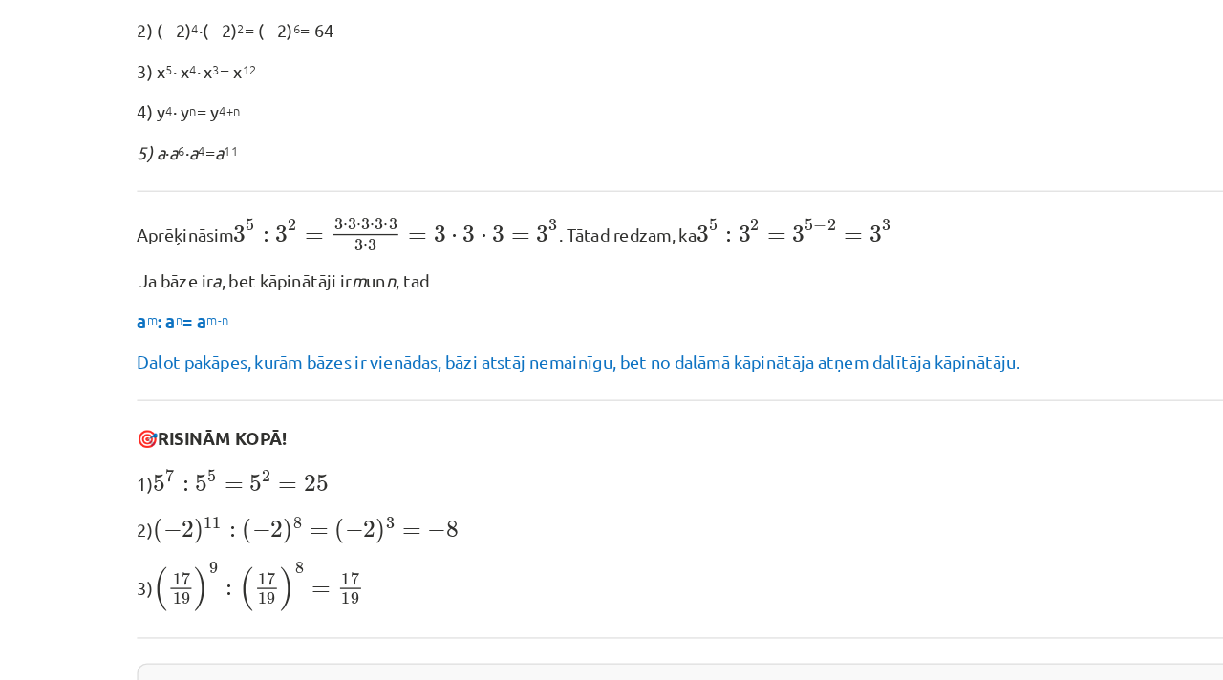
click at [598, 406] on div "Pakāpju reizināšana un dalīšana Aprēķināsim 2 4 ∙ 2 2 = 2 ∙ 2 ∙ 2 ∙ 2 ∙ 2 ∙ 2 =…" at bounding box center [611, 531] width 923 height 1386
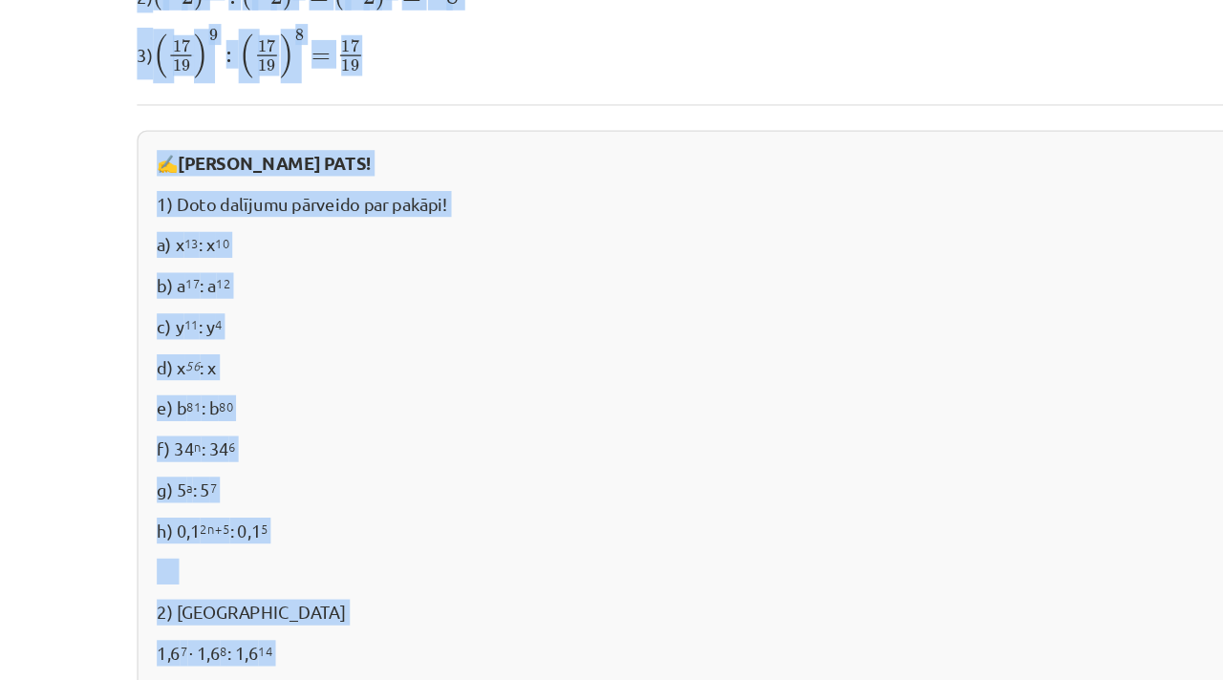
scroll to position [974, 0]
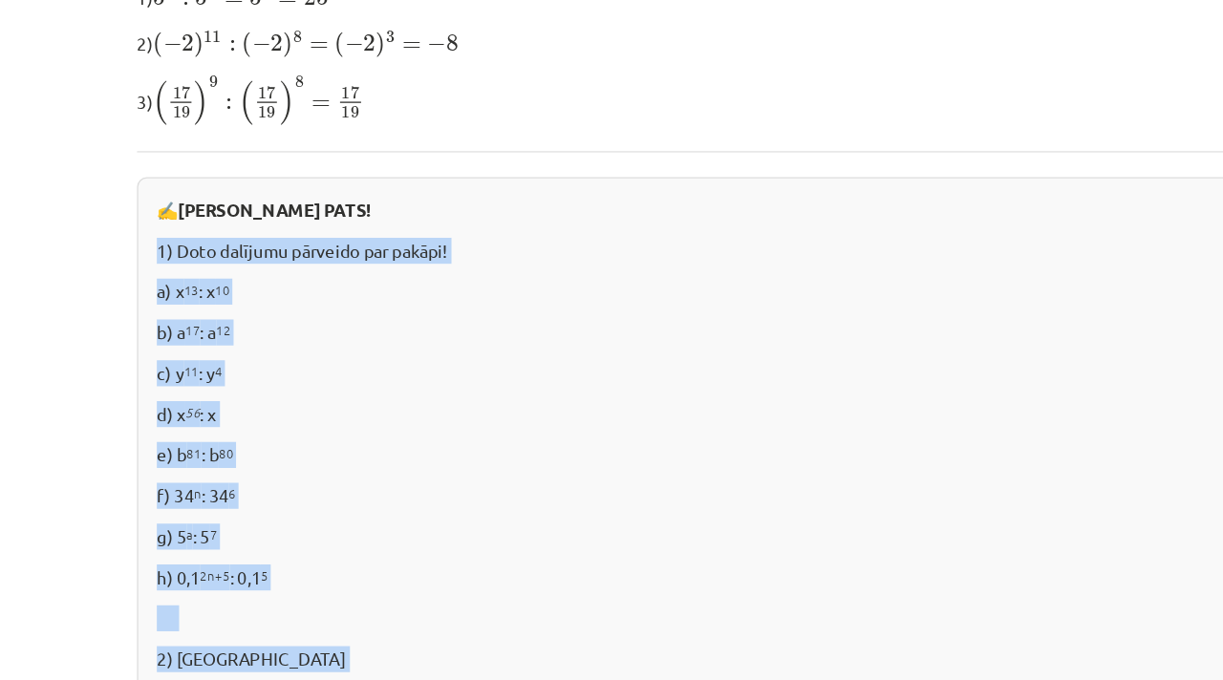
drag, startPoint x: 345, startPoint y: 378, endPoint x: 162, endPoint y: 193, distance: 260.1
click at [159, 192] on div "✍️ [PERSON_NAME] PATS! 1) Doto dalījumu pārveido par pakāpi! a) x 13 : x 10 b) …" at bounding box center [611, 446] width 923 height 618
copy div "1) Doto dalījumu pārveido par pakāpi! a) x 13 : x 10 b) a 17 : a 12 c) y 11 : y…"
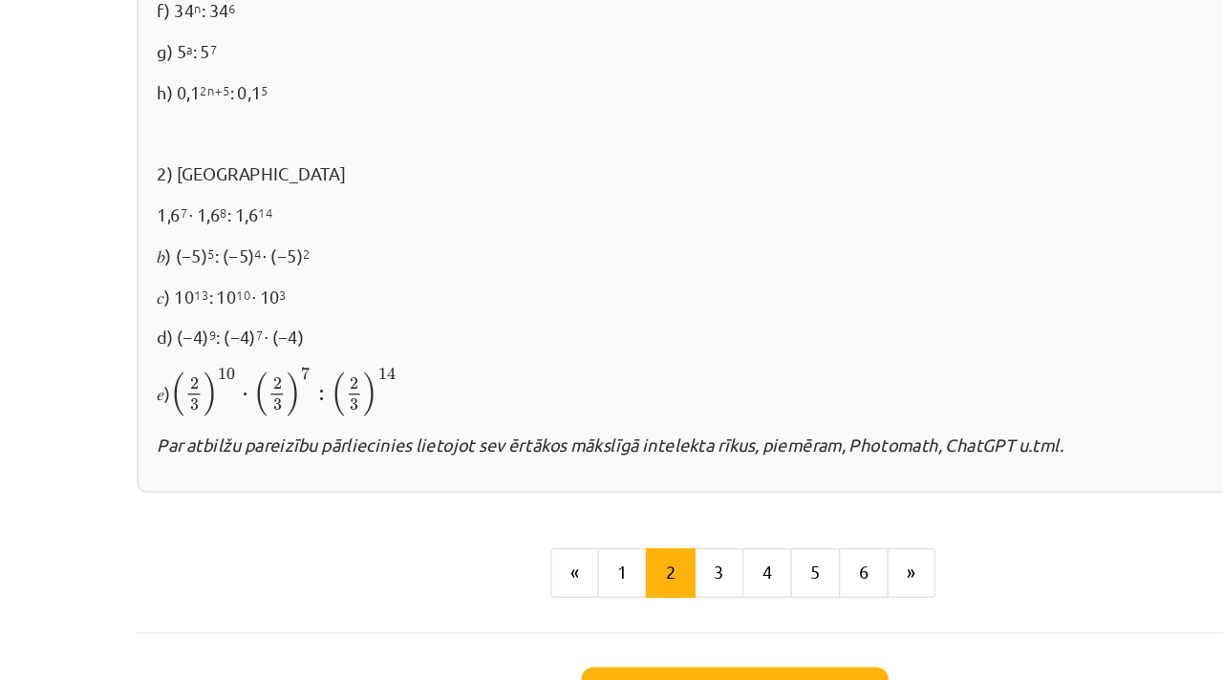
drag, startPoint x: 451, startPoint y: 200, endPoint x: 526, endPoint y: 296, distance: 122.5
click at [451, 200] on p "𝑏) (−5) 5 : (−5) 4 ⋅ (−5) 2" at bounding box center [611, 197] width 892 height 20
click at [597, 441] on button "3" at bounding box center [599, 442] width 38 height 38
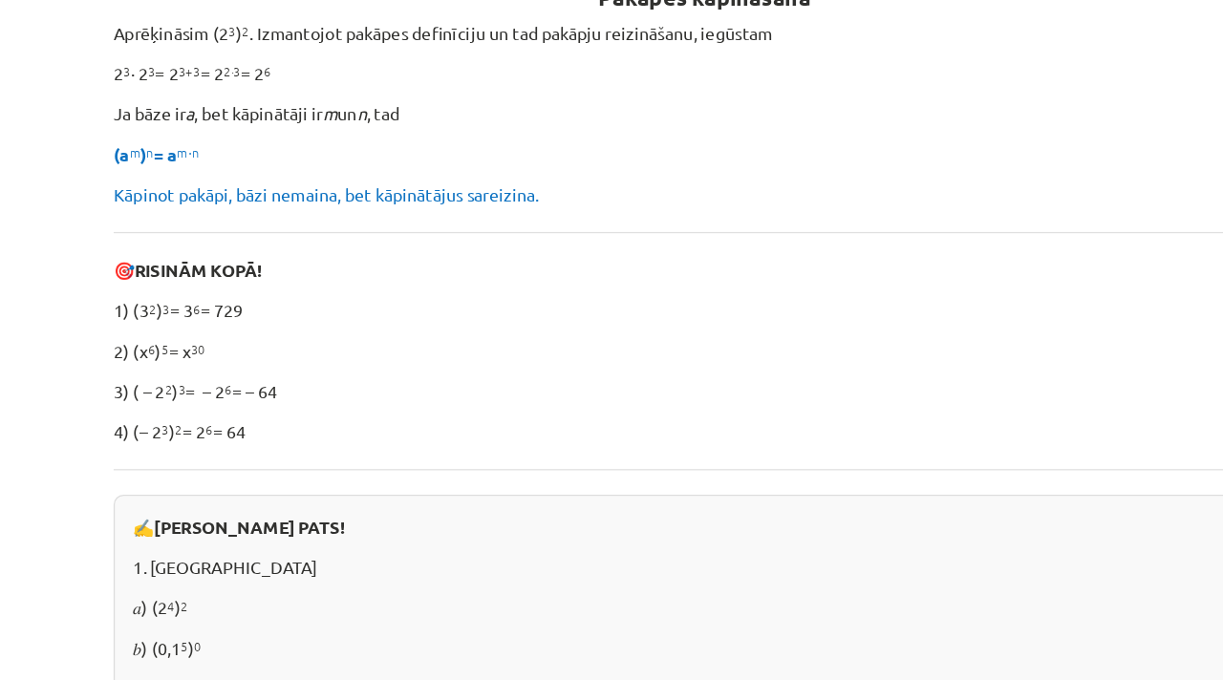
scroll to position [294, 0]
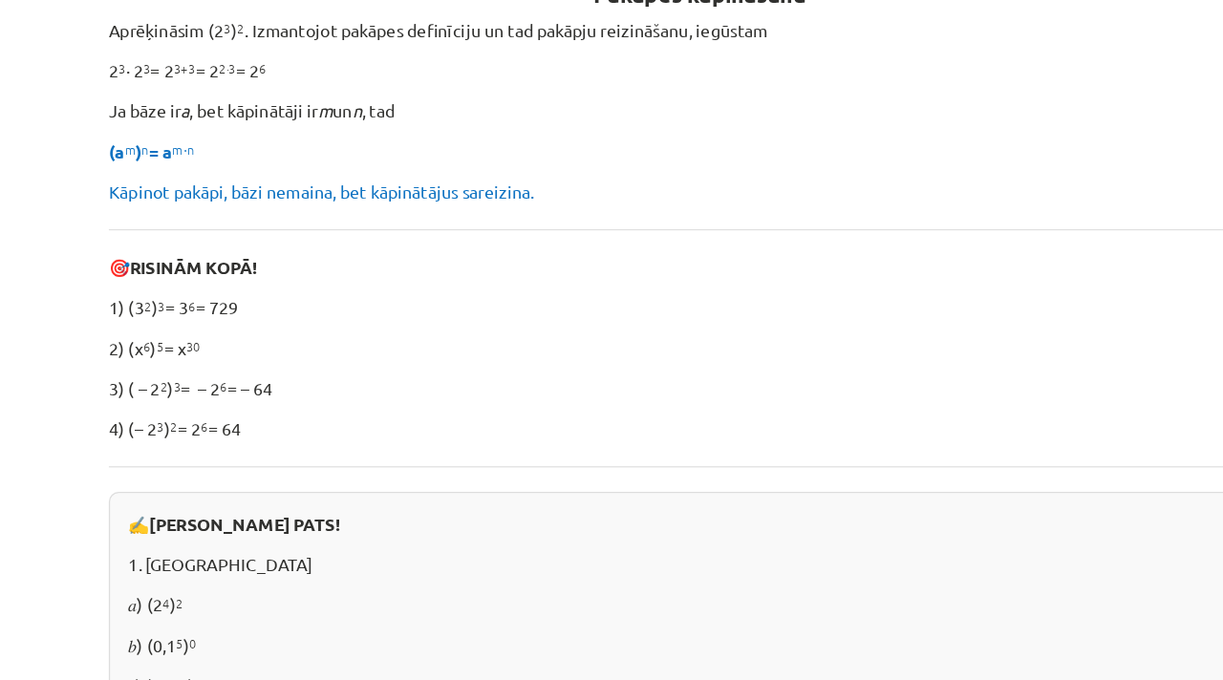
drag, startPoint x: 283, startPoint y: 391, endPoint x: 137, endPoint y: 379, distance: 146.6
click at [137, 379] on div "Mācību tēma: Matemātikas i - 12. klases 1. ieskaites mācību materiāls (ab) #2 📝…" at bounding box center [611, 340] width 1223 height 680
copy p "3) ( – 2 2 ) 3 = – 2 6 = – 64"
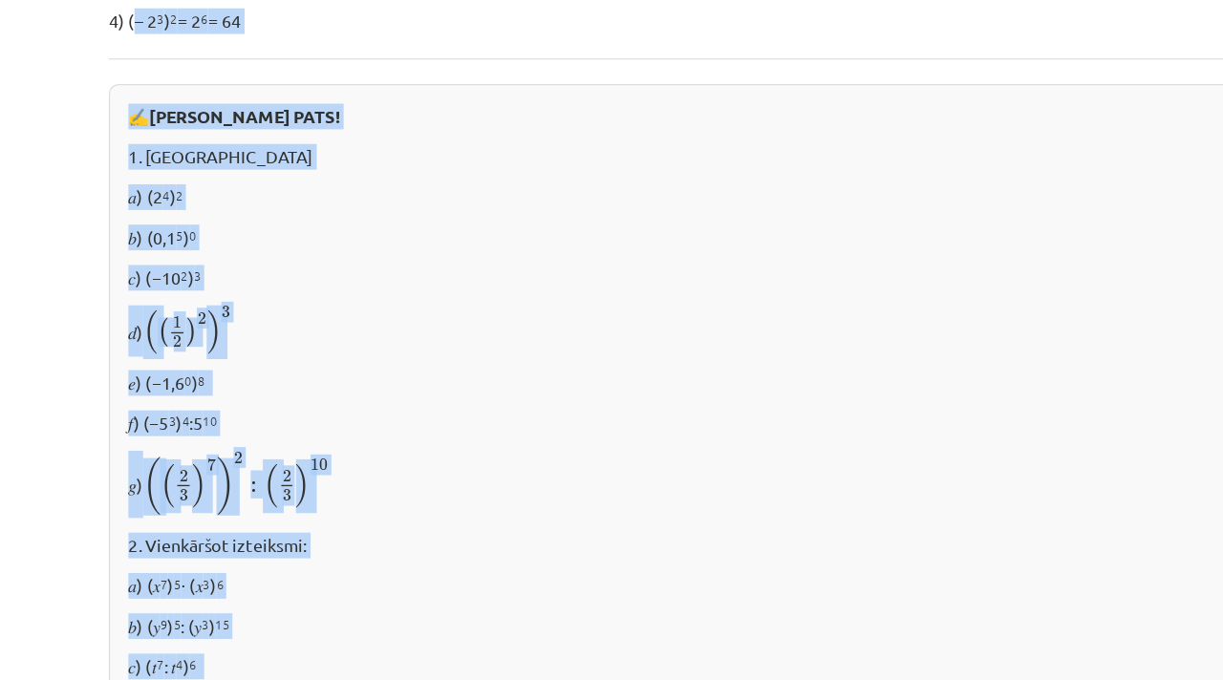
scroll to position [698, 0]
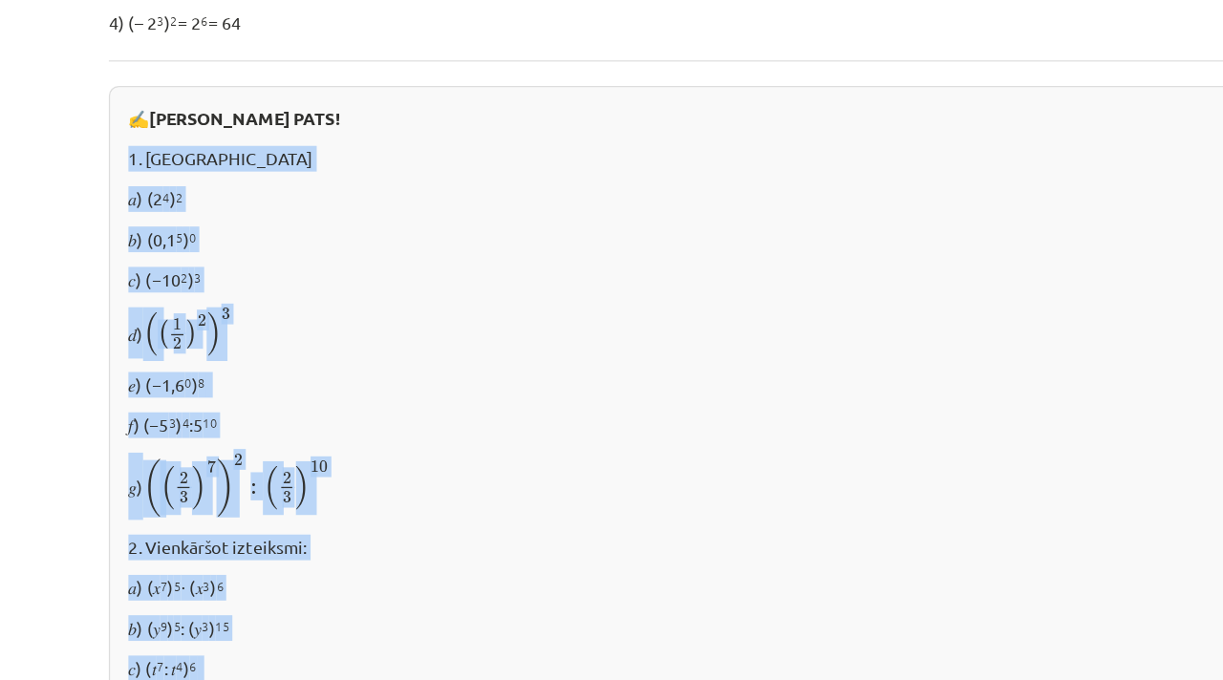
drag, startPoint x: 232, startPoint y: 466, endPoint x: 163, endPoint y: 124, distance: 348.9
click at [164, 123] on div "✍️ [PERSON_NAME] PATS! 1. [GEOGRAPHIC_DATA] 𝑎) (2 4 ) 2 𝑏) (0,1 5 ) 0 𝑐) (−10 2…" at bounding box center [611, 436] width 923 height 738
copy div "1. Aprēķināt 𝑎) (2 4 ) 2 𝑏) (0,1 5 ) 0 𝑐) (−10 2 ) 3 𝑑) ( ( 1 2 ) 2 ) 3 ( ( 1 2…"
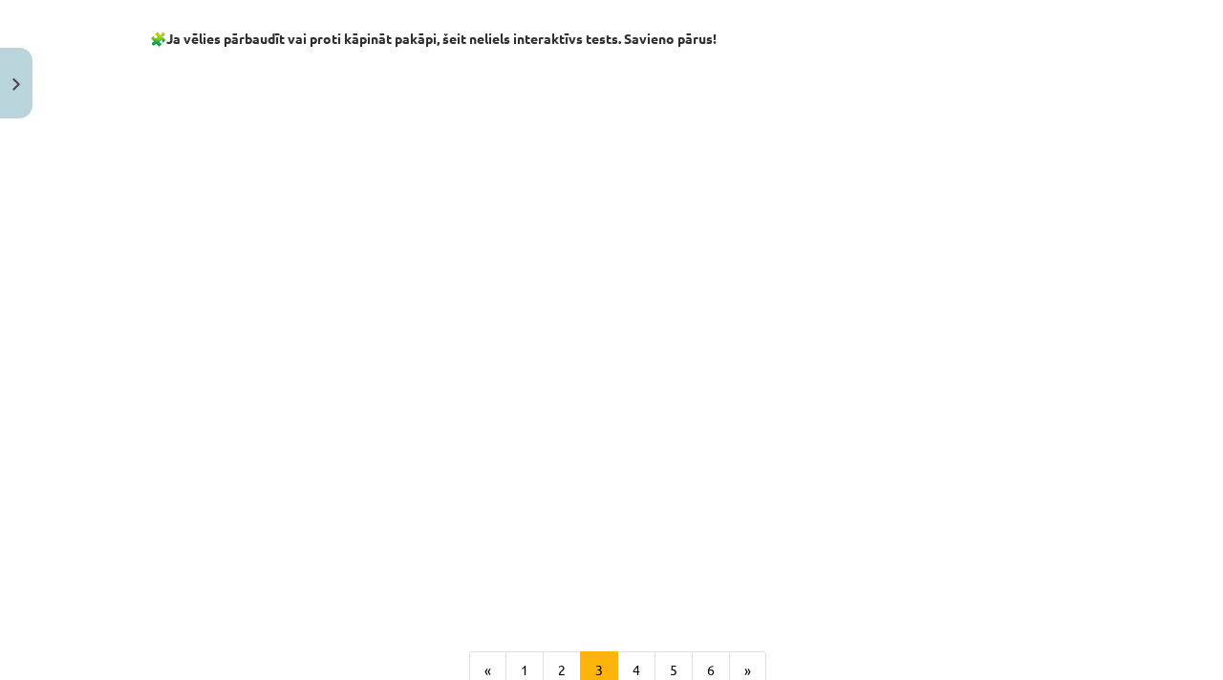
scroll to position [1504, 0]
click at [638, 664] on button "4" at bounding box center [636, 672] width 38 height 38
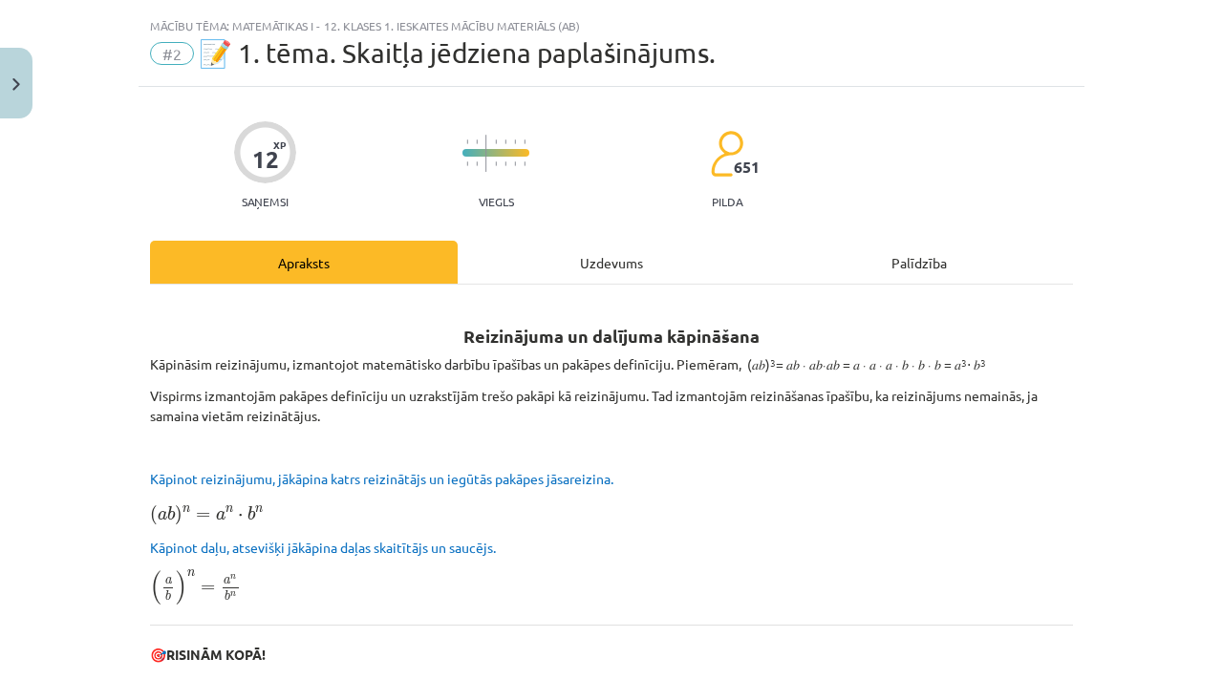
scroll to position [0, 0]
